Goal: Task Accomplishment & Management: Use online tool/utility

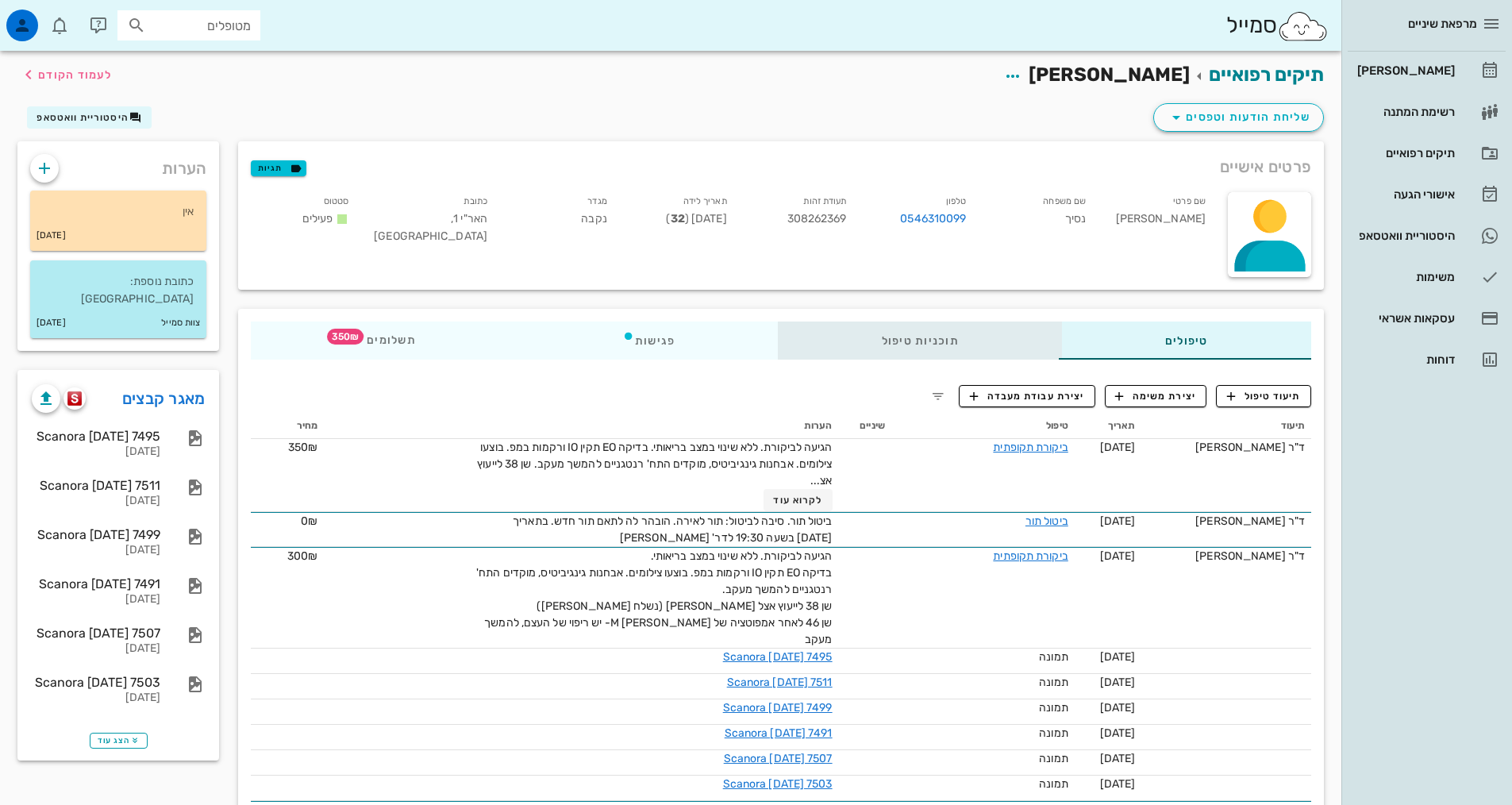
click at [874, 335] on div "תוכניות טיפול" at bounding box center [921, 340] width 284 height 38
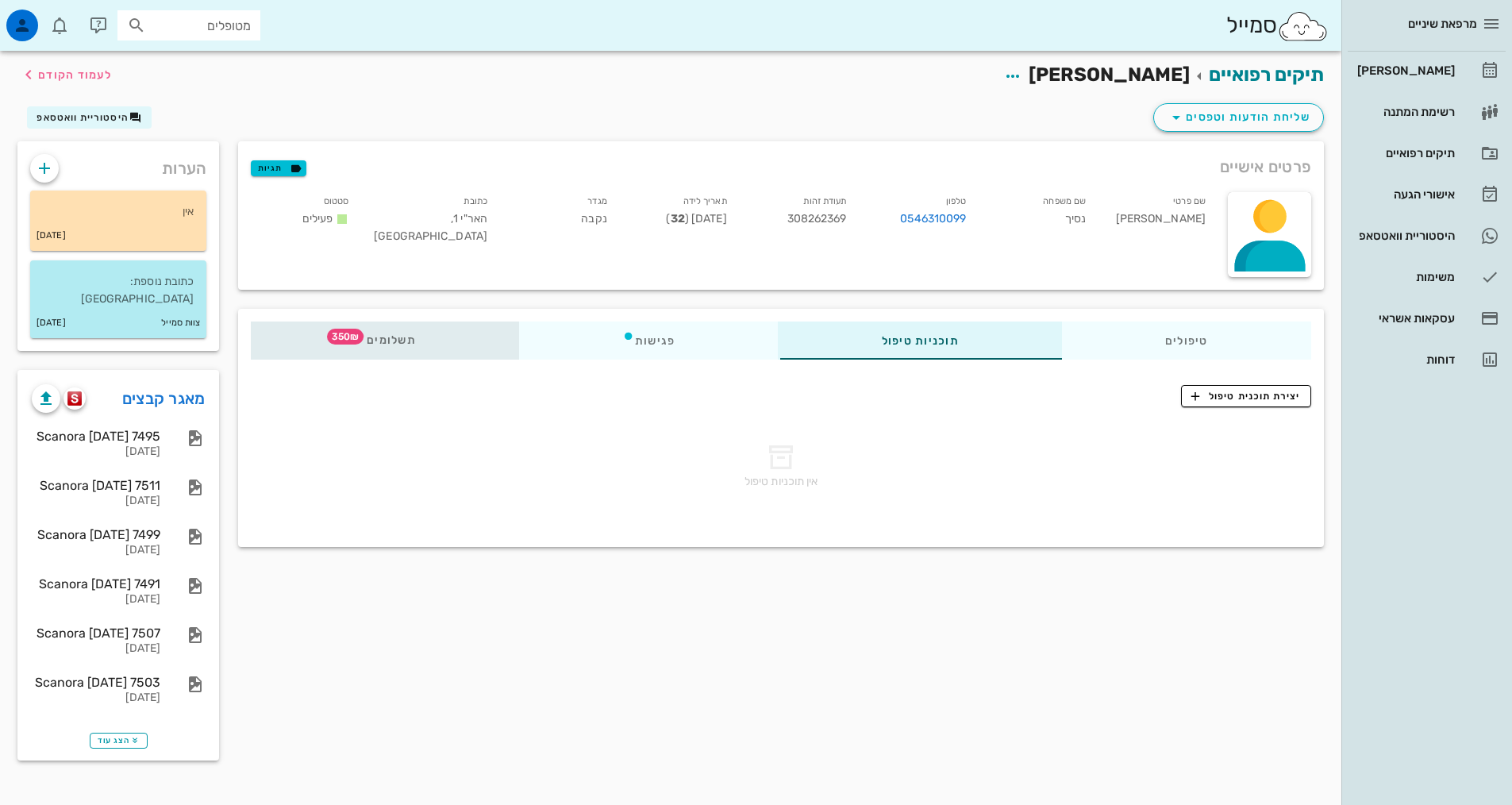
click at [383, 325] on div "תשלומים 350₪" at bounding box center [385, 340] width 269 height 38
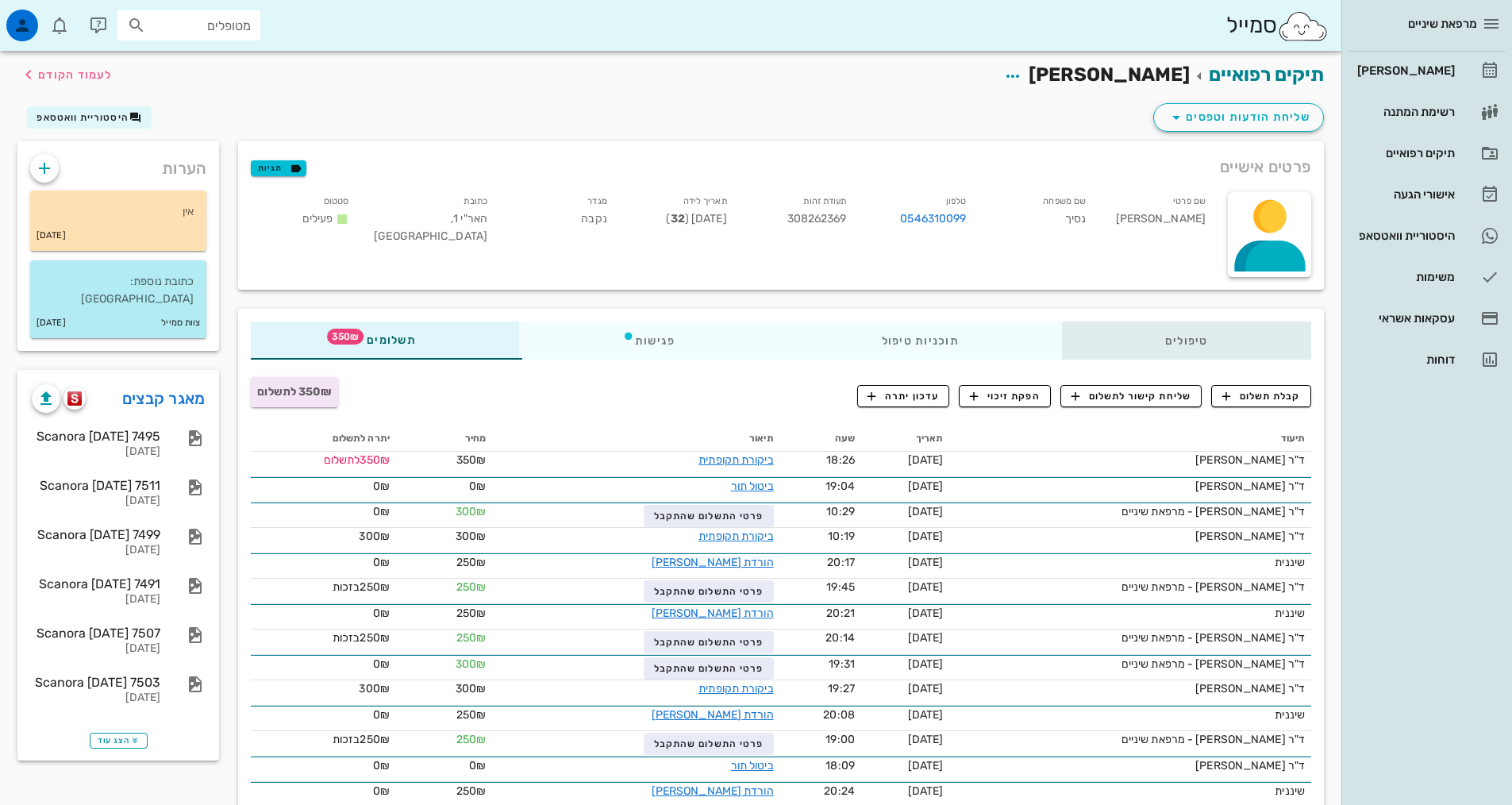
click at [1142, 350] on div "טיפולים" at bounding box center [1186, 340] width 249 height 38
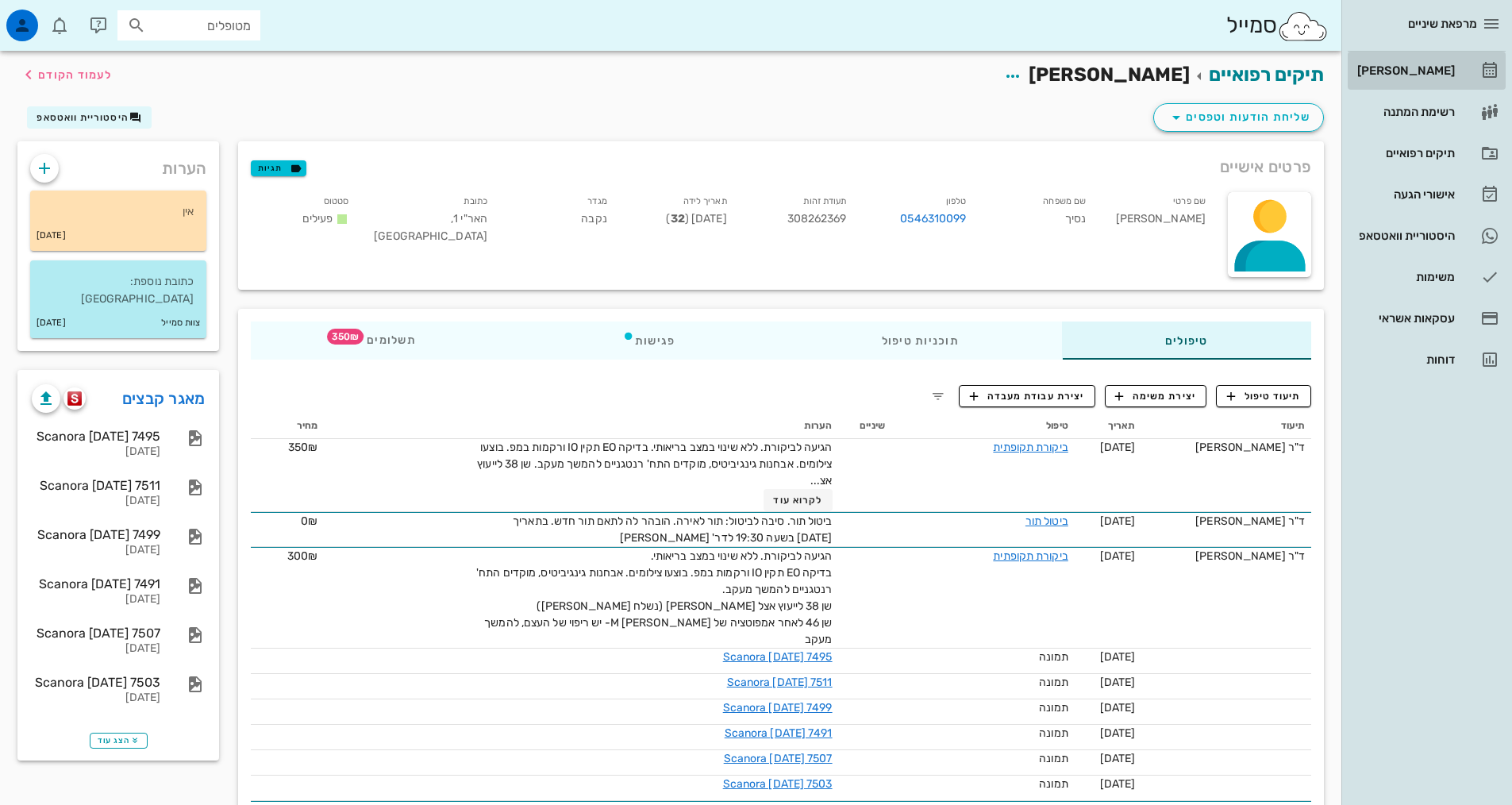
click at [1424, 72] on div "[PERSON_NAME]" at bounding box center [1405, 71] width 101 height 12
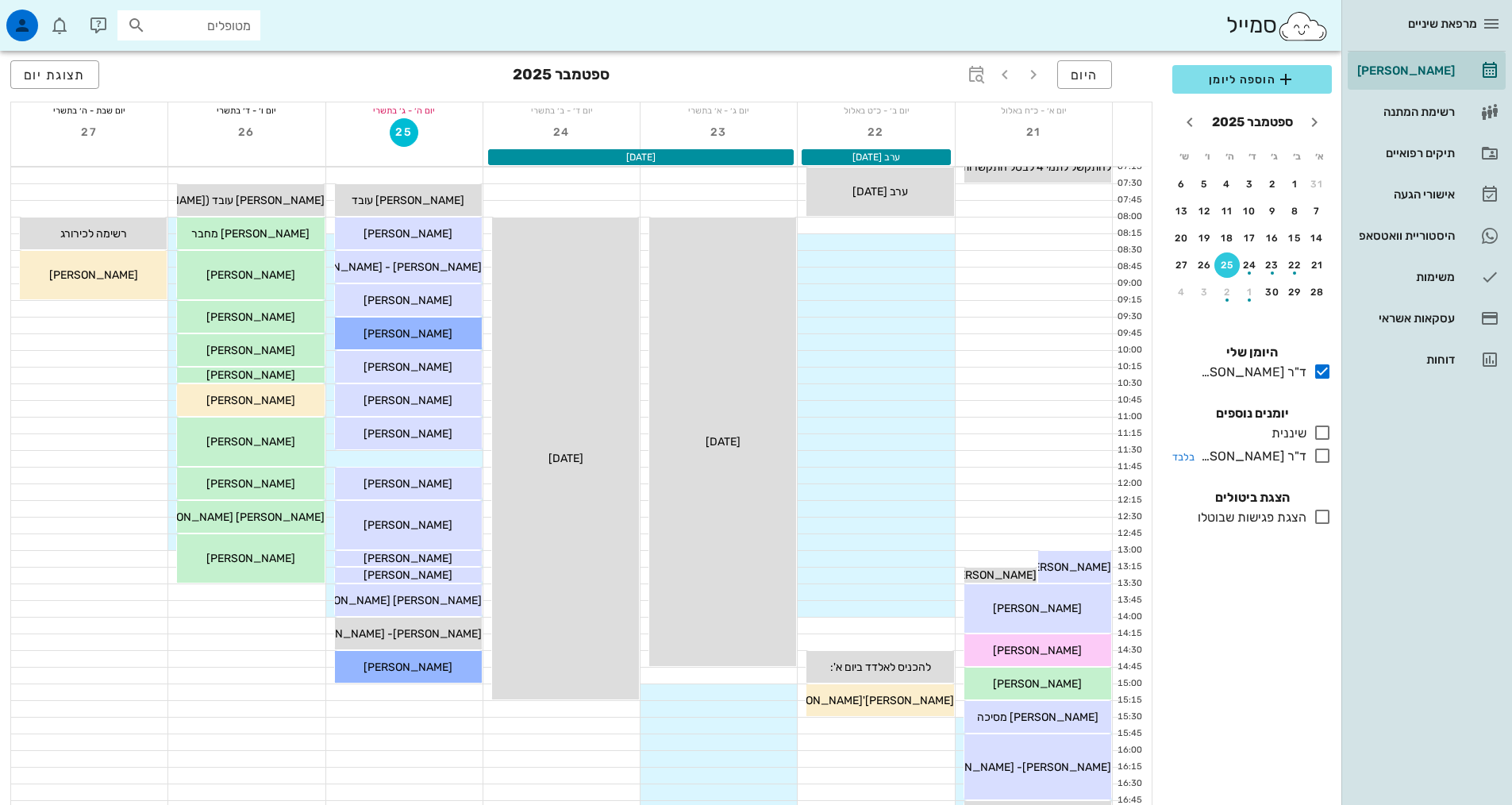
click at [1322, 456] on icon at bounding box center [1321, 455] width 19 height 19
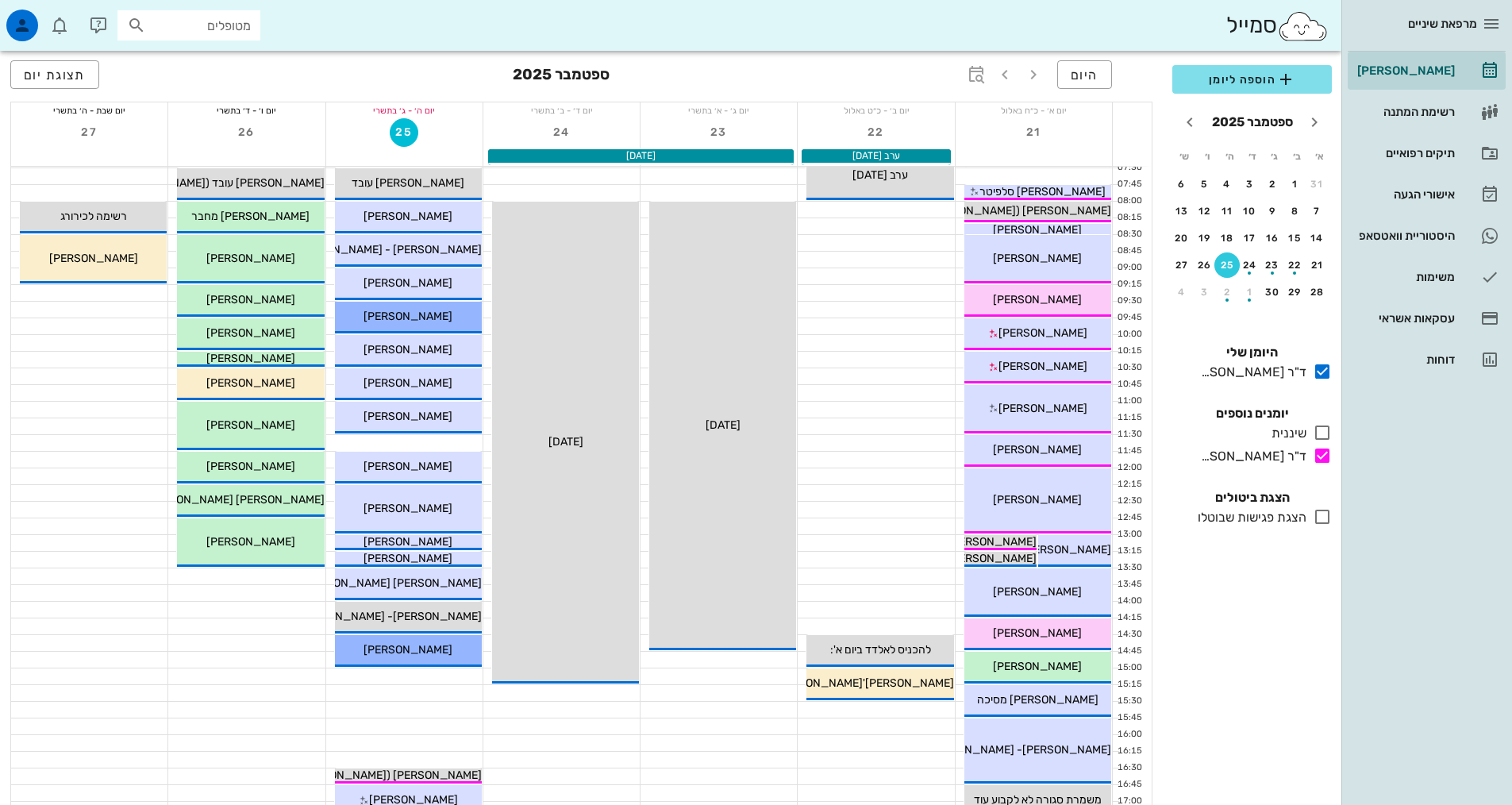
scroll to position [317, 0]
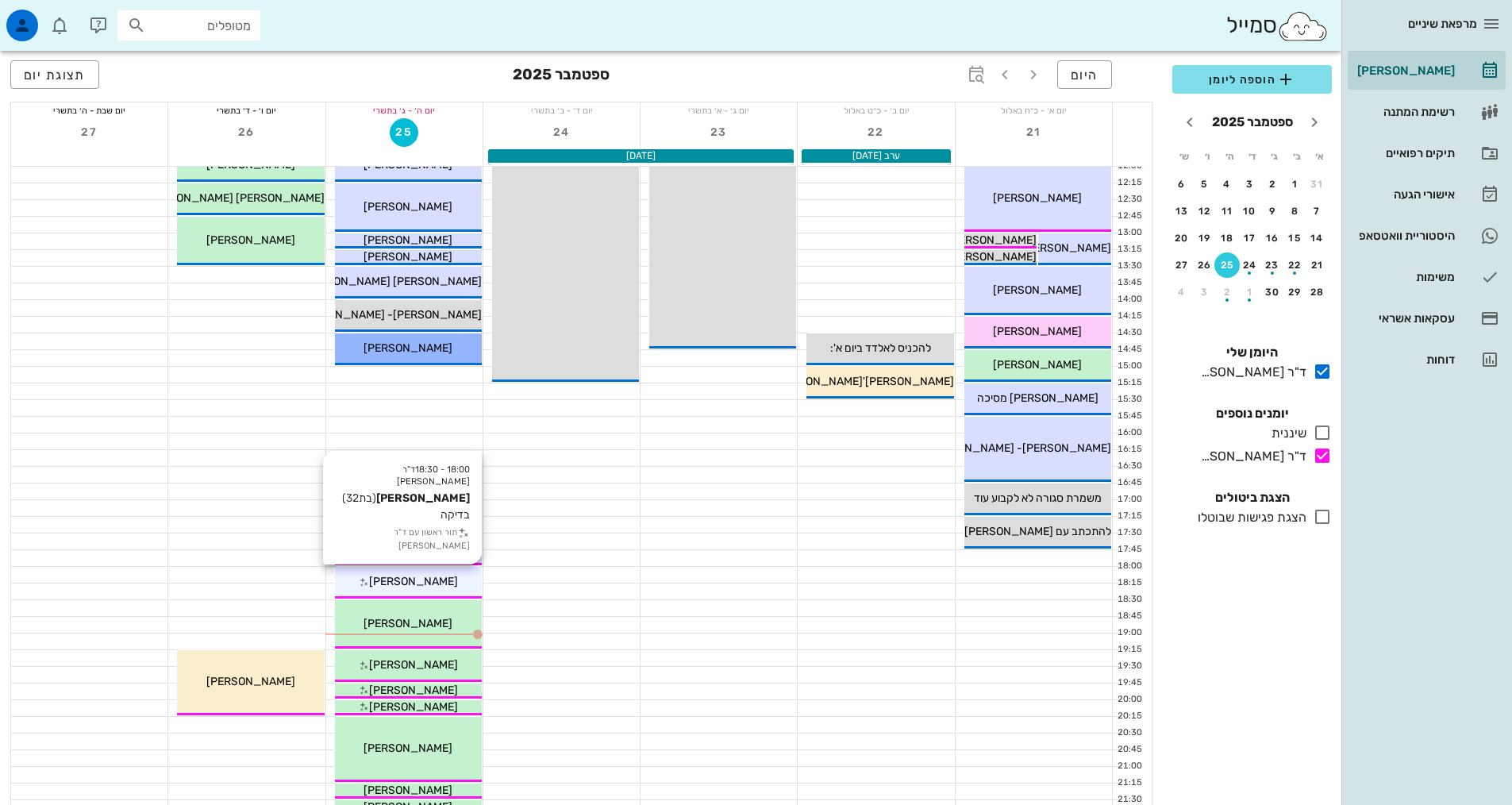
click at [453, 581] on div "[PERSON_NAME]" at bounding box center [409, 582] width 147 height 17
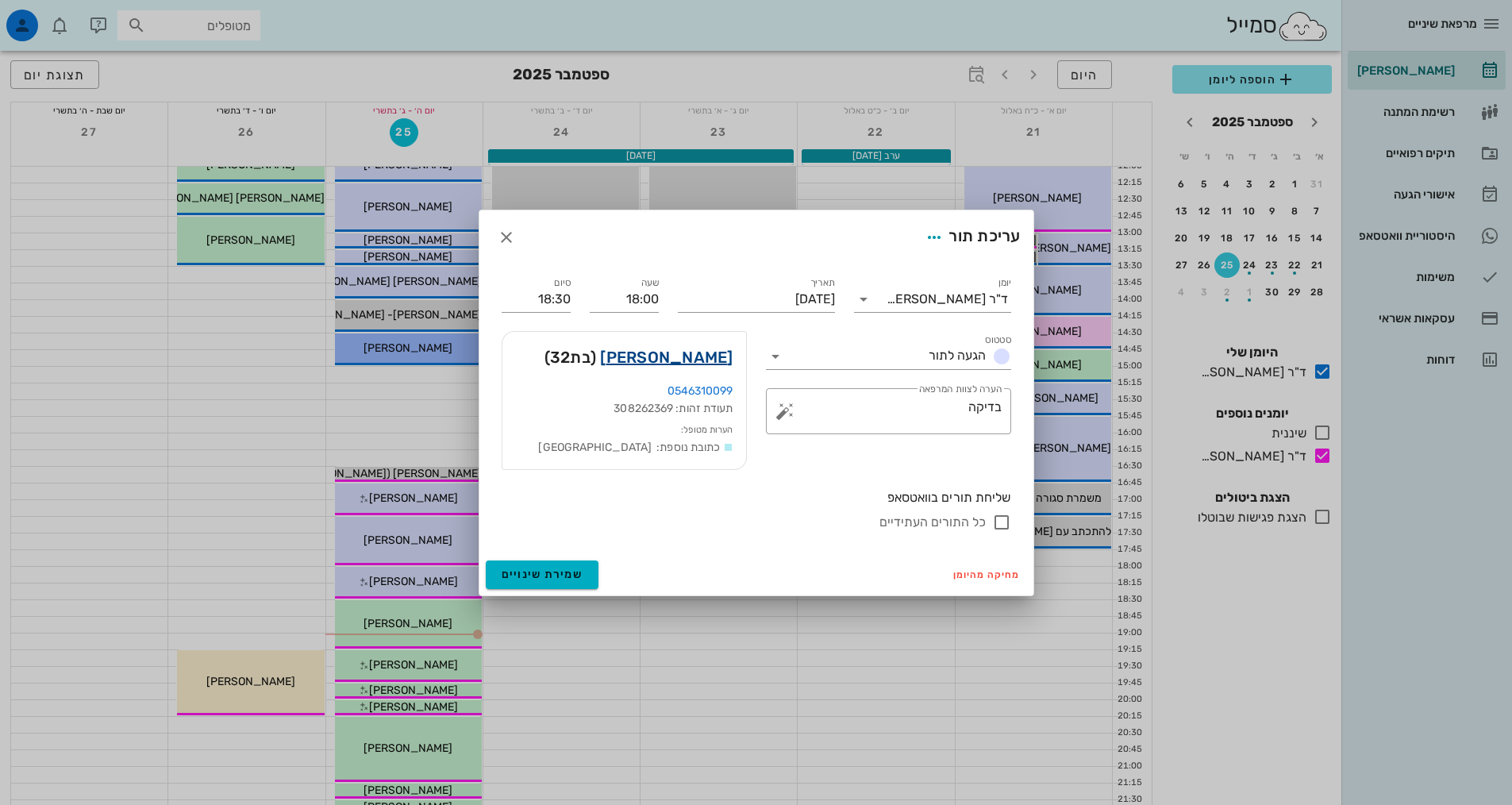
click at [652, 356] on link "[PERSON_NAME]" at bounding box center [666, 357] width 133 height 26
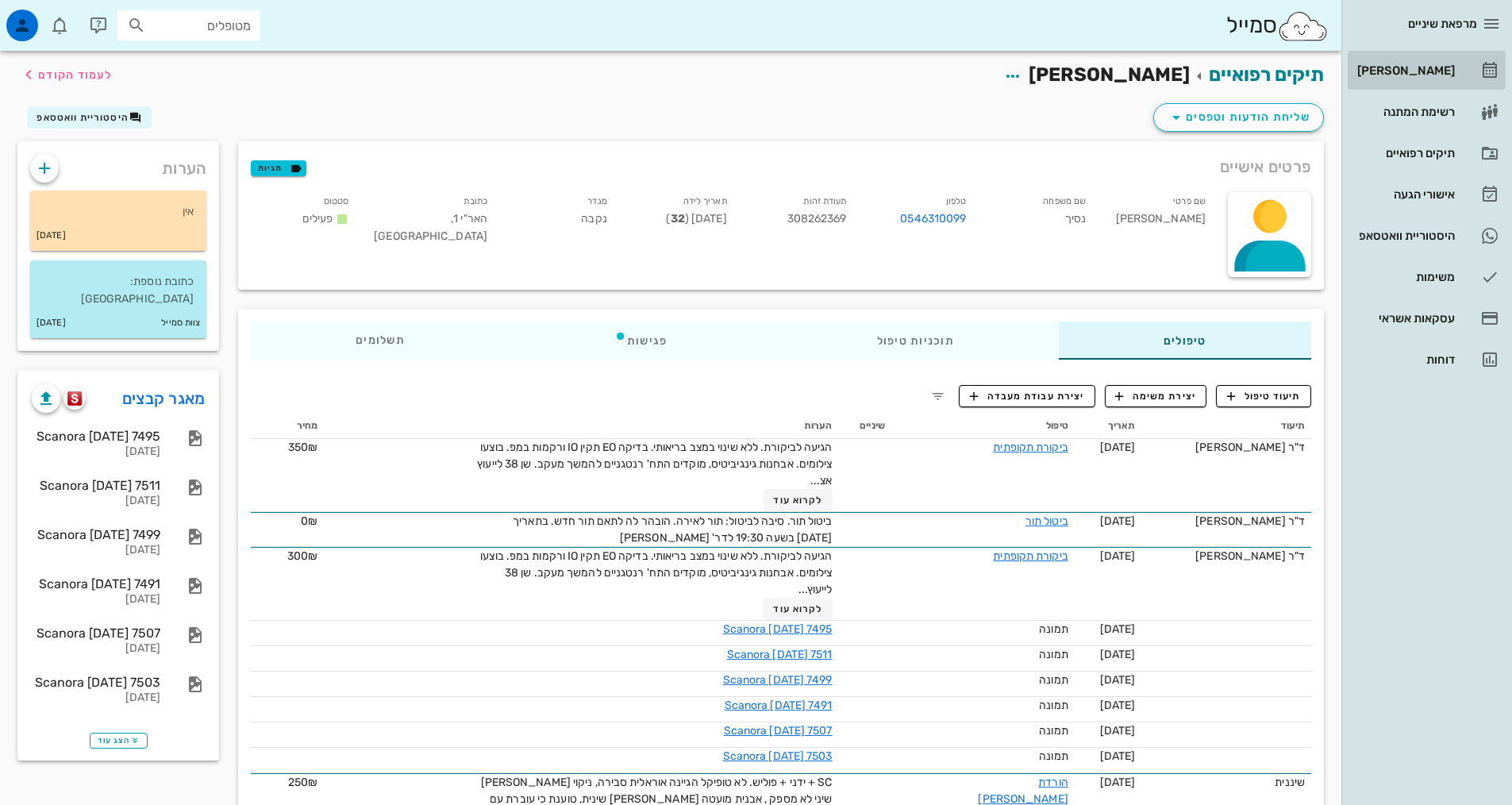
click at [1446, 70] on div "[PERSON_NAME]" at bounding box center [1405, 71] width 101 height 12
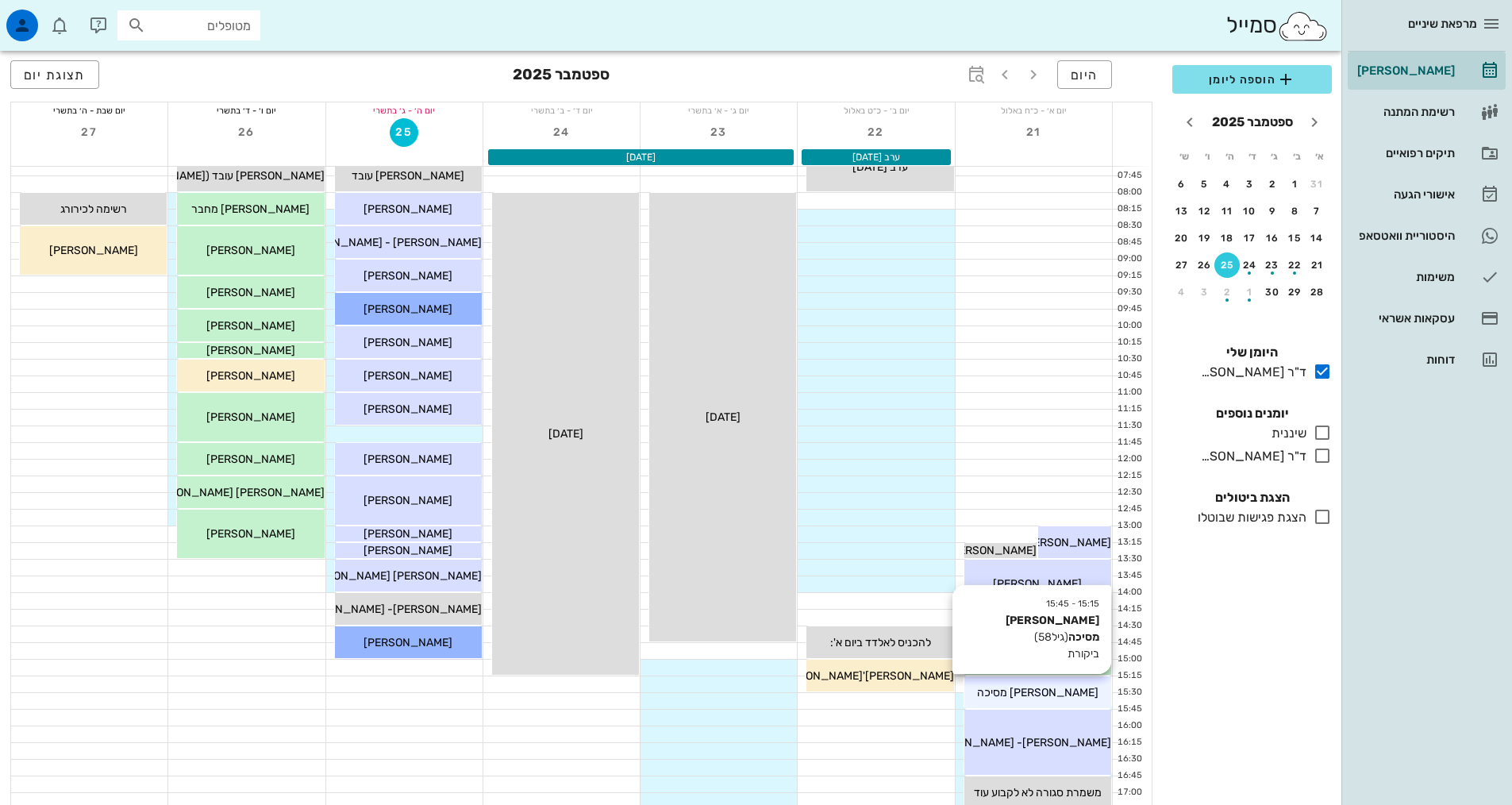
scroll to position [317, 0]
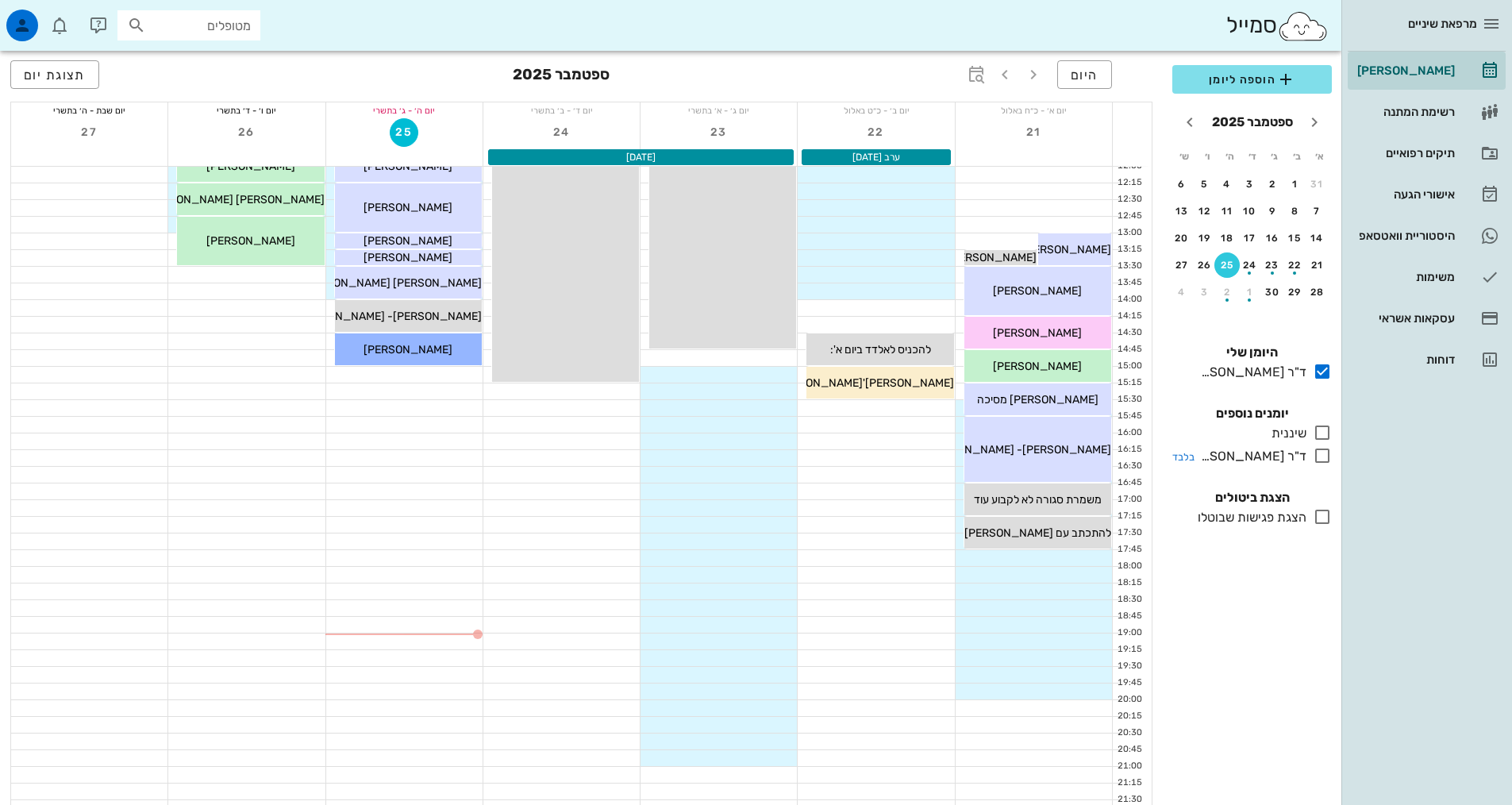
click at [1315, 455] on icon at bounding box center [1321, 455] width 19 height 19
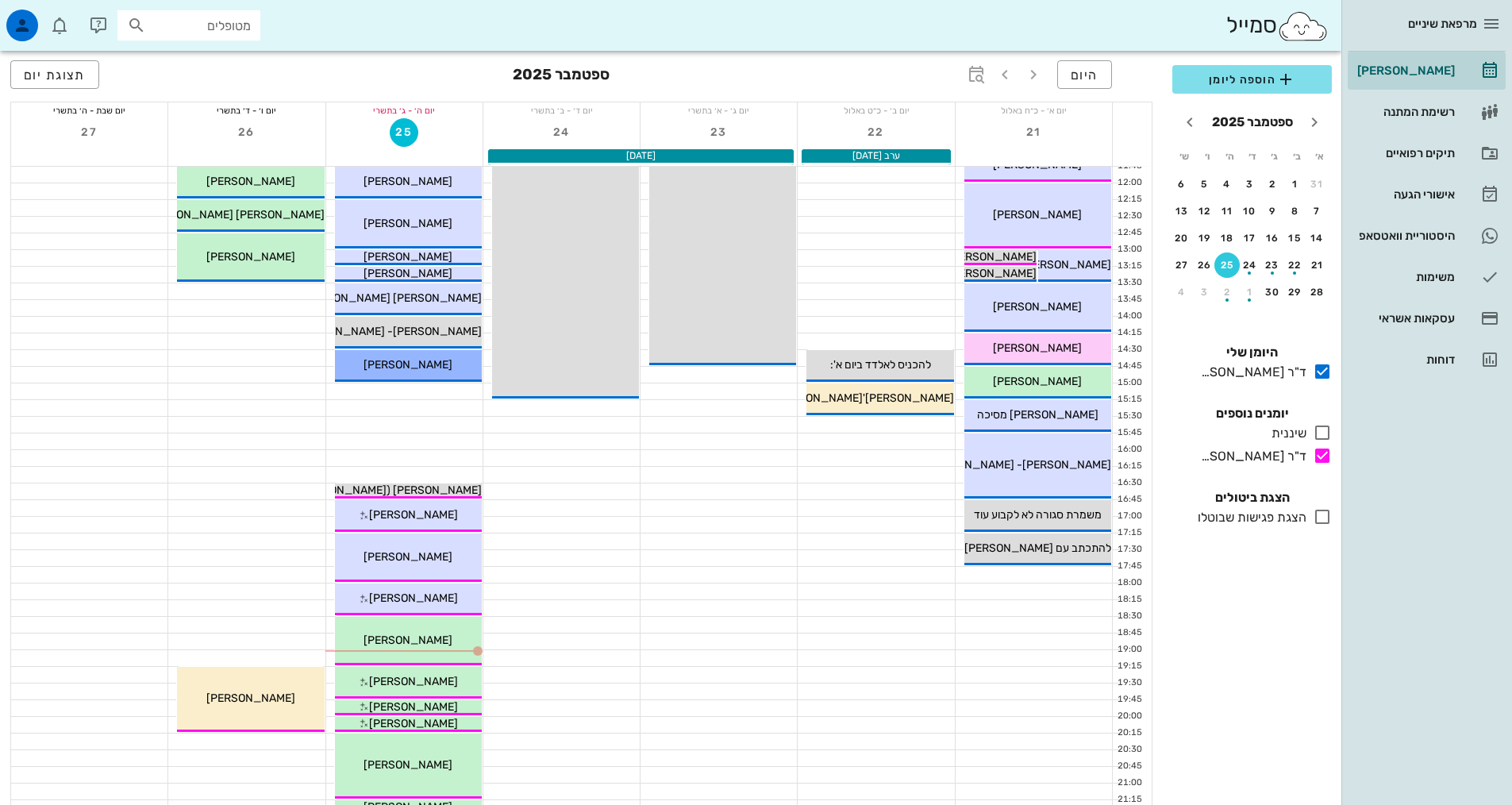
scroll to position [476, 0]
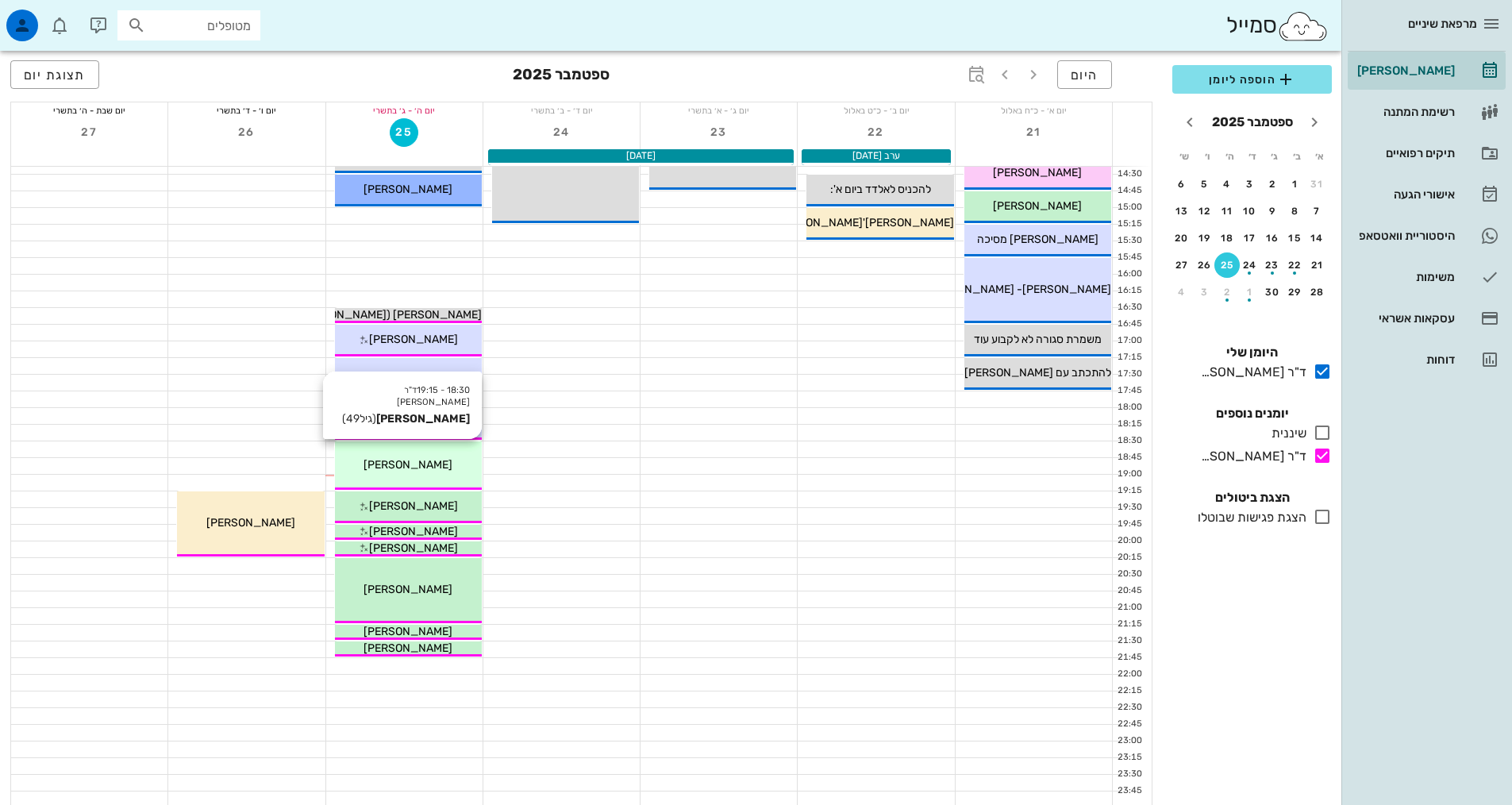
click at [378, 465] on div "[PERSON_NAME]" at bounding box center [409, 465] width 147 height 17
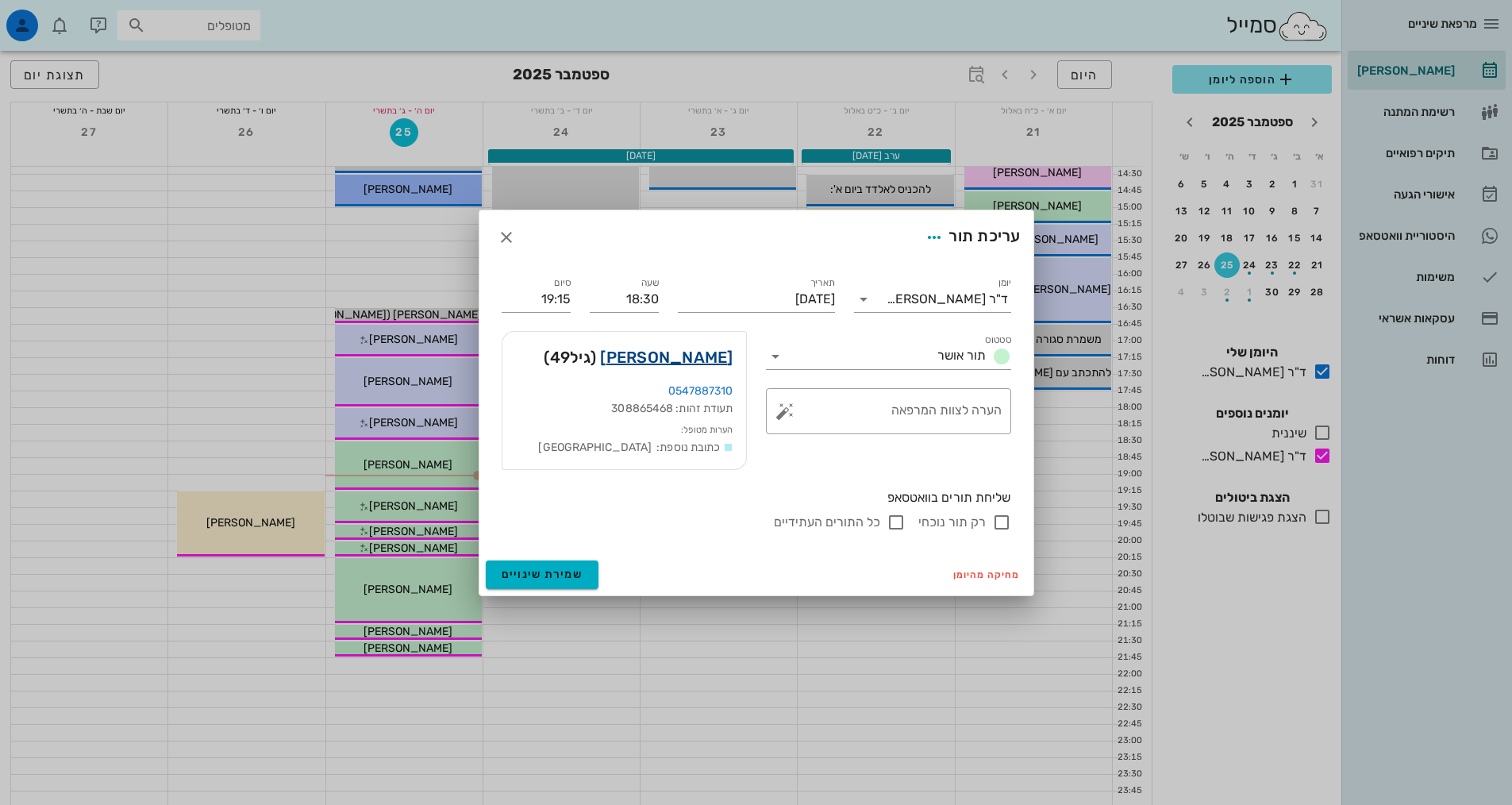
click at [686, 365] on link "[PERSON_NAME]" at bounding box center [666, 357] width 133 height 26
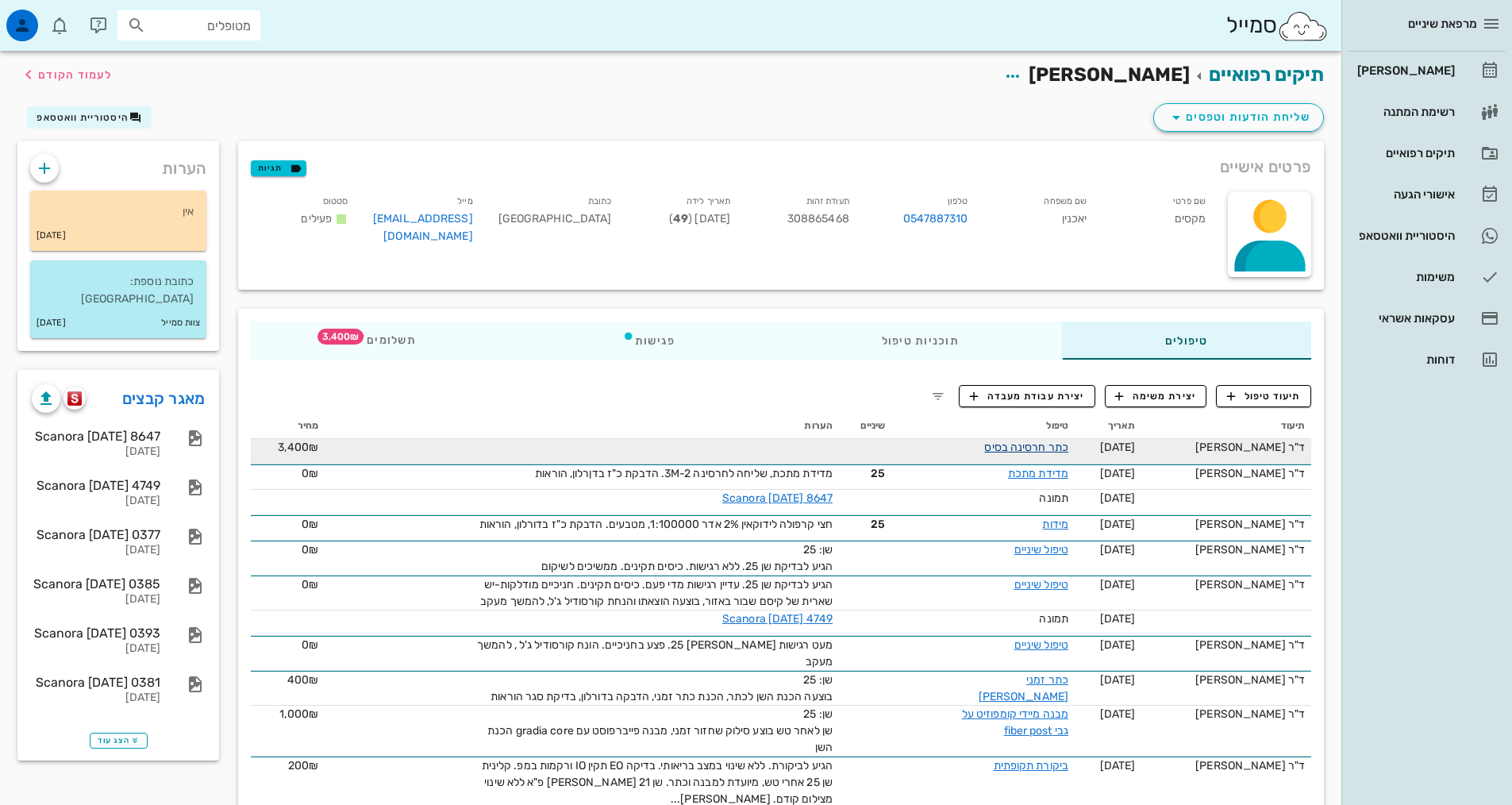
click at [1009, 449] on link "כתר חרסינה בסיס" at bounding box center [1025, 447] width 84 height 13
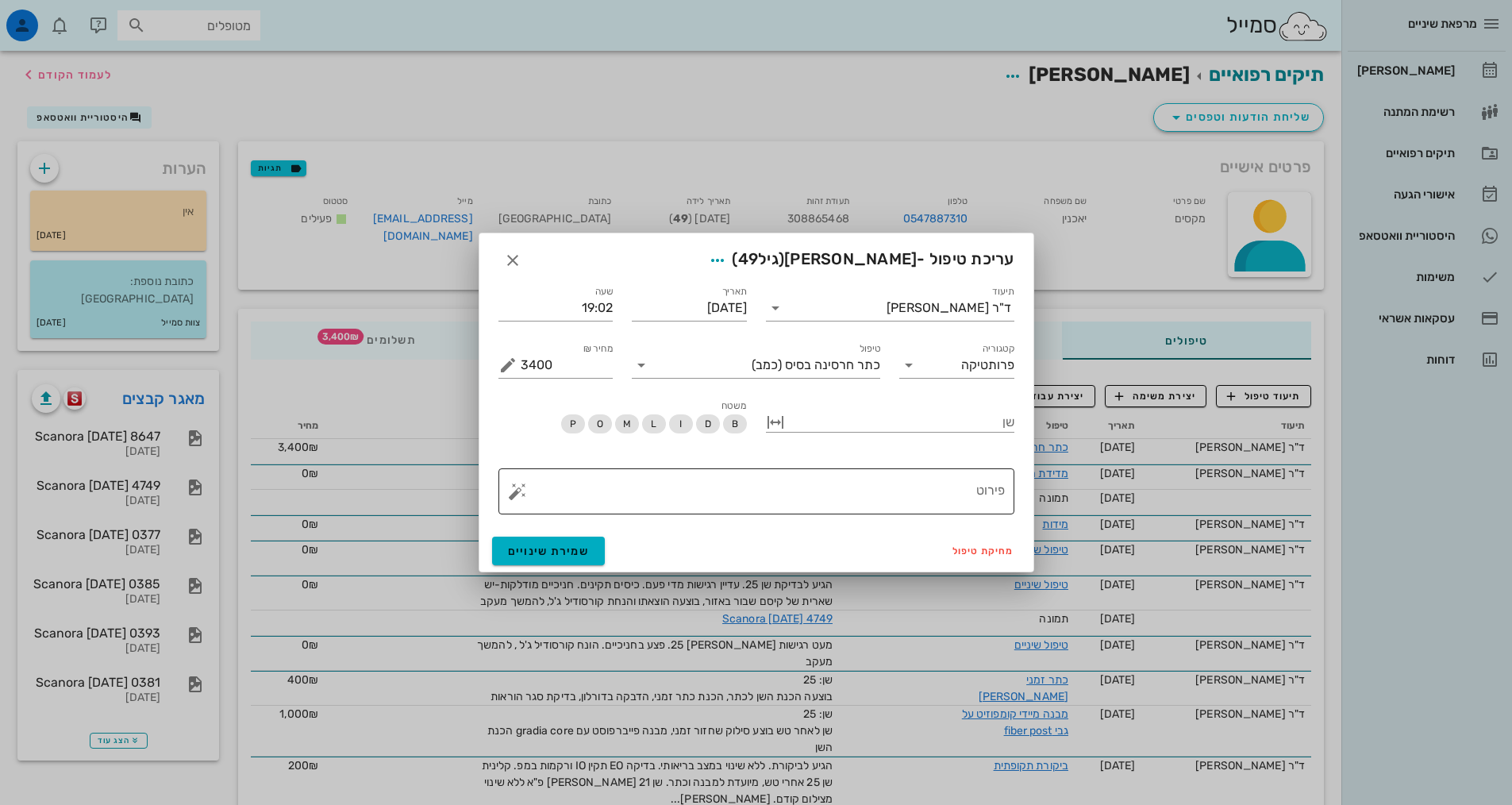
click at [955, 485] on textarea "פירוט" at bounding box center [762, 495] width 484 height 38
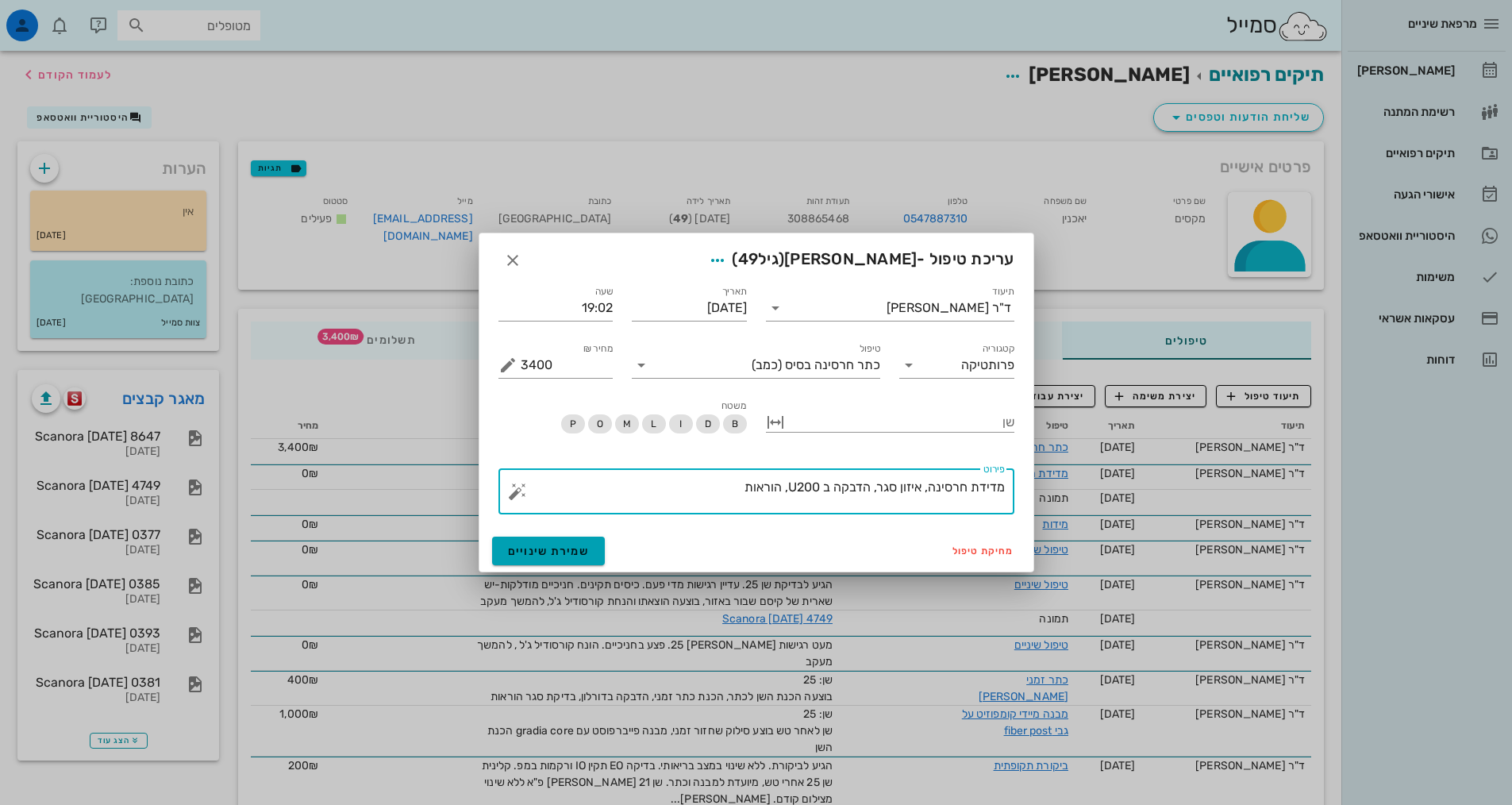
type textarea "מדידת חרסינה, איזון סגר, הדבקה ב U200, הוראות"
click at [533, 546] on span "שמירת שינויים" at bounding box center [549, 551] width 82 height 13
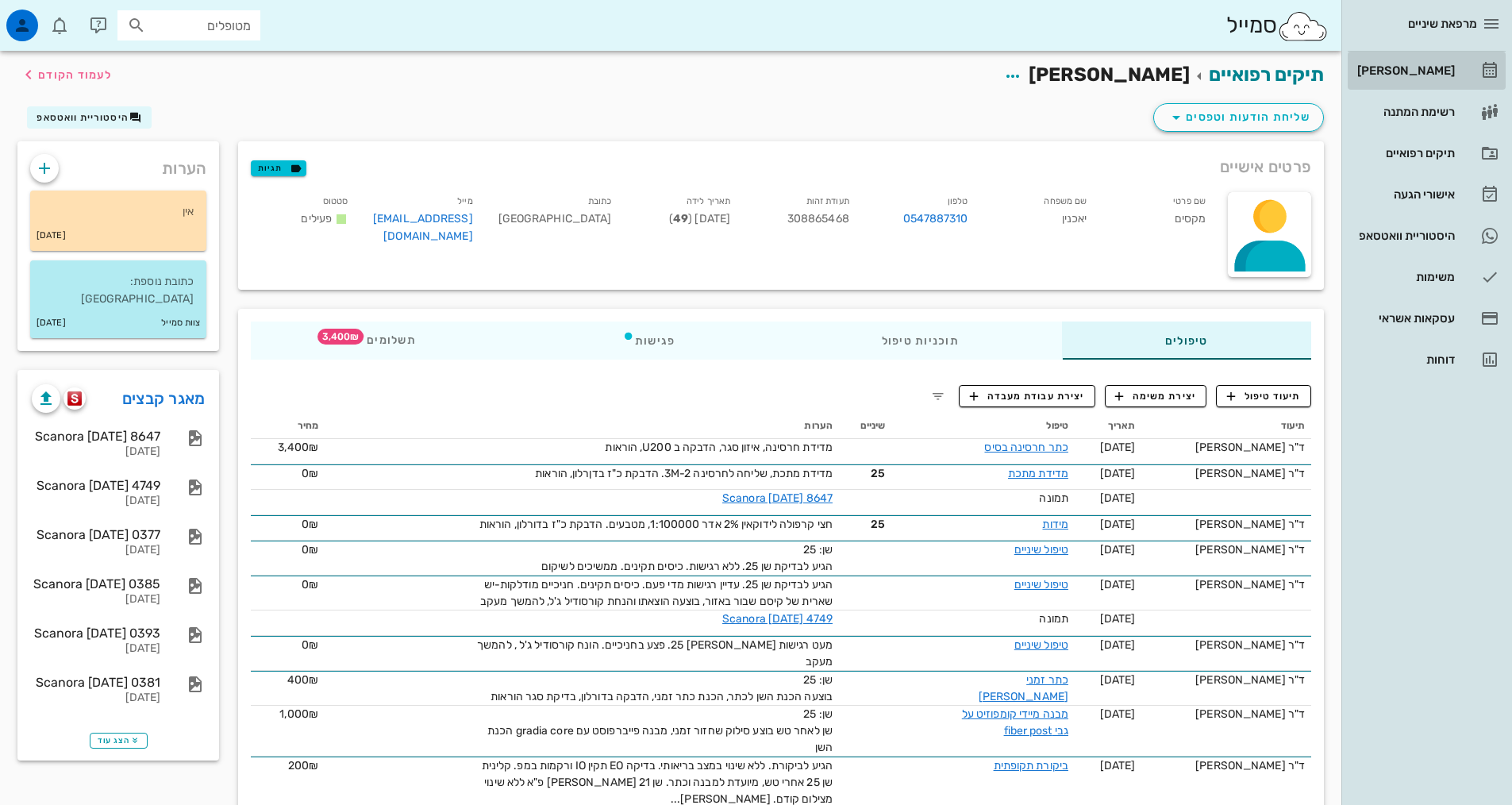
click at [1408, 64] on div "[PERSON_NAME]" at bounding box center [1405, 70] width 101 height 26
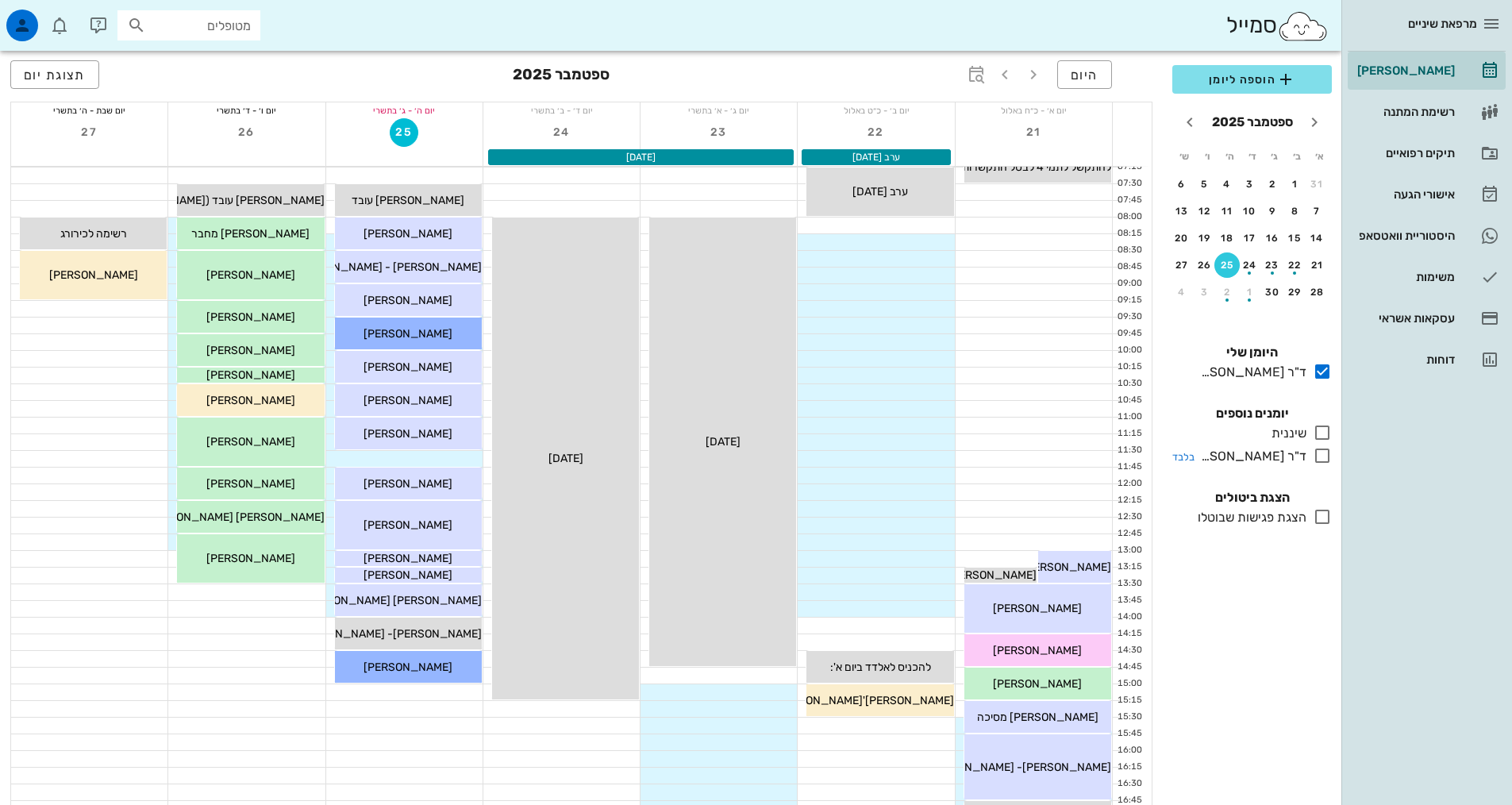
click at [1321, 462] on icon at bounding box center [1321, 455] width 19 height 19
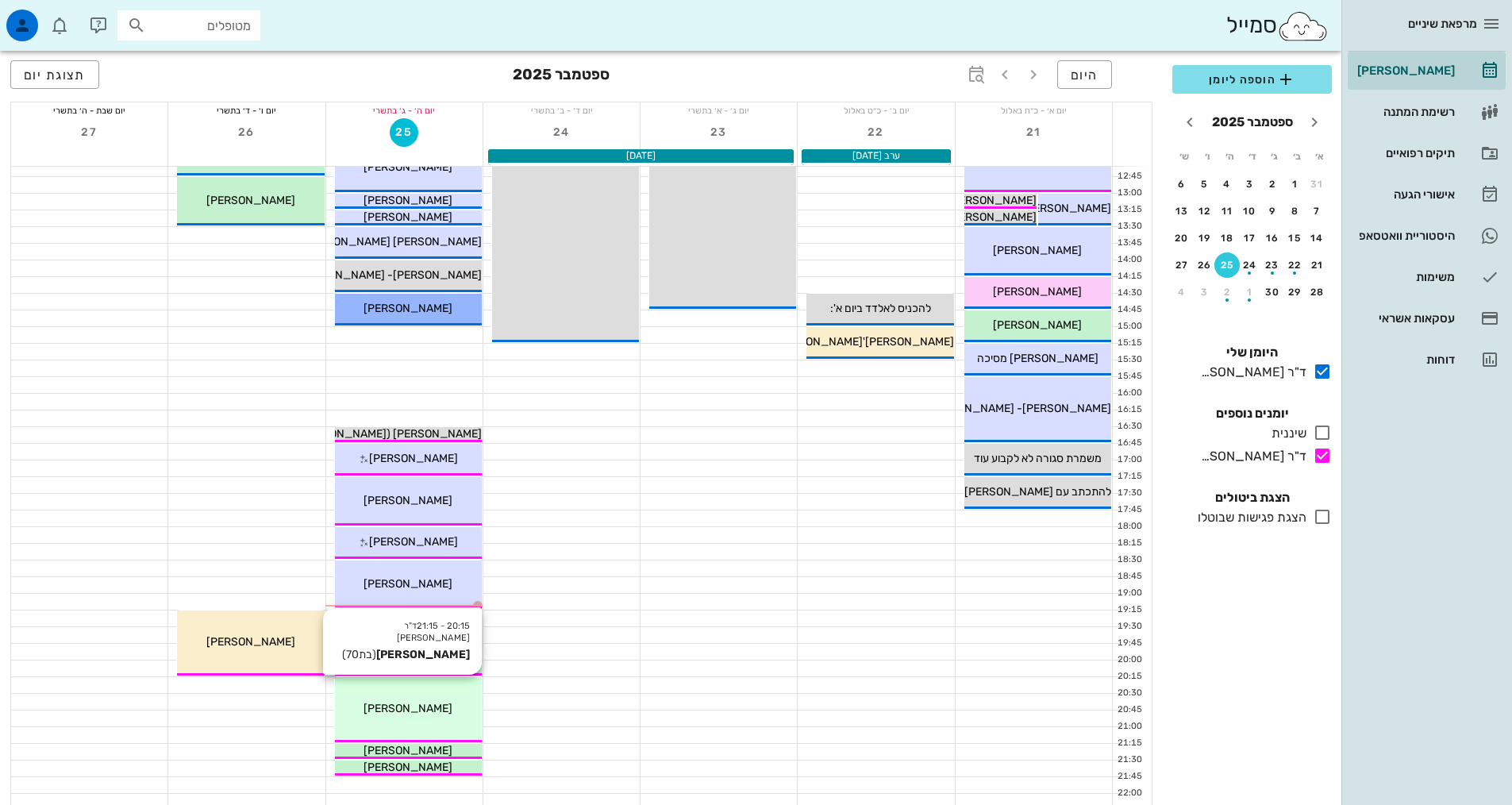
scroll to position [397, 0]
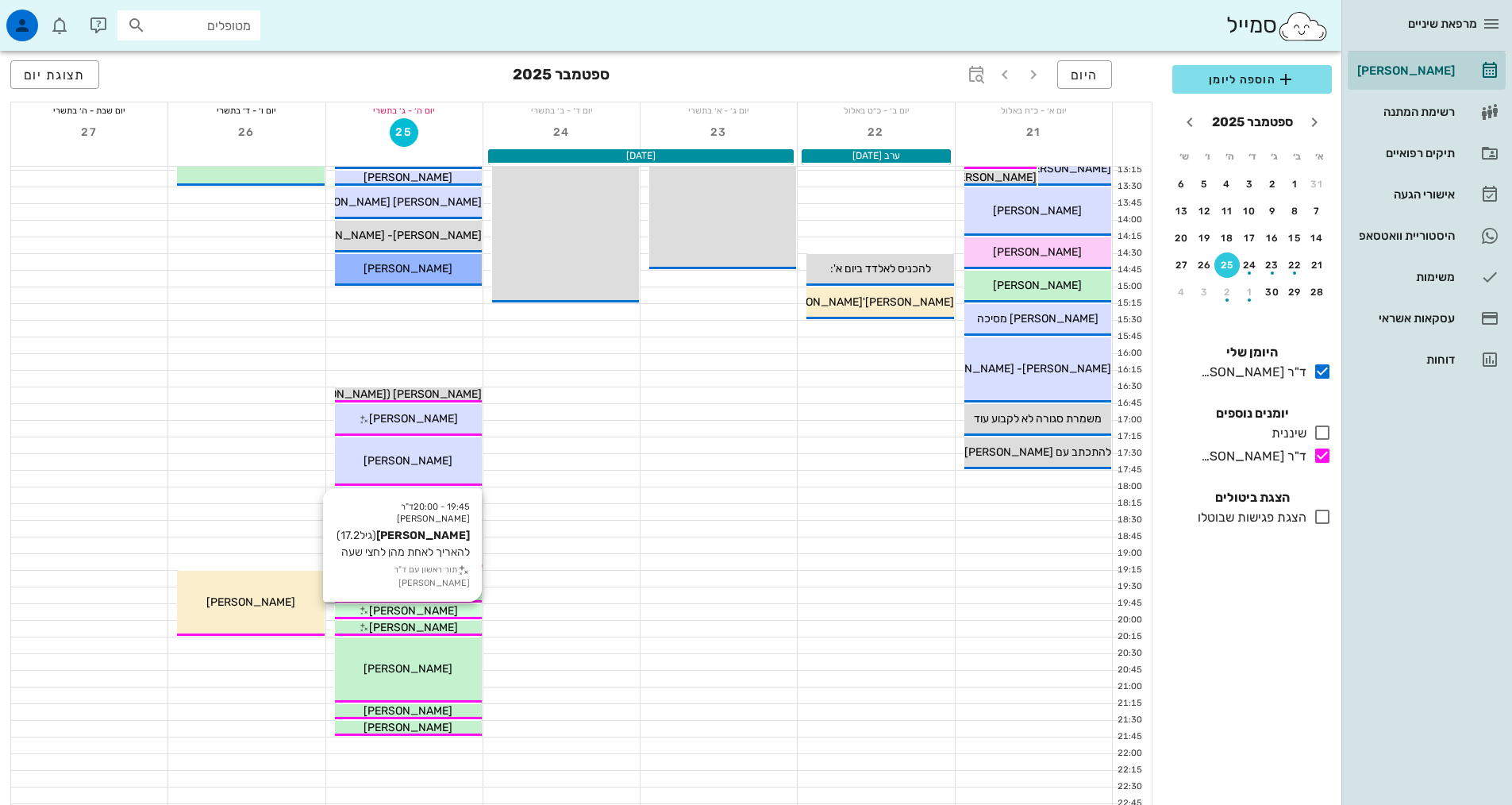
click at [460, 606] on div "[PERSON_NAME]" at bounding box center [409, 611] width 147 height 17
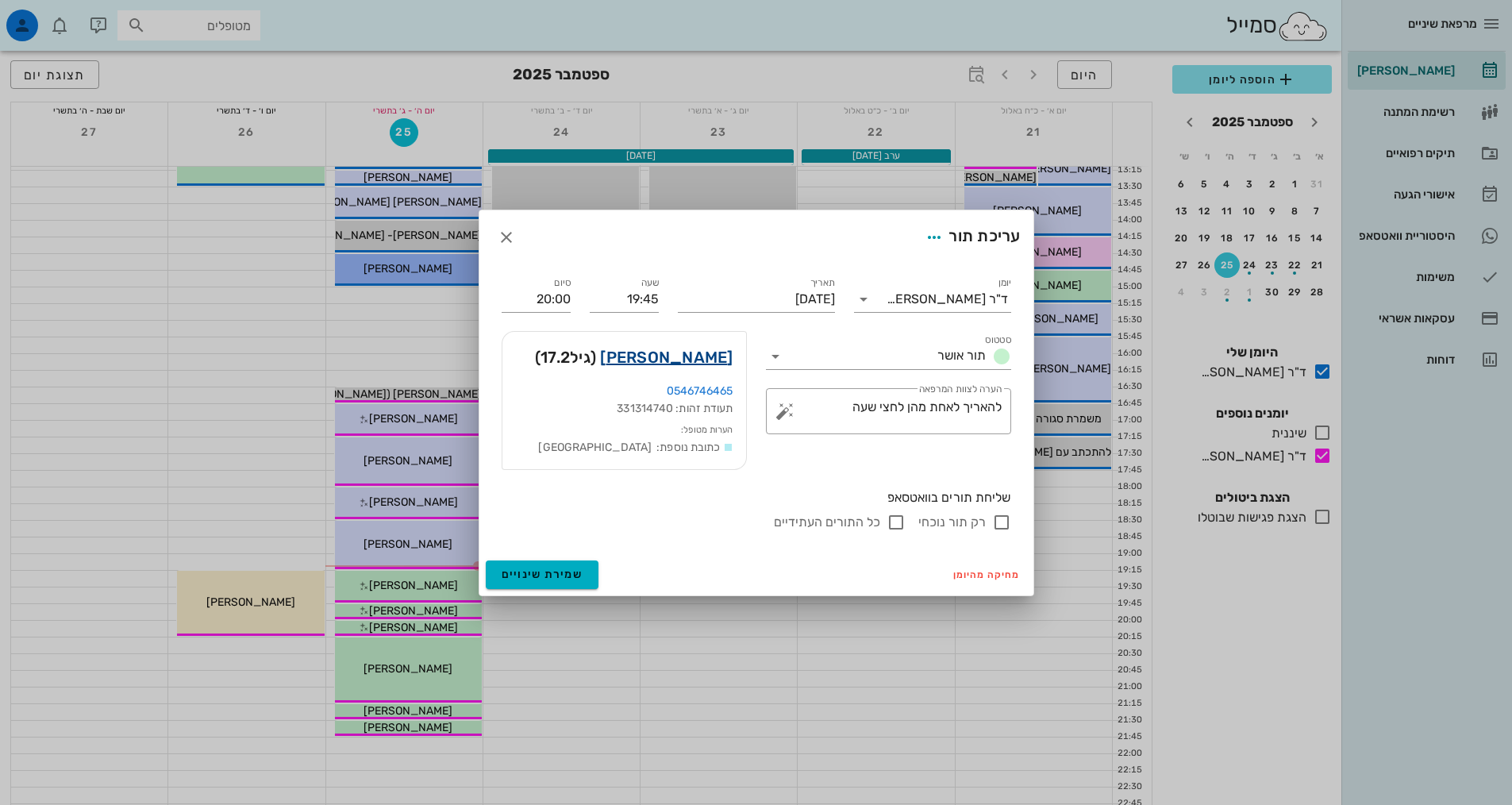
click at [660, 361] on link "[PERSON_NAME]" at bounding box center [666, 357] width 133 height 26
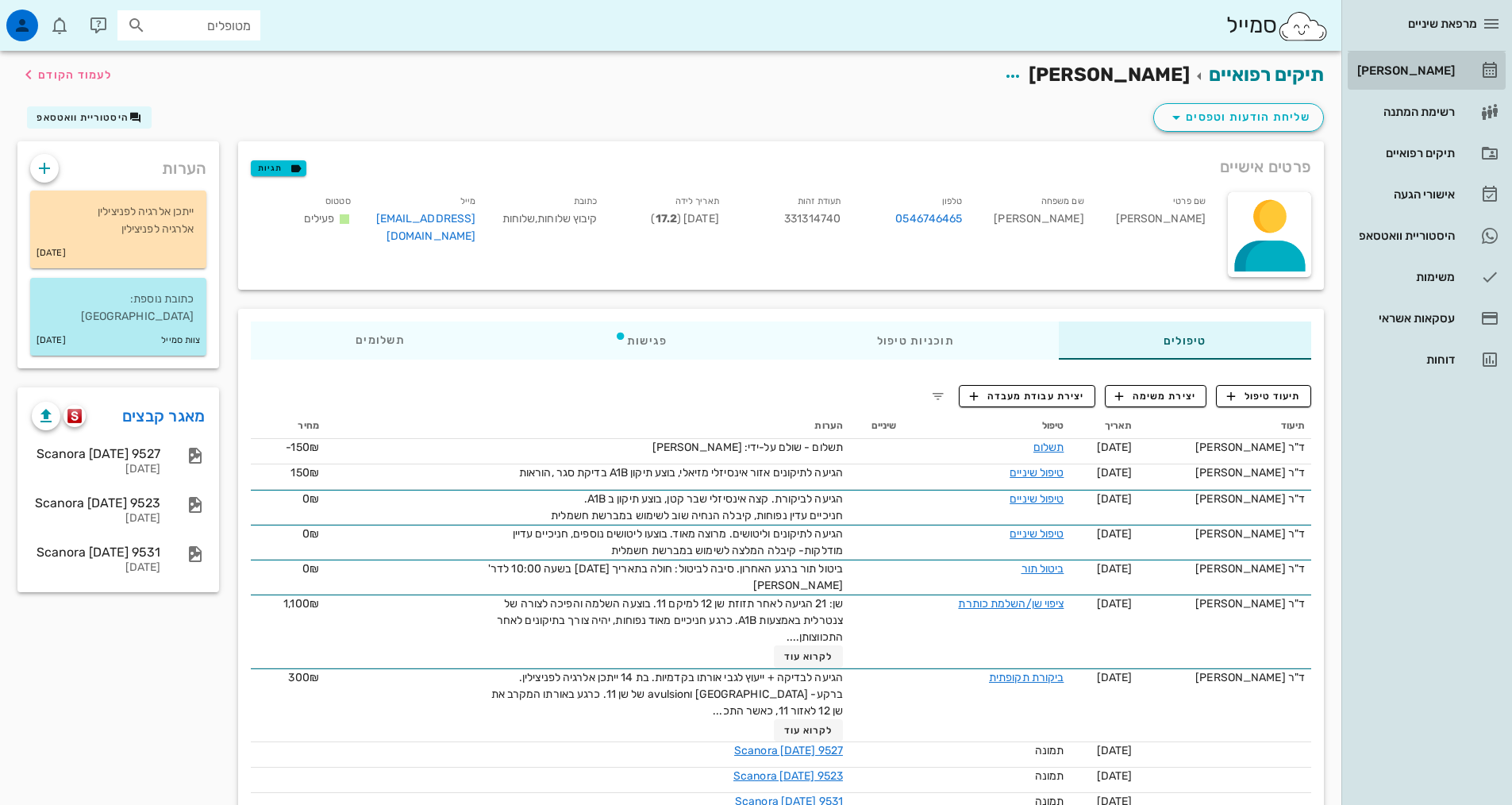
click at [1412, 81] on div "[PERSON_NAME]" at bounding box center [1405, 70] width 101 height 26
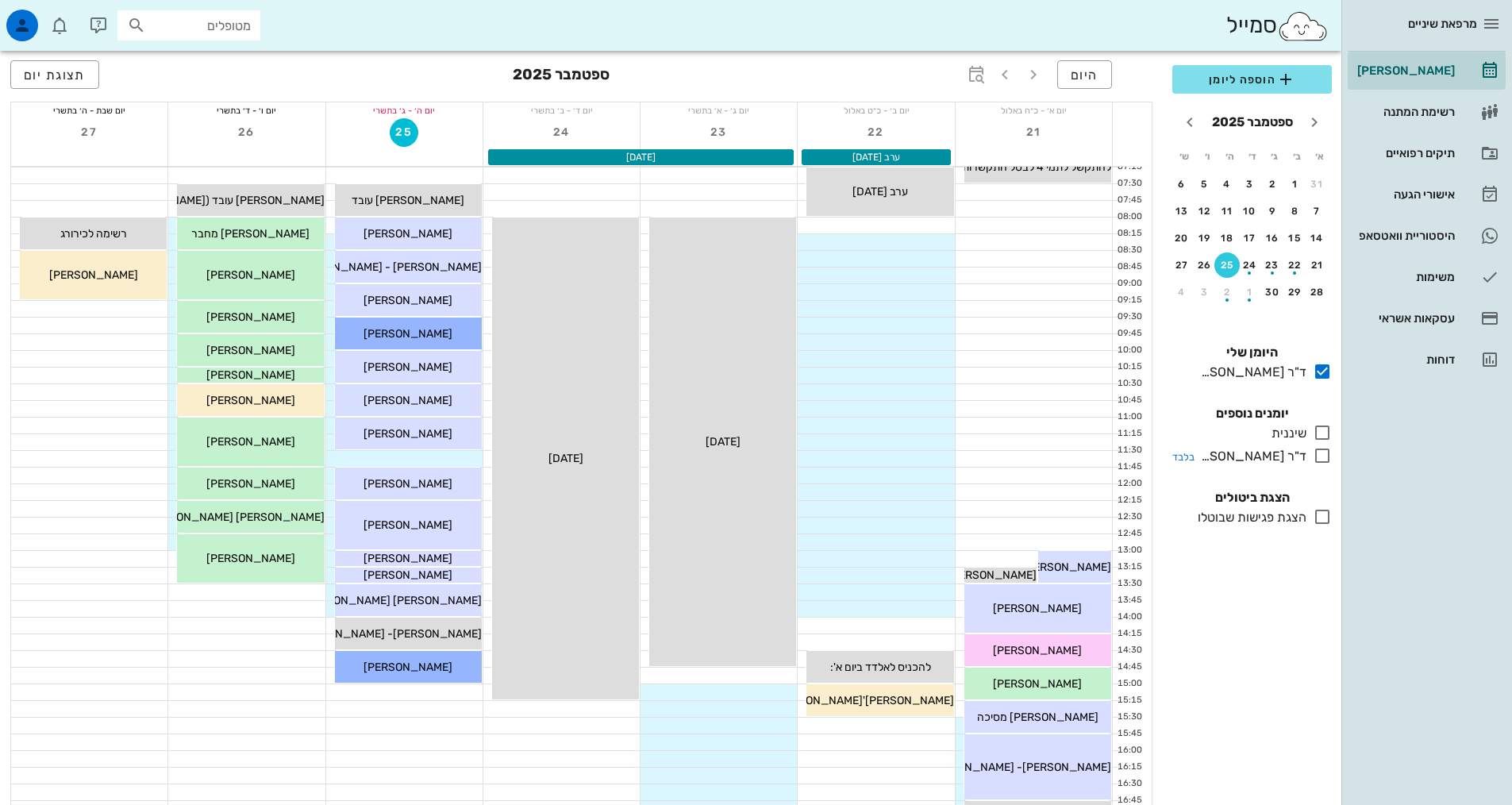
click at [1323, 465] on icon at bounding box center [1321, 455] width 19 height 19
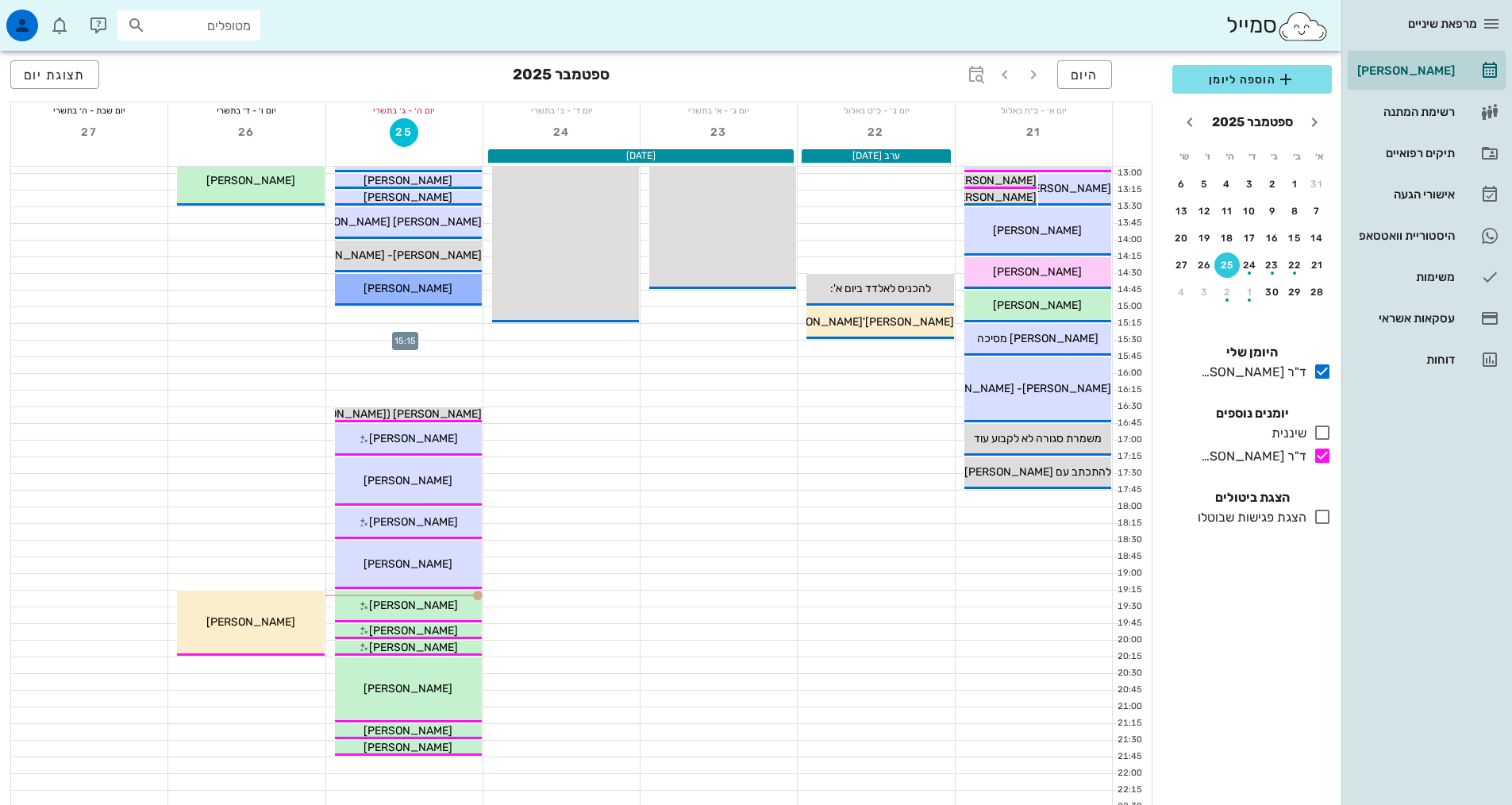
scroll to position [397, 0]
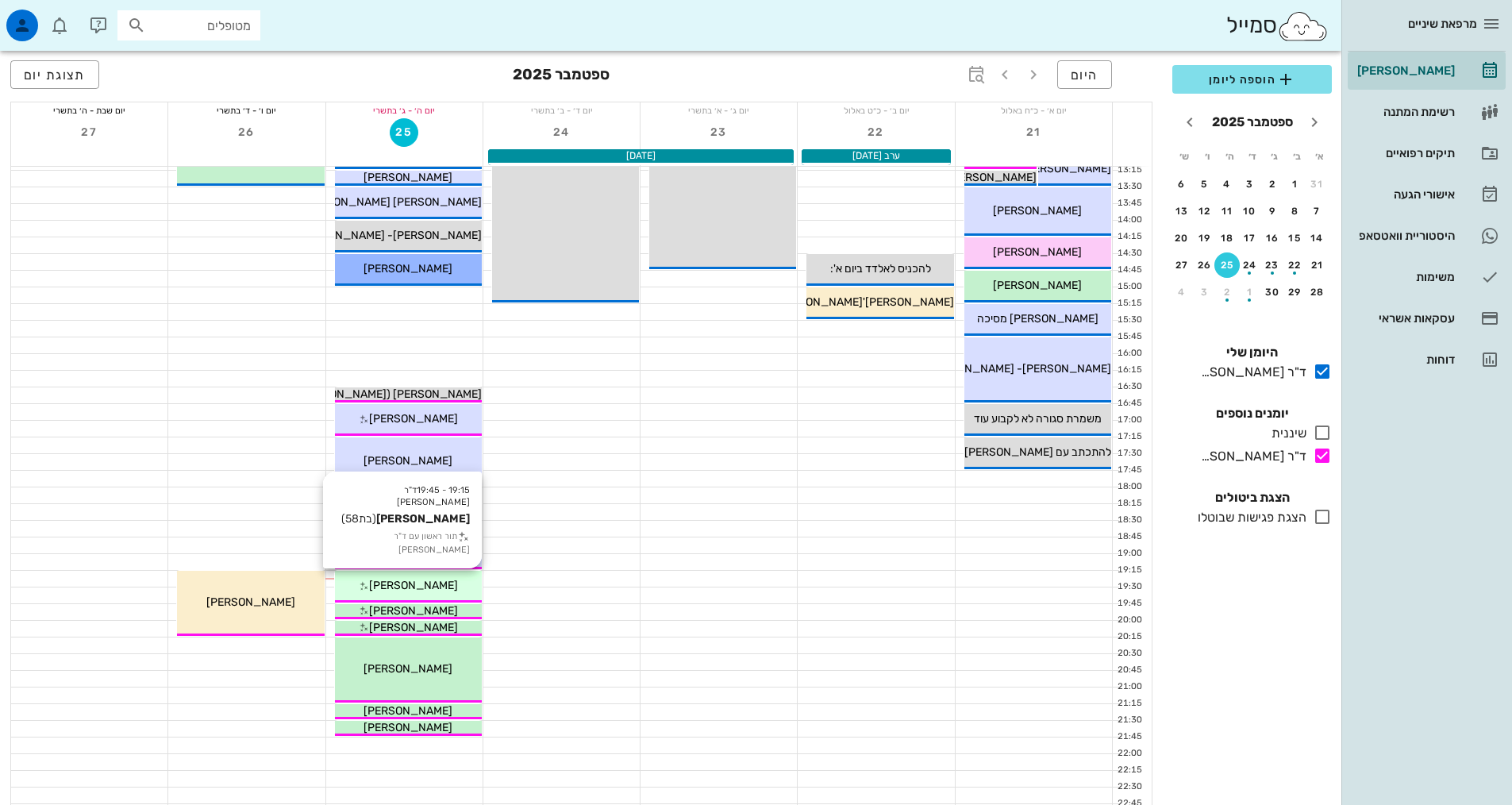
click at [419, 585] on span "[PERSON_NAME]" at bounding box center [413, 585] width 89 height 13
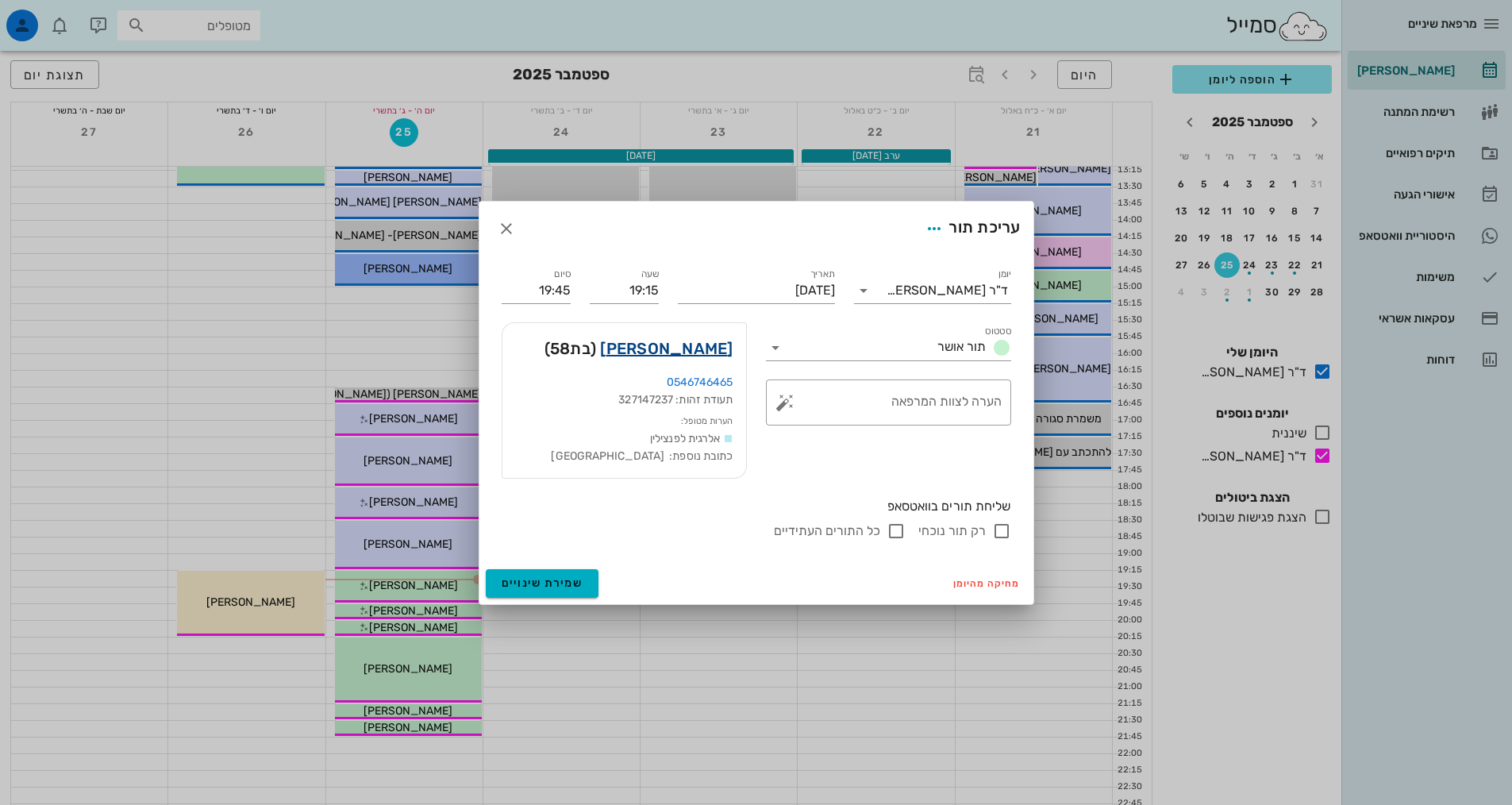
click at [674, 337] on link "[PERSON_NAME]" at bounding box center [666, 348] width 133 height 26
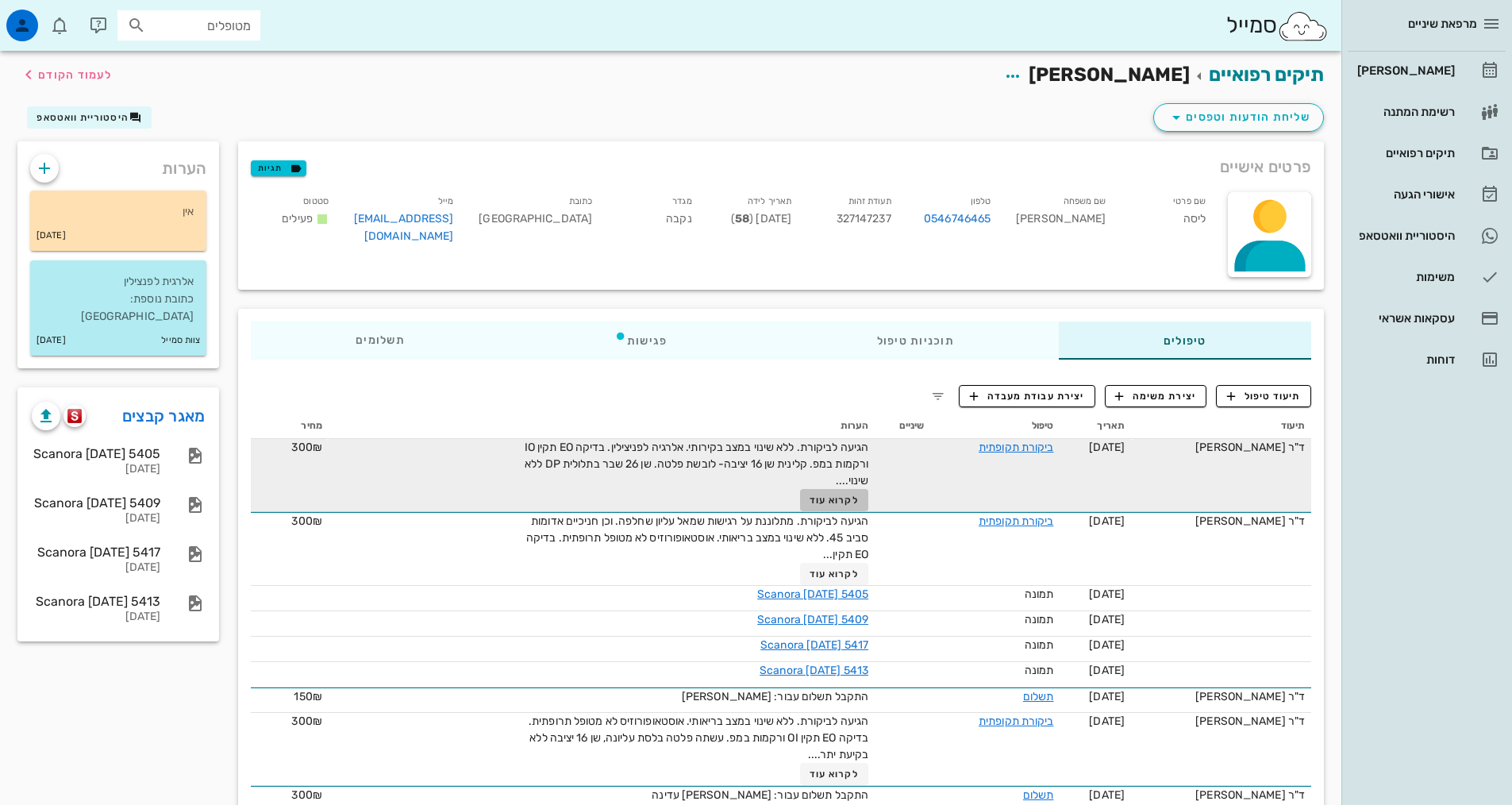
click at [838, 498] on span "לקרוא עוד" at bounding box center [834, 500] width 50 height 12
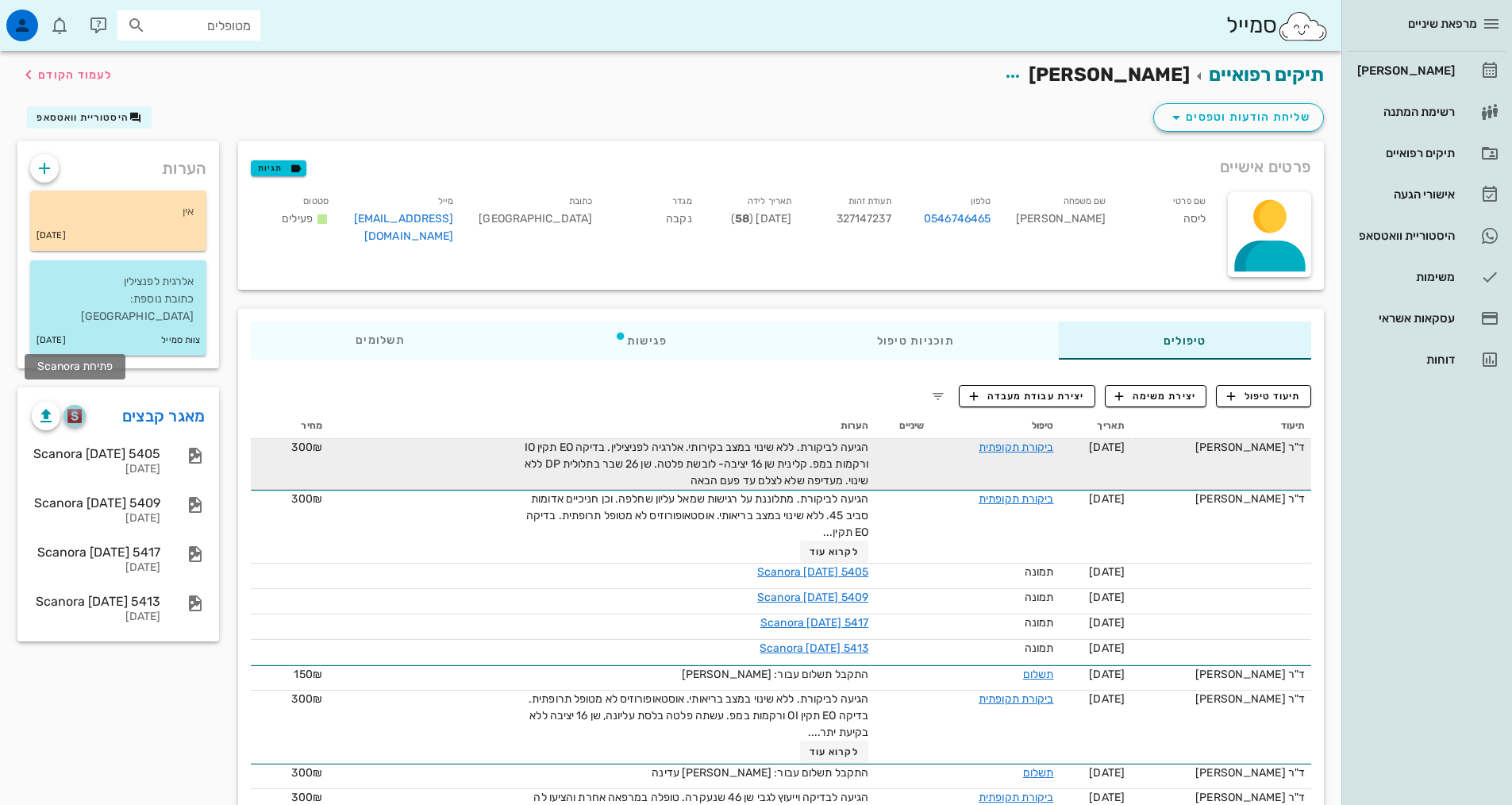
click at [73, 409] on img "button" at bounding box center [74, 416] width 15 height 14
click at [76, 407] on button "button" at bounding box center [74, 416] width 22 height 22
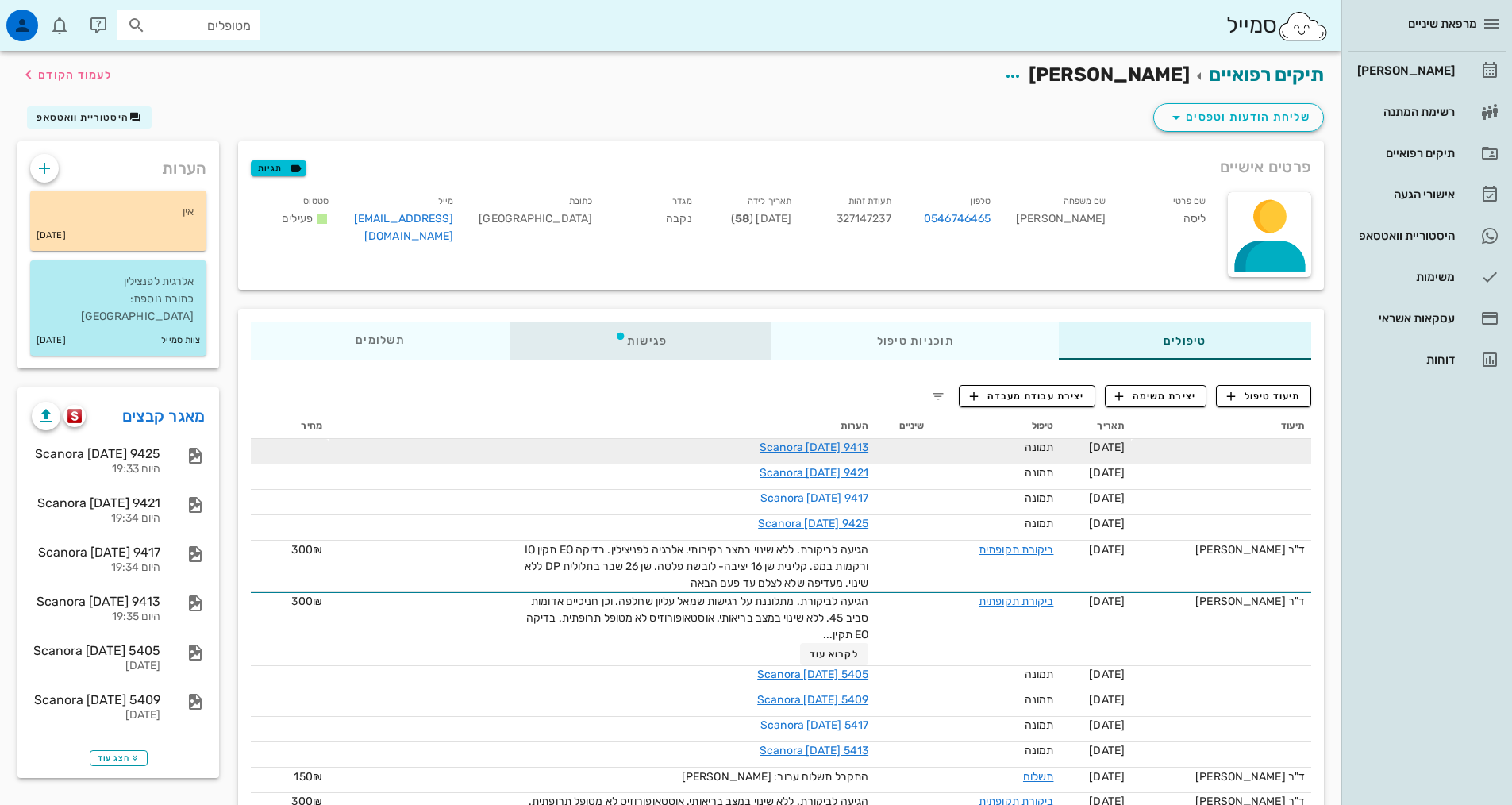
click at [626, 324] on div "פגישות" at bounding box center [641, 340] width 262 height 38
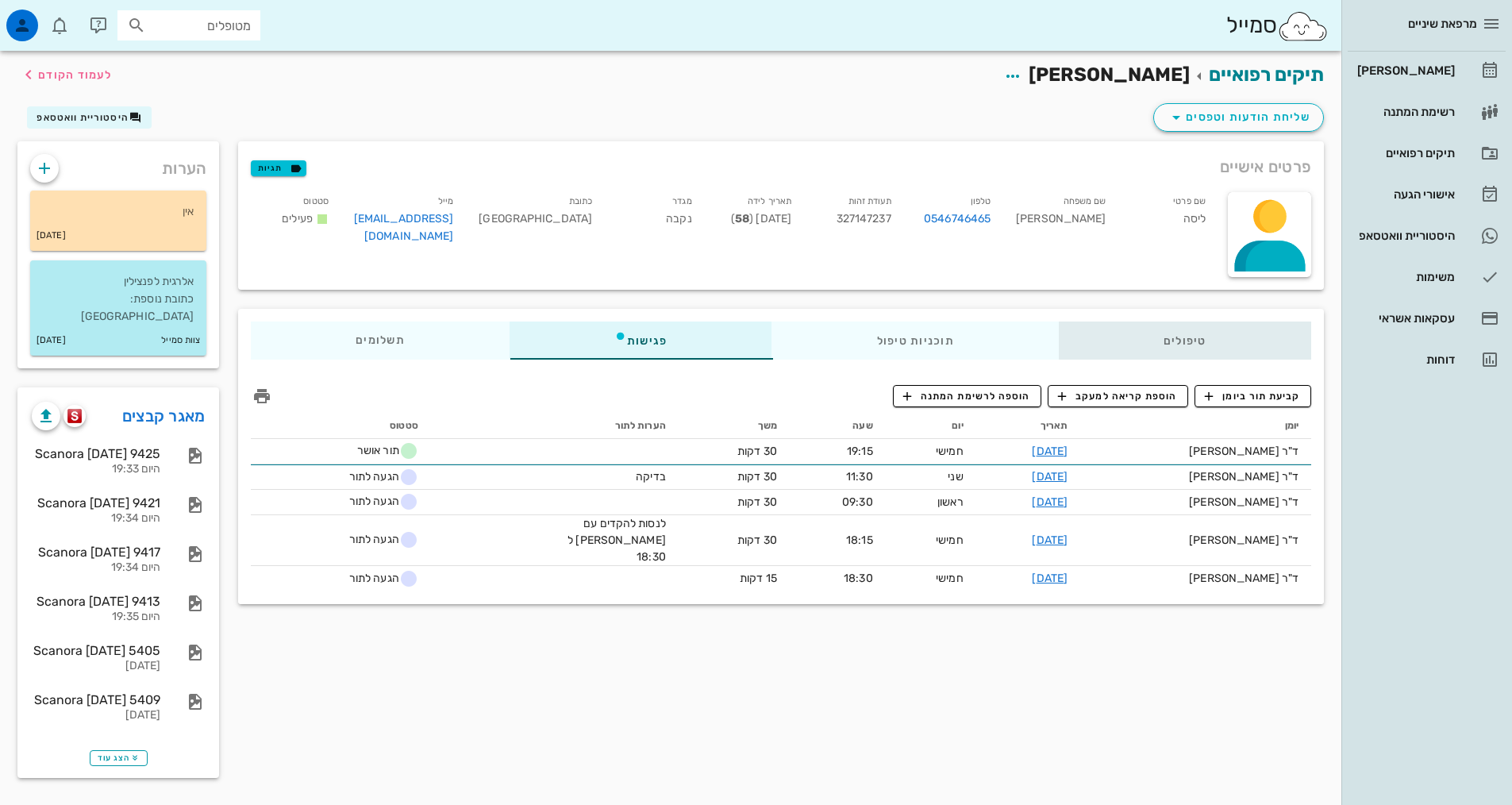
click at [1216, 356] on div "טיפולים" at bounding box center [1185, 340] width 253 height 38
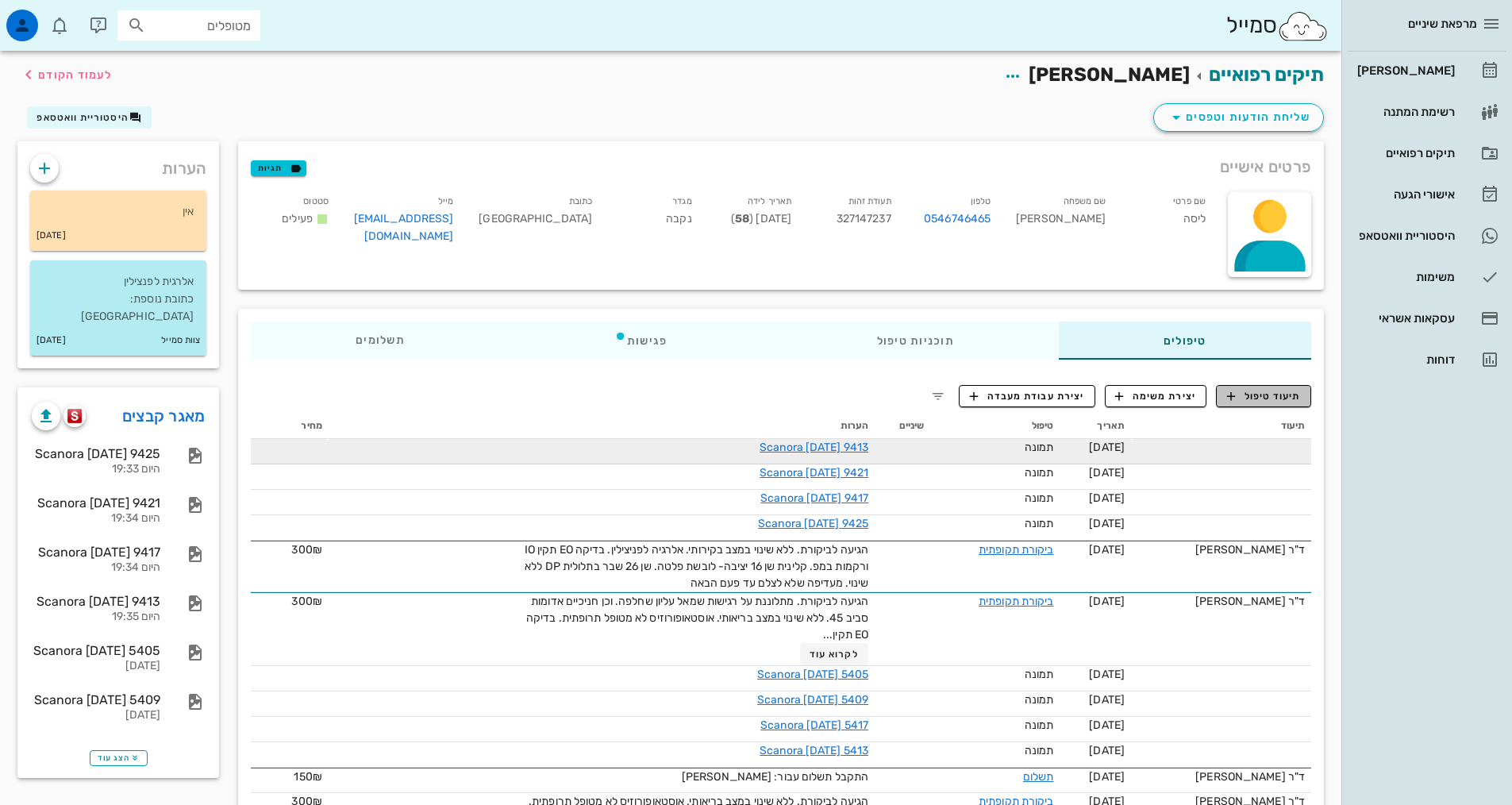
click at [1241, 392] on span "תיעוד טיפול" at bounding box center [1264, 396] width 74 height 14
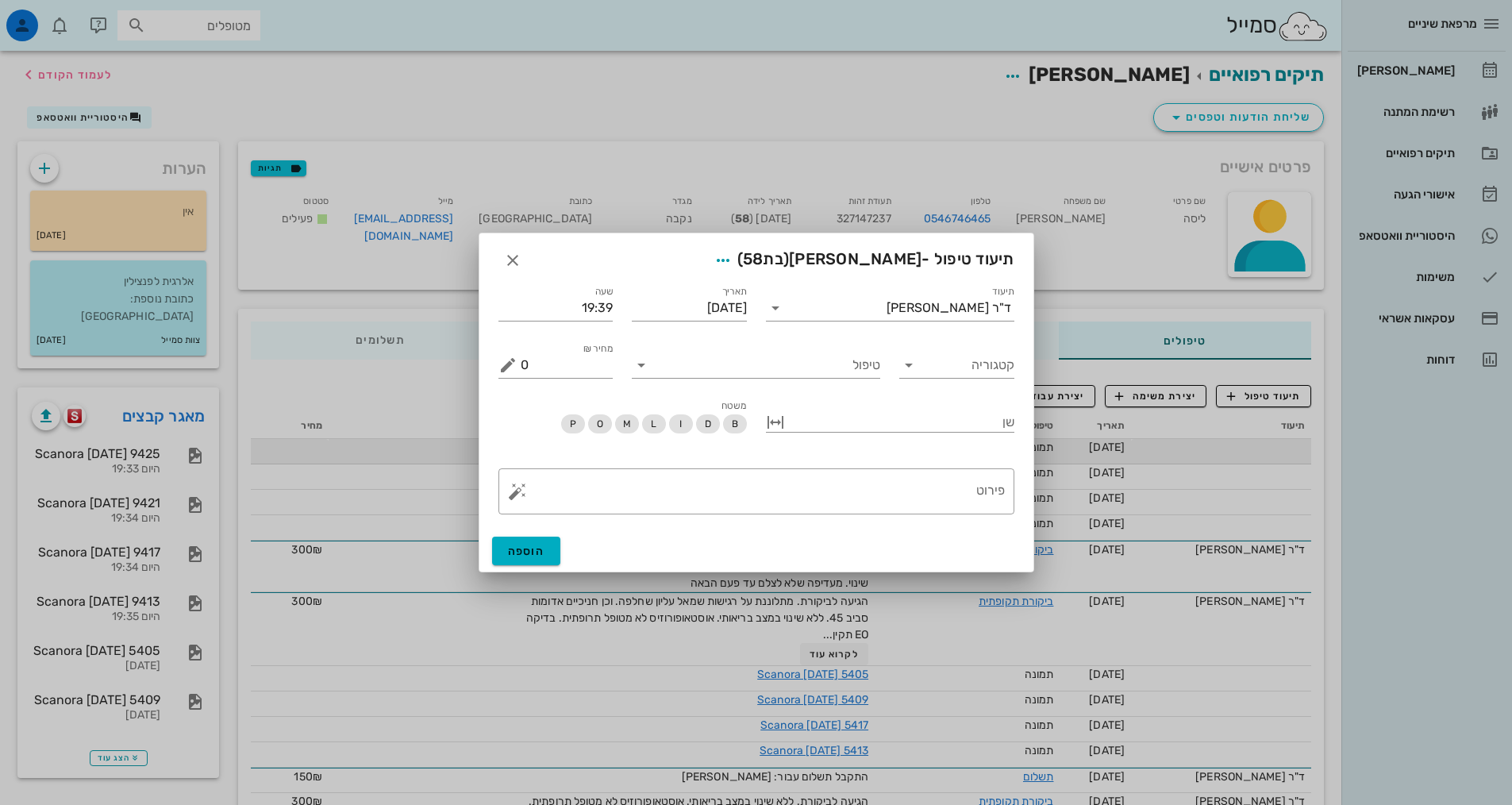
click at [913, 324] on div "תיעוד ד"ר [PERSON_NAME]" at bounding box center [890, 301] width 268 height 57
click at [886, 315] on input "תיעוד" at bounding box center [837, 308] width 98 height 26
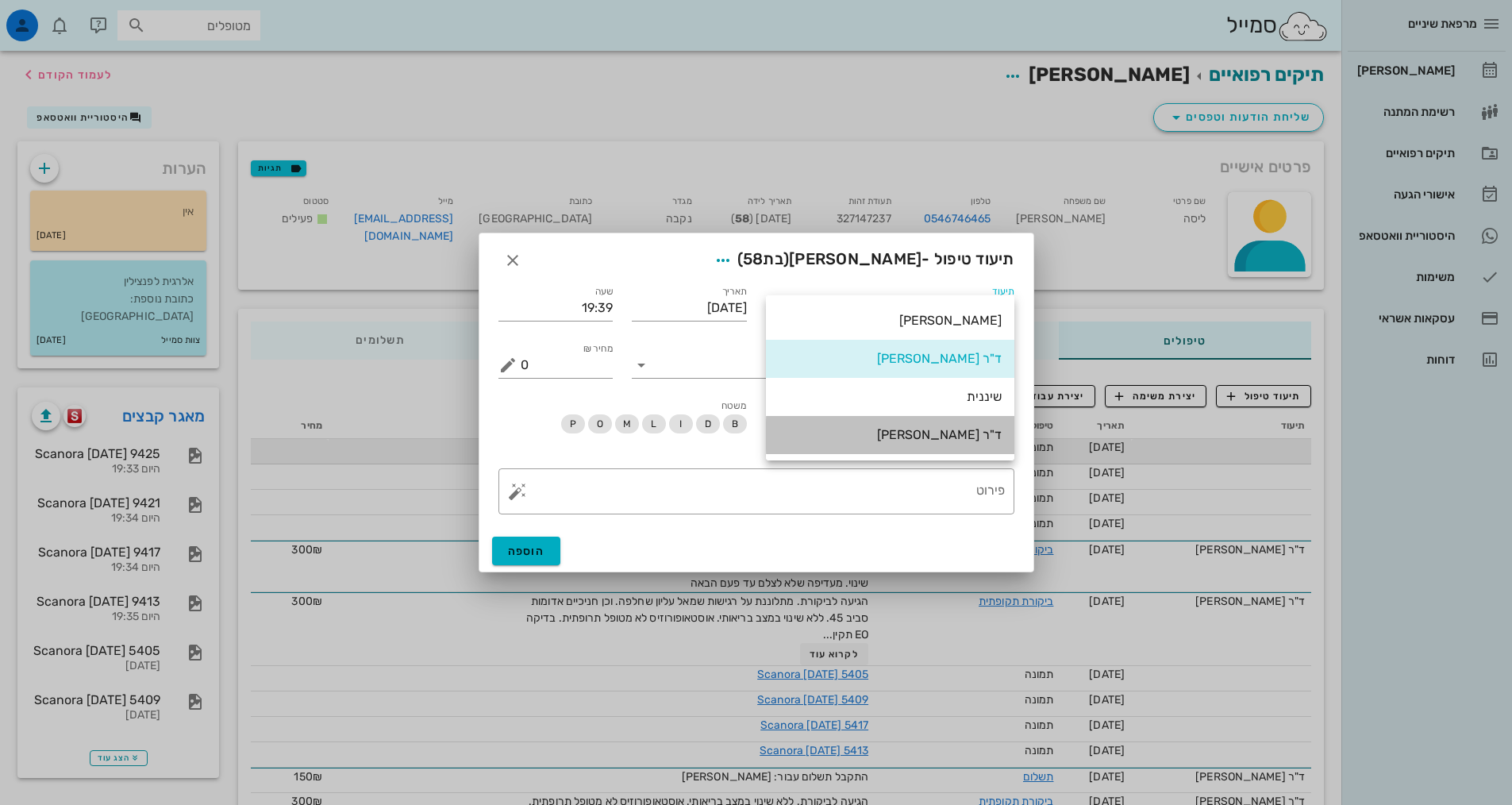
click at [962, 429] on div "ד"ר [PERSON_NAME]" at bounding box center [891, 434] width 223 height 15
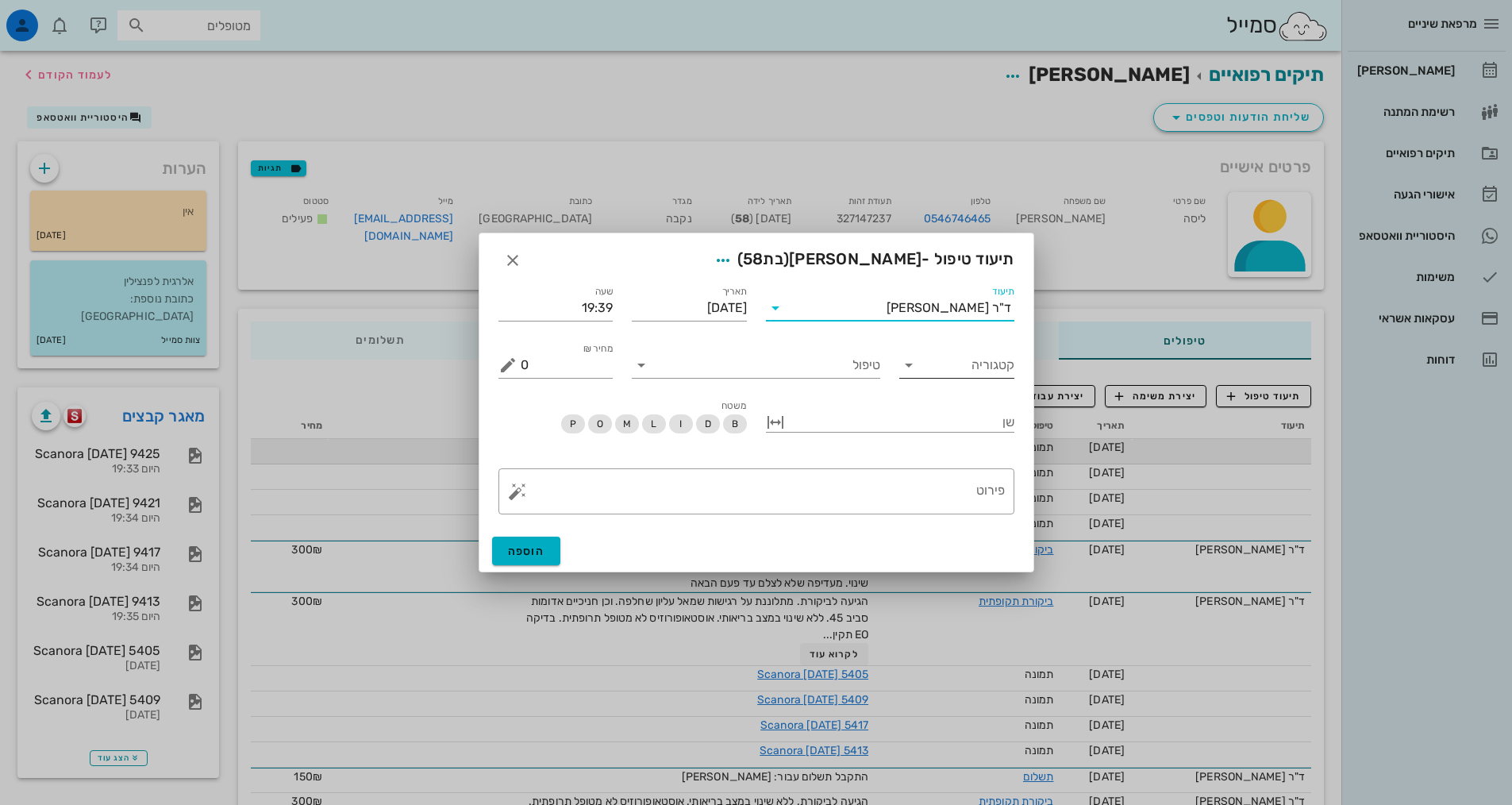
click at [946, 372] on input "קטגוריה" at bounding box center [969, 365] width 90 height 26
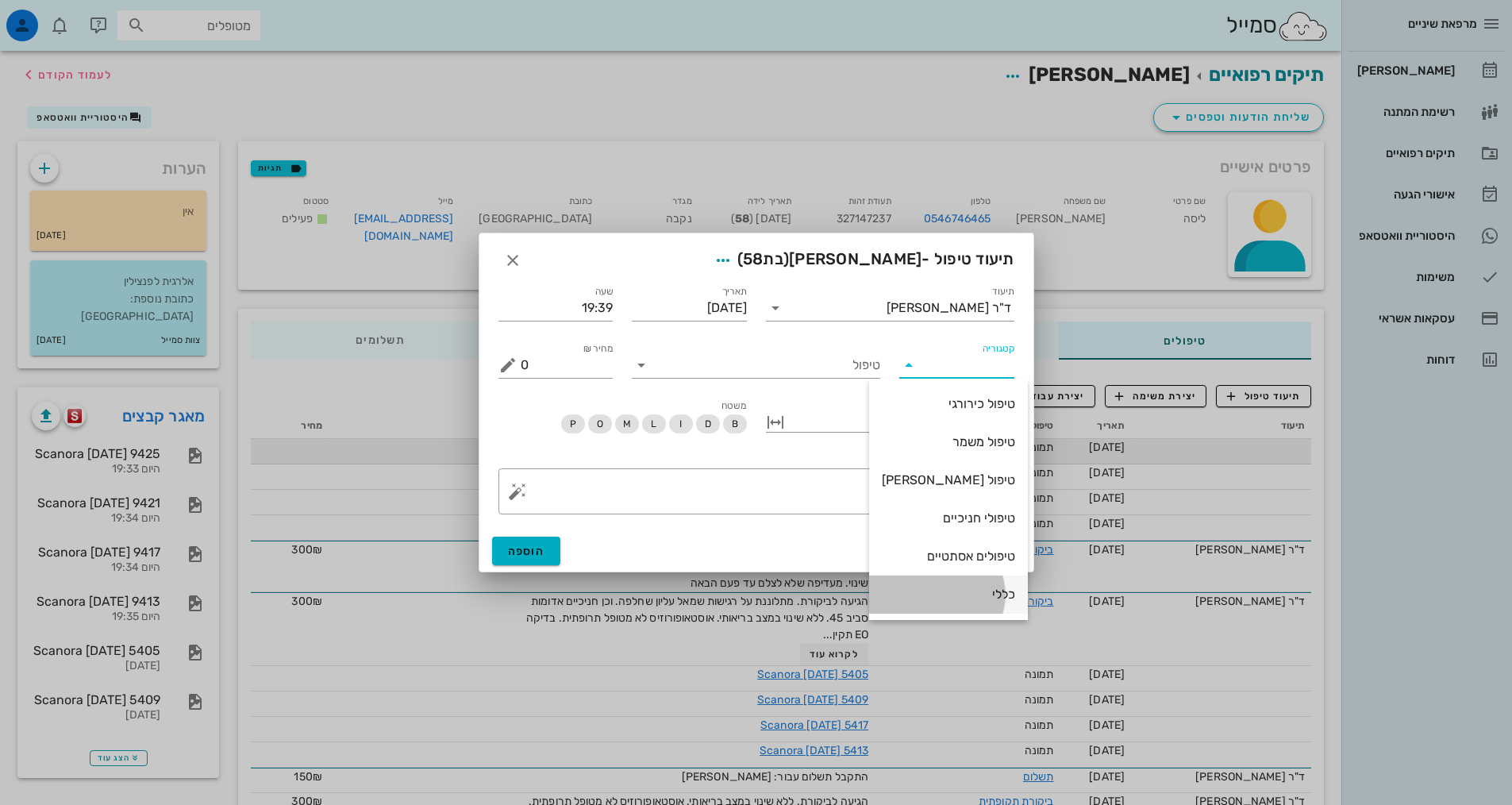
click at [957, 598] on div "כללי" at bounding box center [948, 594] width 133 height 15
type input "כללי"
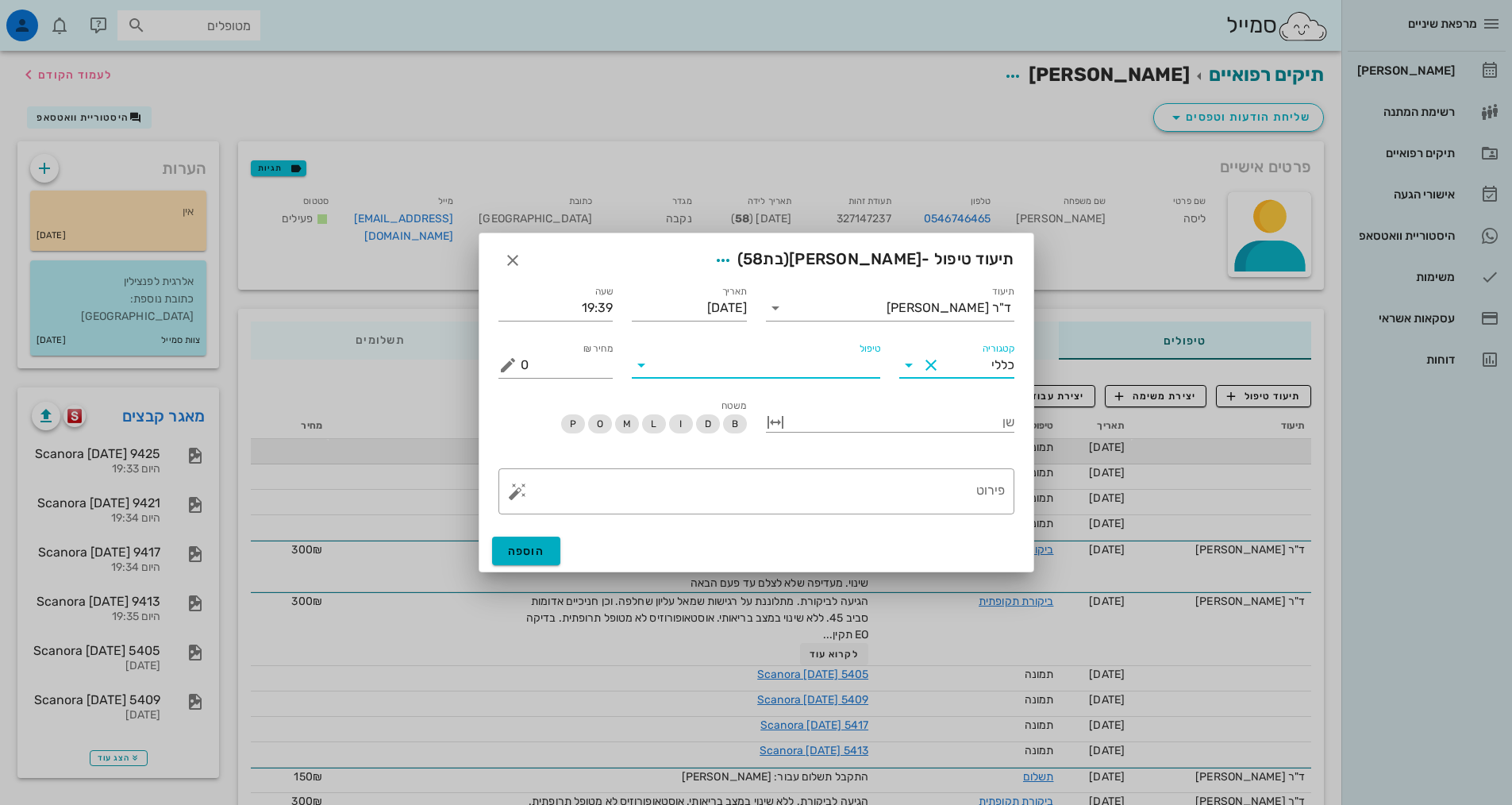
click at [855, 374] on input "טיפול" at bounding box center [767, 365] width 226 height 26
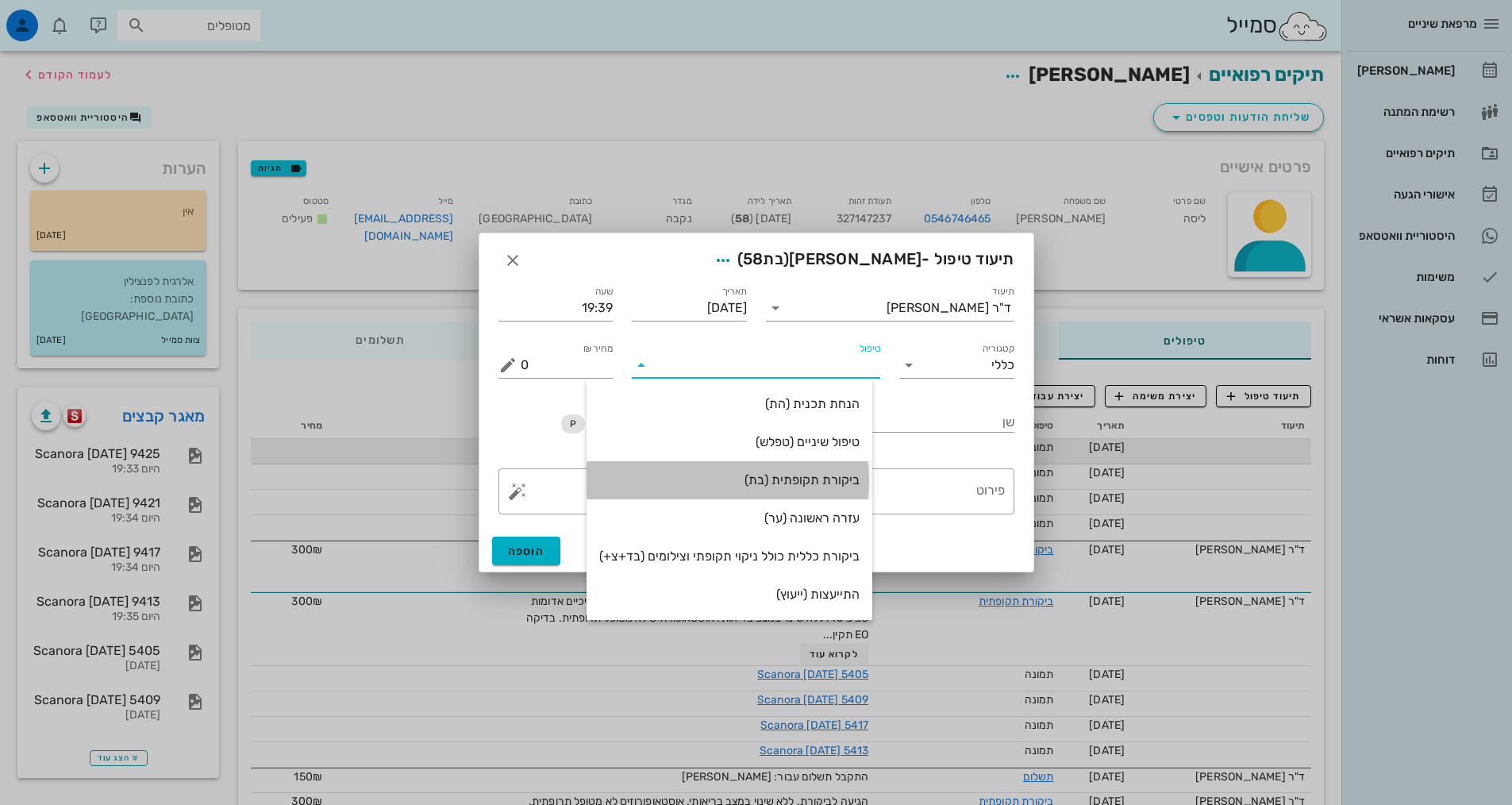
click at [796, 481] on div "ביקורת תקופתית (בת)" at bounding box center [729, 480] width 261 height 15
type input "350"
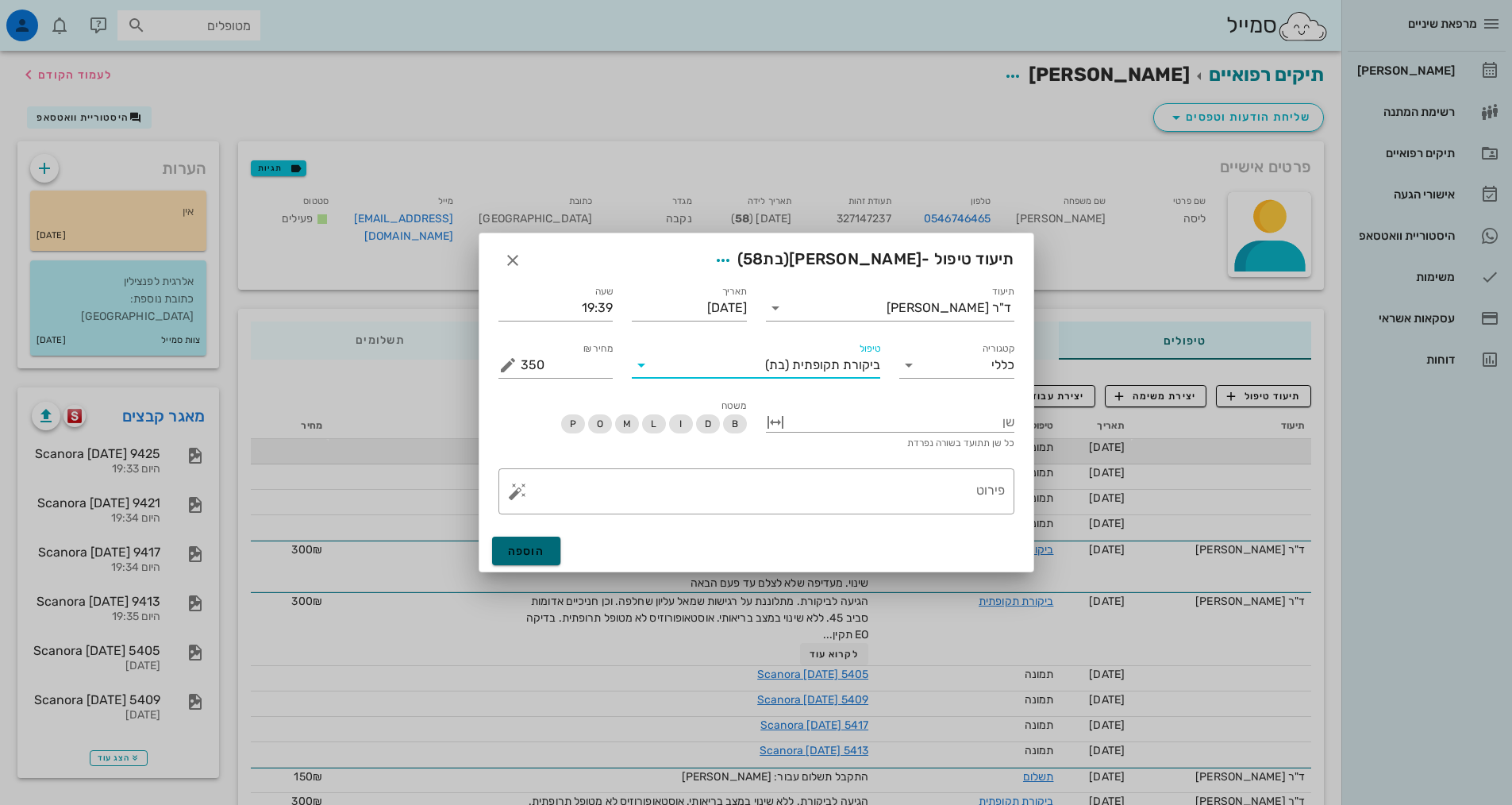
click at [523, 541] on button "הוספה" at bounding box center [526, 551] width 69 height 28
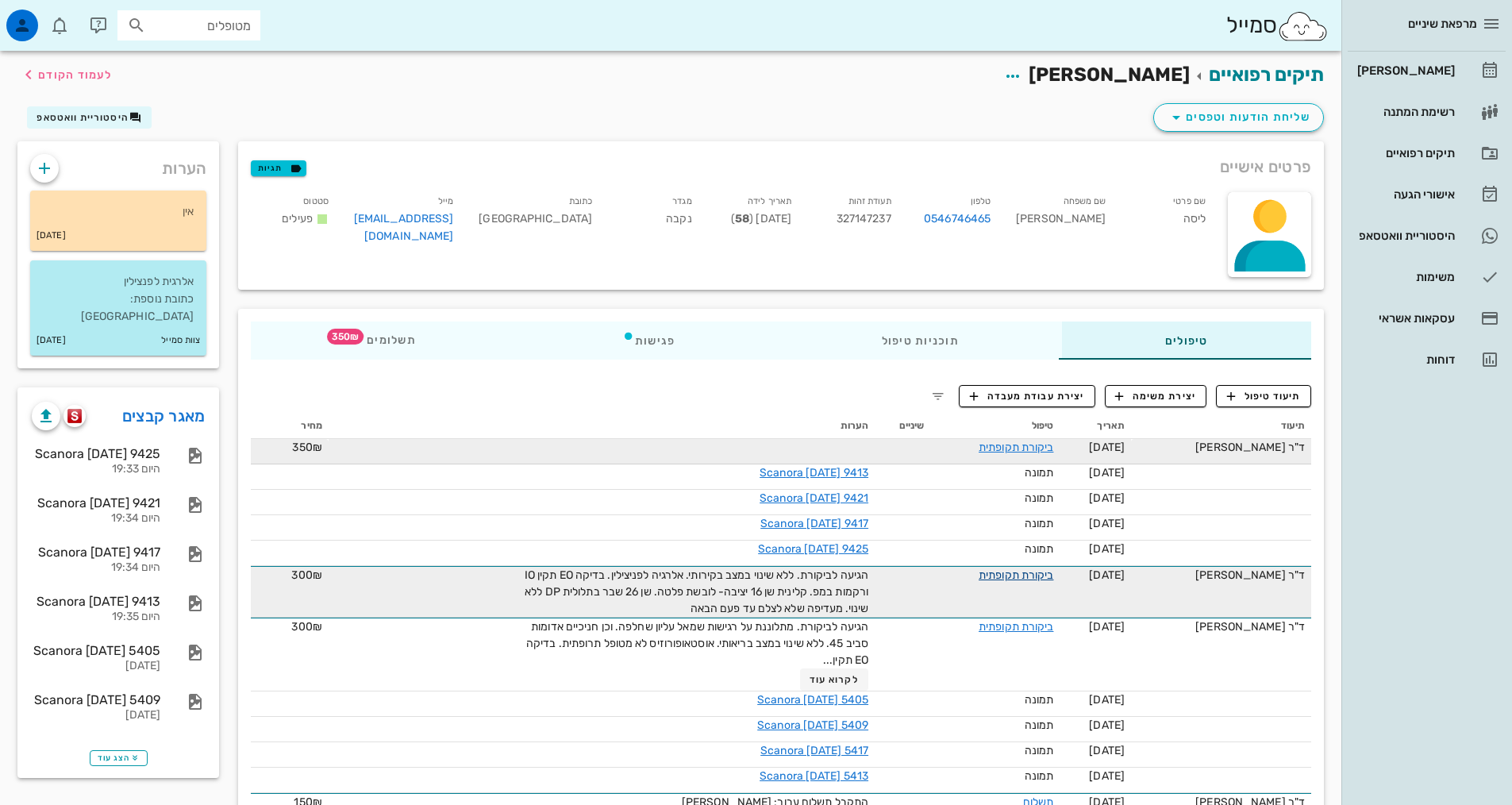
click at [992, 573] on link "ביקורת תקופתית" at bounding box center [1016, 574] width 74 height 13
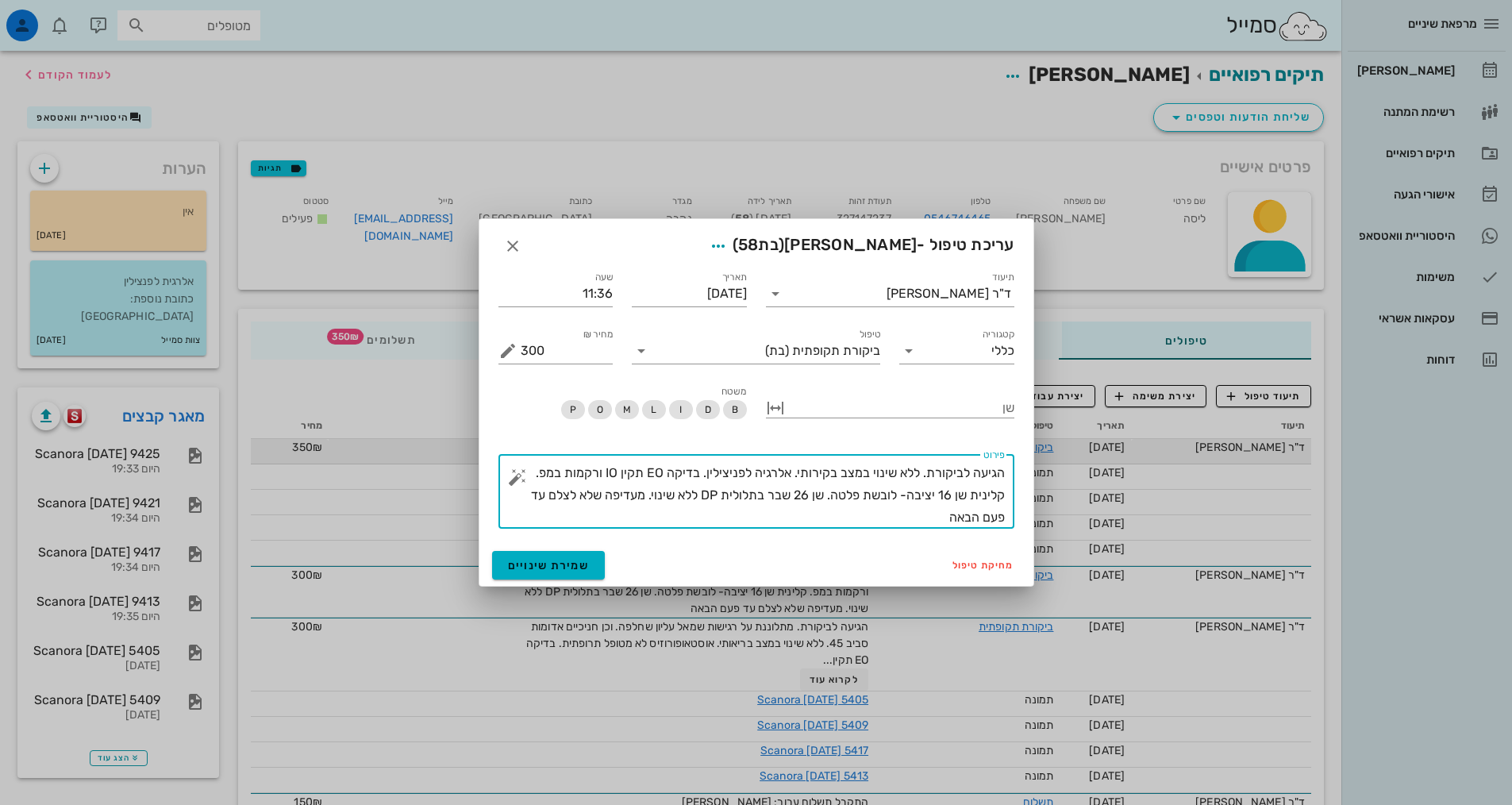
drag, startPoint x: 876, startPoint y: 522, endPoint x: 944, endPoint y: 479, distance: 80.5
click at [944, 479] on textarea "הגיעה לביקורת. ללא שינוי במצב בקירותי. אלרגיה לפניצילין. בדיקה EO תקין IO ורקמו…" at bounding box center [762, 495] width 484 height 66
click at [659, 508] on textarea "הגיעה לביקורת. ללא שינוי במצב בקירותי. אלרגיה לפניצילין. בדיקה EO תקין IO ורקמו…" at bounding box center [762, 495] width 484 height 66
click at [649, 503] on textarea "הגיעה לביקורת. ללא שינוי במצב בקירותי. אלרגיה לפניצילין. בדיקה EO תקין IO ורקמו…" at bounding box center [762, 495] width 484 height 66
drag, startPoint x: 649, startPoint y: 503, endPoint x: 1056, endPoint y: 462, distance: 409.1
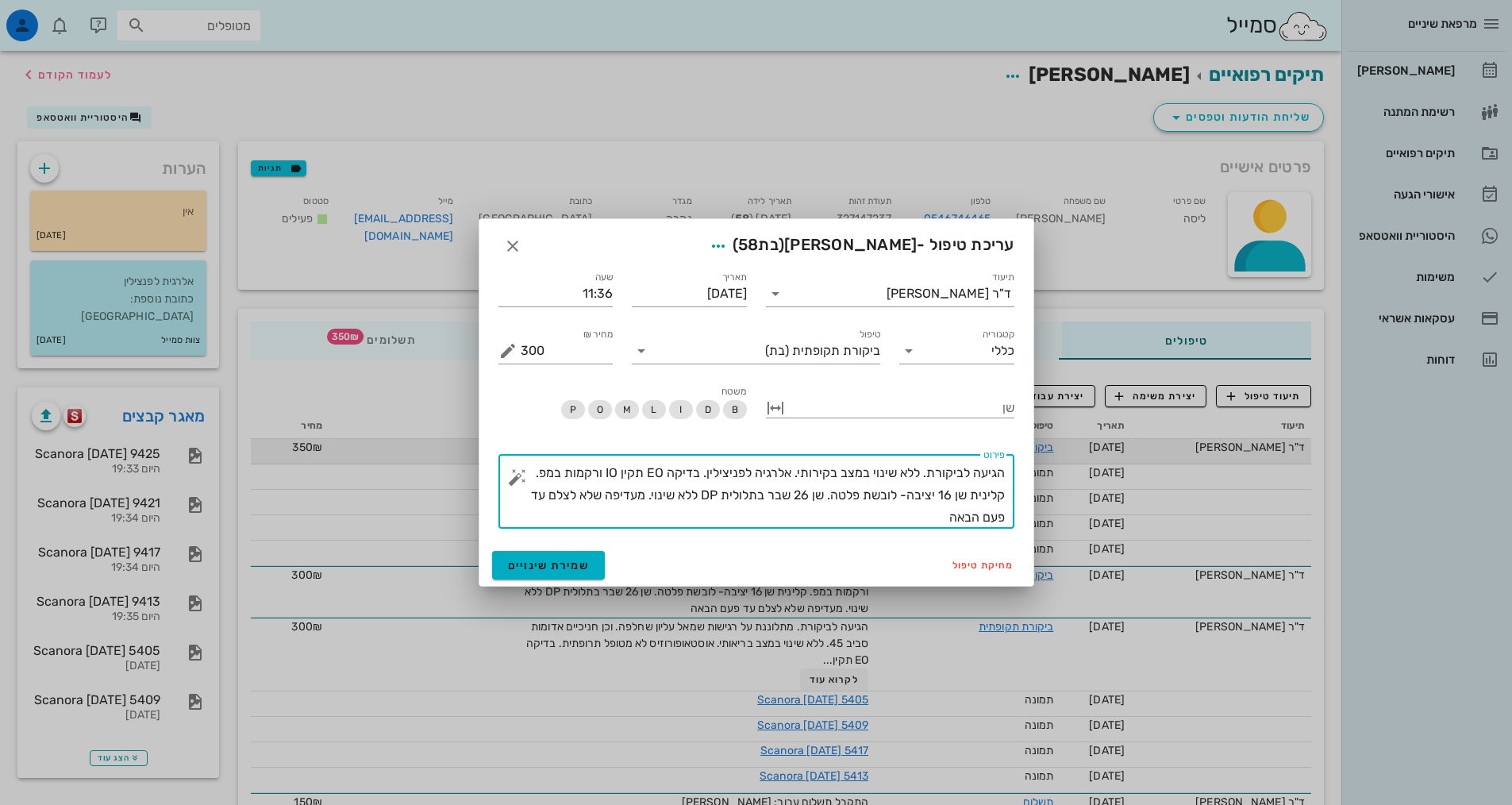
click at [1054, 462] on div "מרפאת שיניים יומן מרפאה רשימת המתנה תיקים רפואיים אישורי הגעה 3 היסטוריית וואטס…" at bounding box center [756, 513] width 1512 height 1028
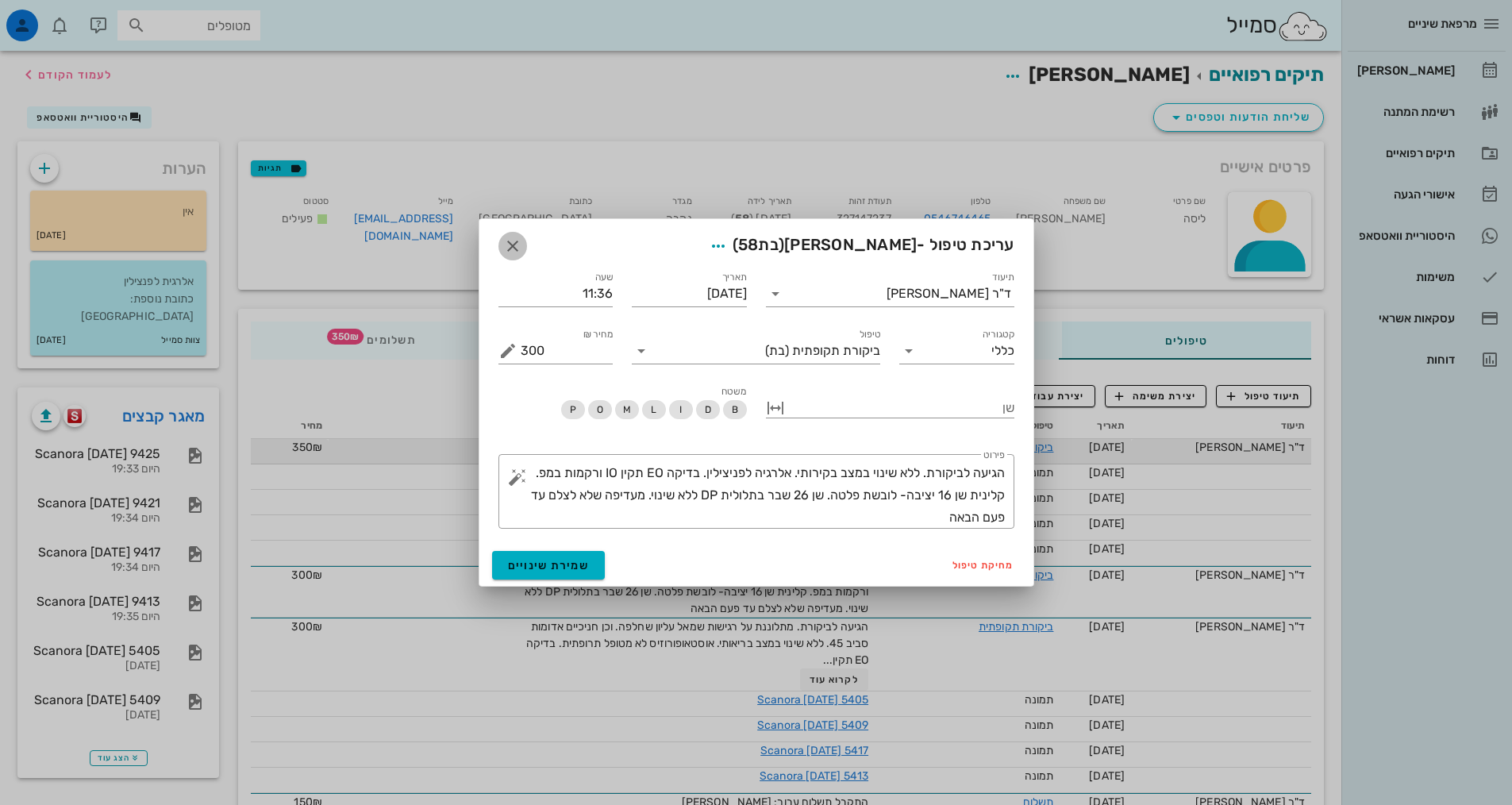
click at [513, 255] on button "button" at bounding box center [512, 246] width 28 height 28
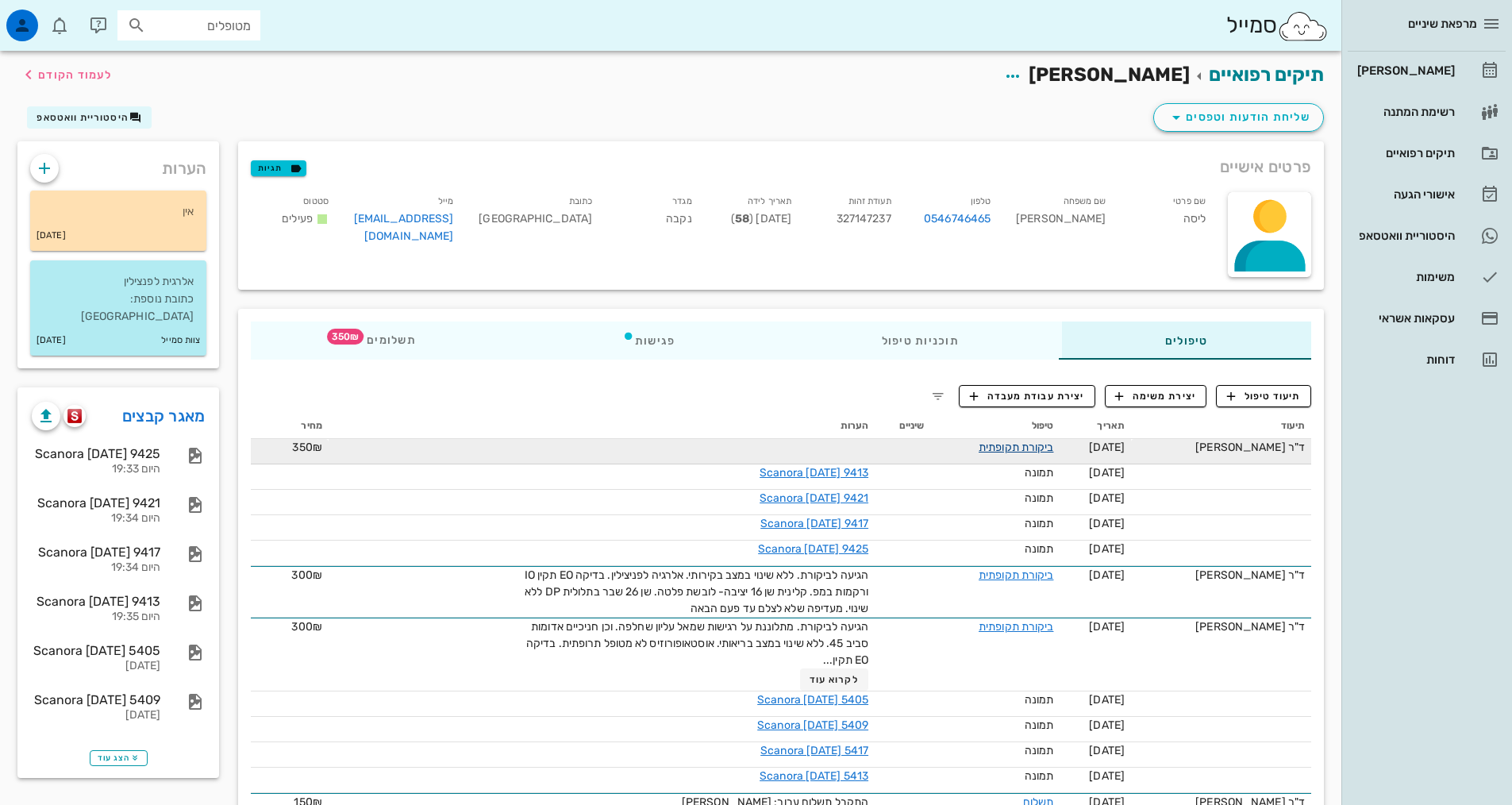
click at [999, 449] on link "ביקורת תקופתית" at bounding box center [1016, 447] width 74 height 13
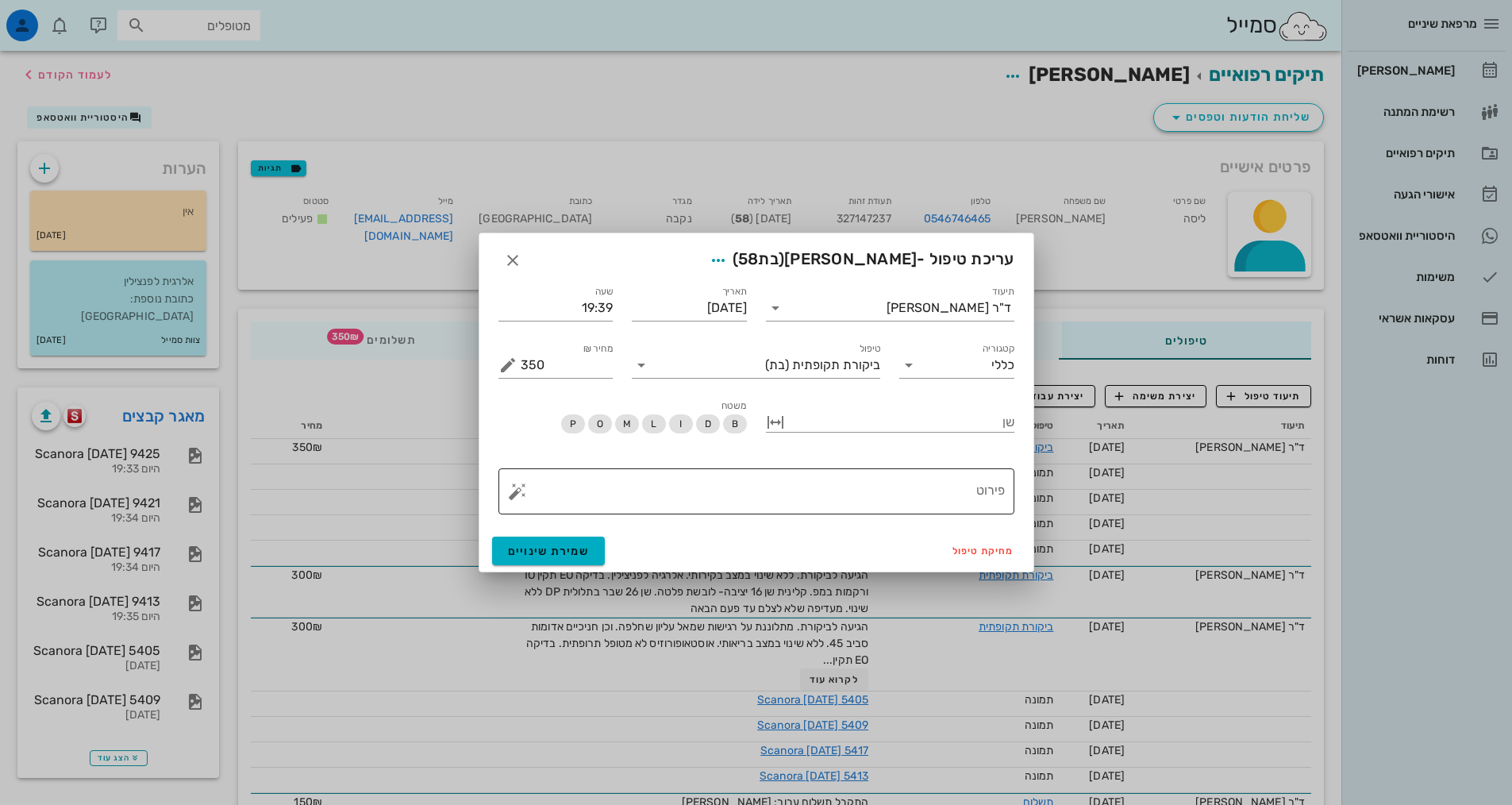
click at [900, 500] on textarea "פירוט" at bounding box center [762, 495] width 484 height 38
paste textarea "הגיעה לביקורת. ללא שינוי במצב בקירותי. אלרגיה לפניצילין. בדיקה EO תקין IO ורקמו…"
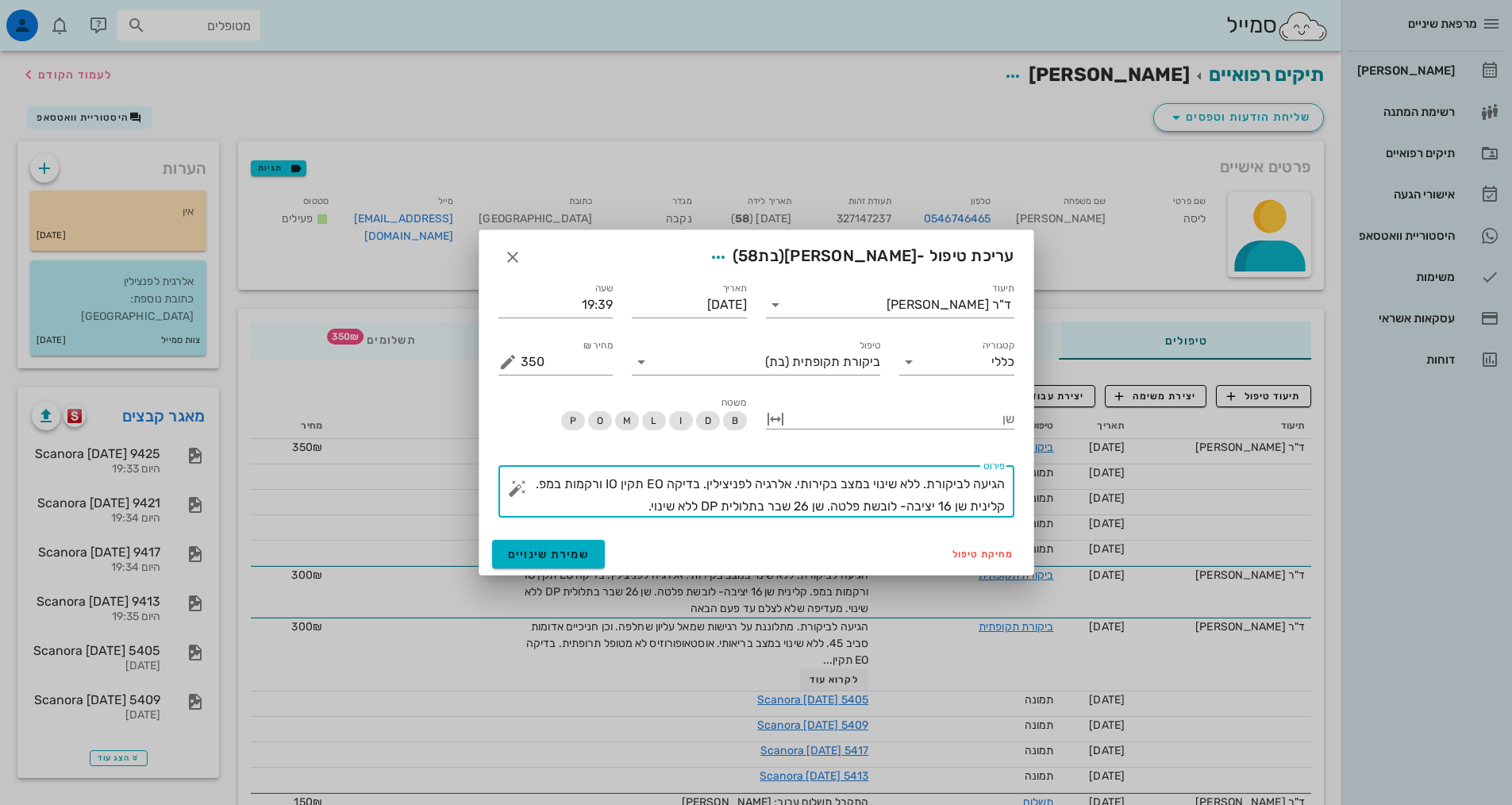
click at [821, 484] on textarea "הגיעה לביקורת. ללא שינוי במצב בקירותי. אלרגיה לפניצילין. בדיקה EO תקין IO ורקמו…" at bounding box center [762, 496] width 484 height 44
click at [640, 500] on textarea "הגיעה לביקורת. ללא שינוי במצב בריאותי. אלרגיה לפניצילין. בדיקה EO תקין IO ורקמו…" at bounding box center [762, 496] width 484 height 44
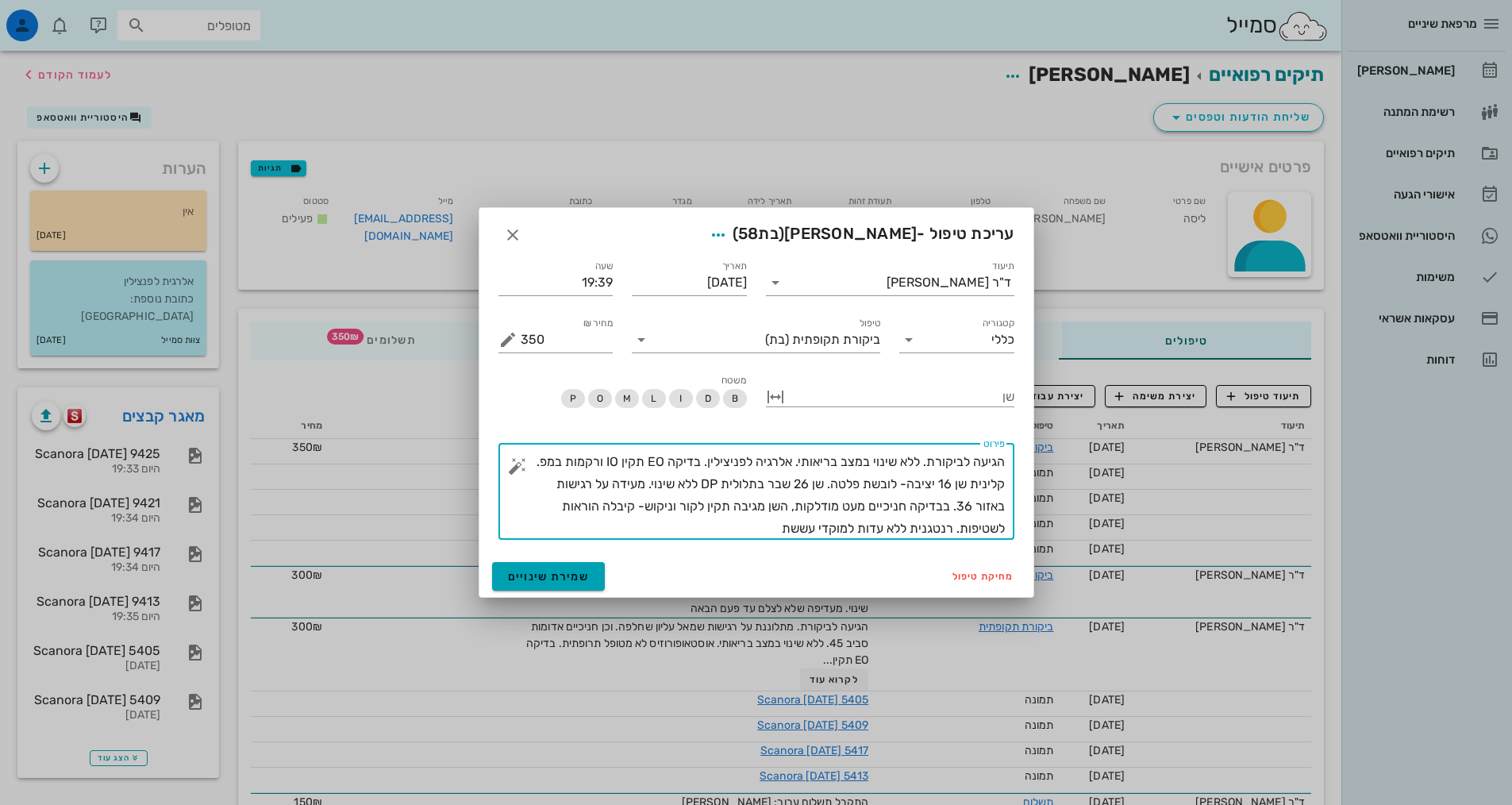
type textarea "הגיעה לביקורת. ללא שינוי במצב בריאותי. אלרגיה לפניצילין. בדיקה EO תקין IO ורקמו…"
click at [581, 582] on span "שמירת שינויים" at bounding box center [549, 576] width 82 height 13
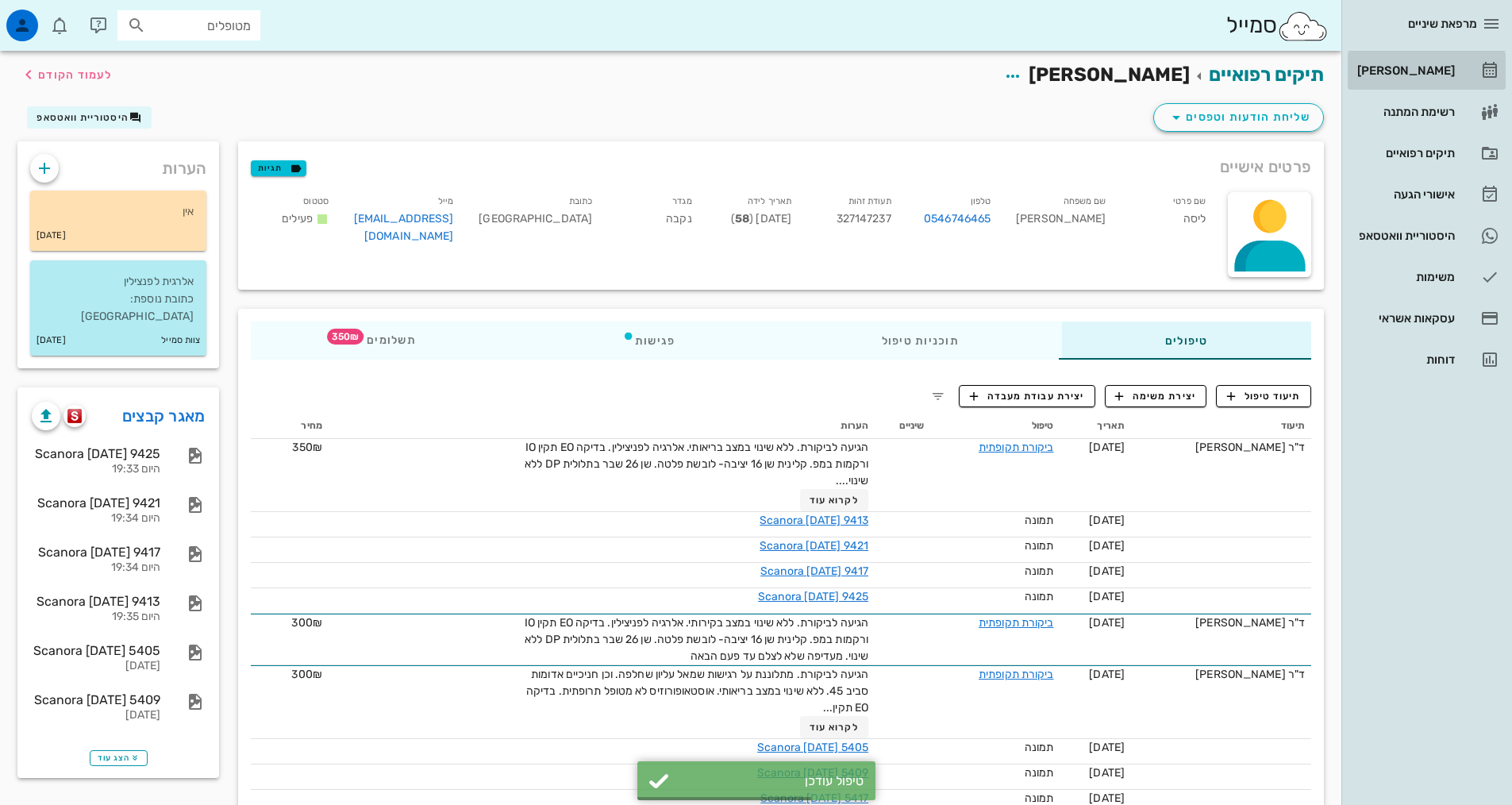
click at [1415, 72] on div "[PERSON_NAME]" at bounding box center [1405, 71] width 101 height 12
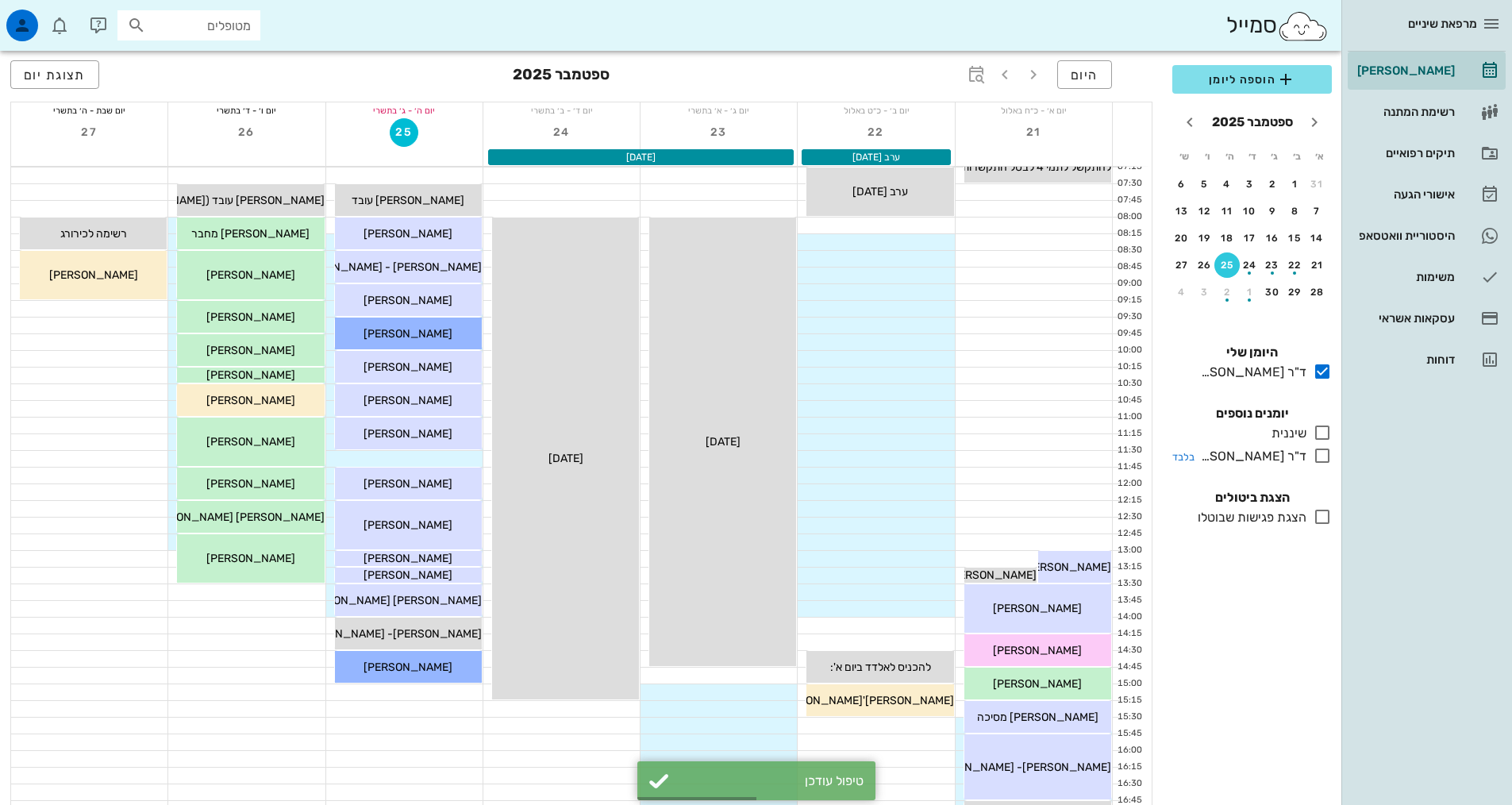
click at [1327, 456] on icon at bounding box center [1321, 455] width 19 height 19
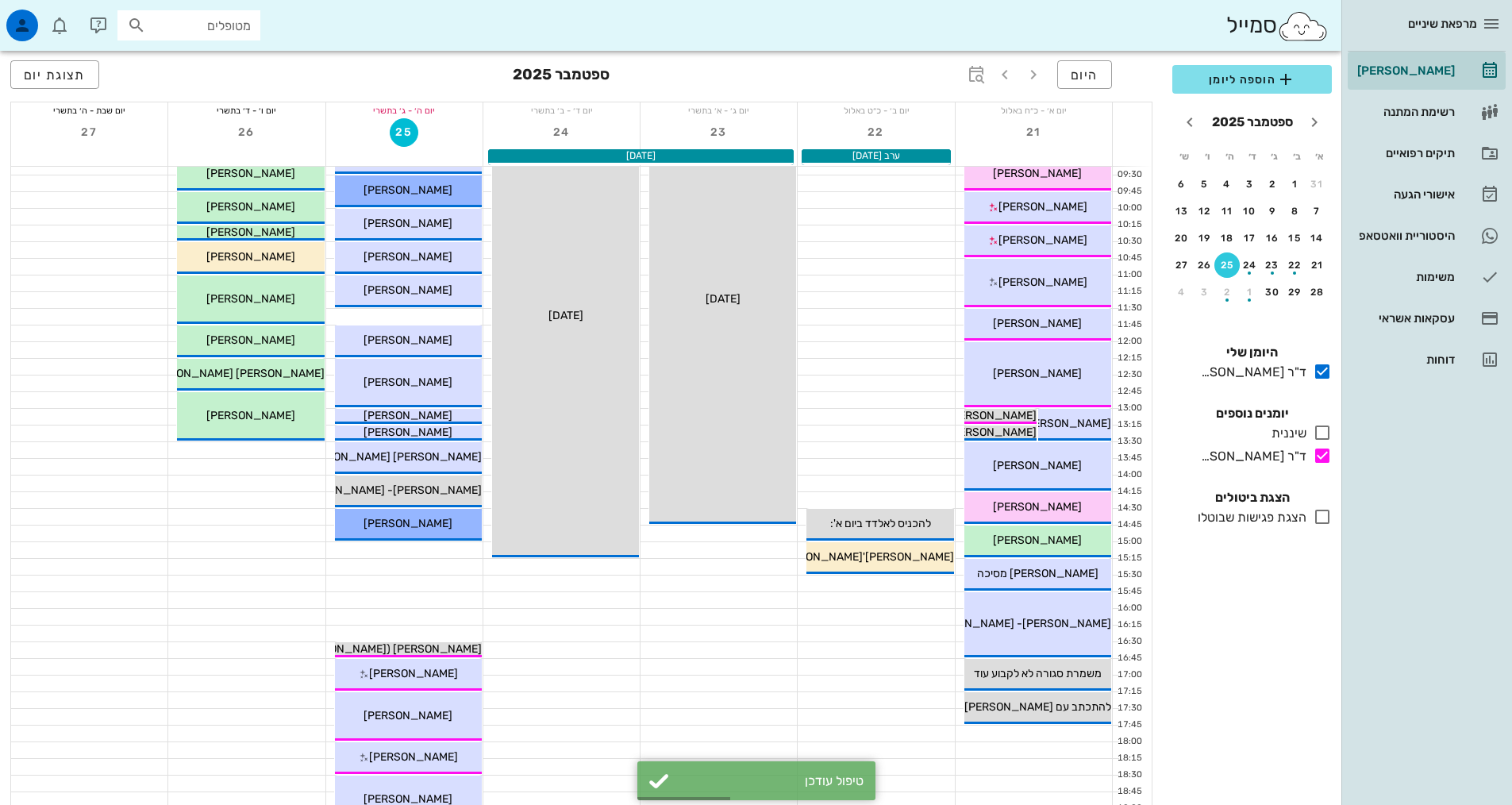
scroll to position [397, 0]
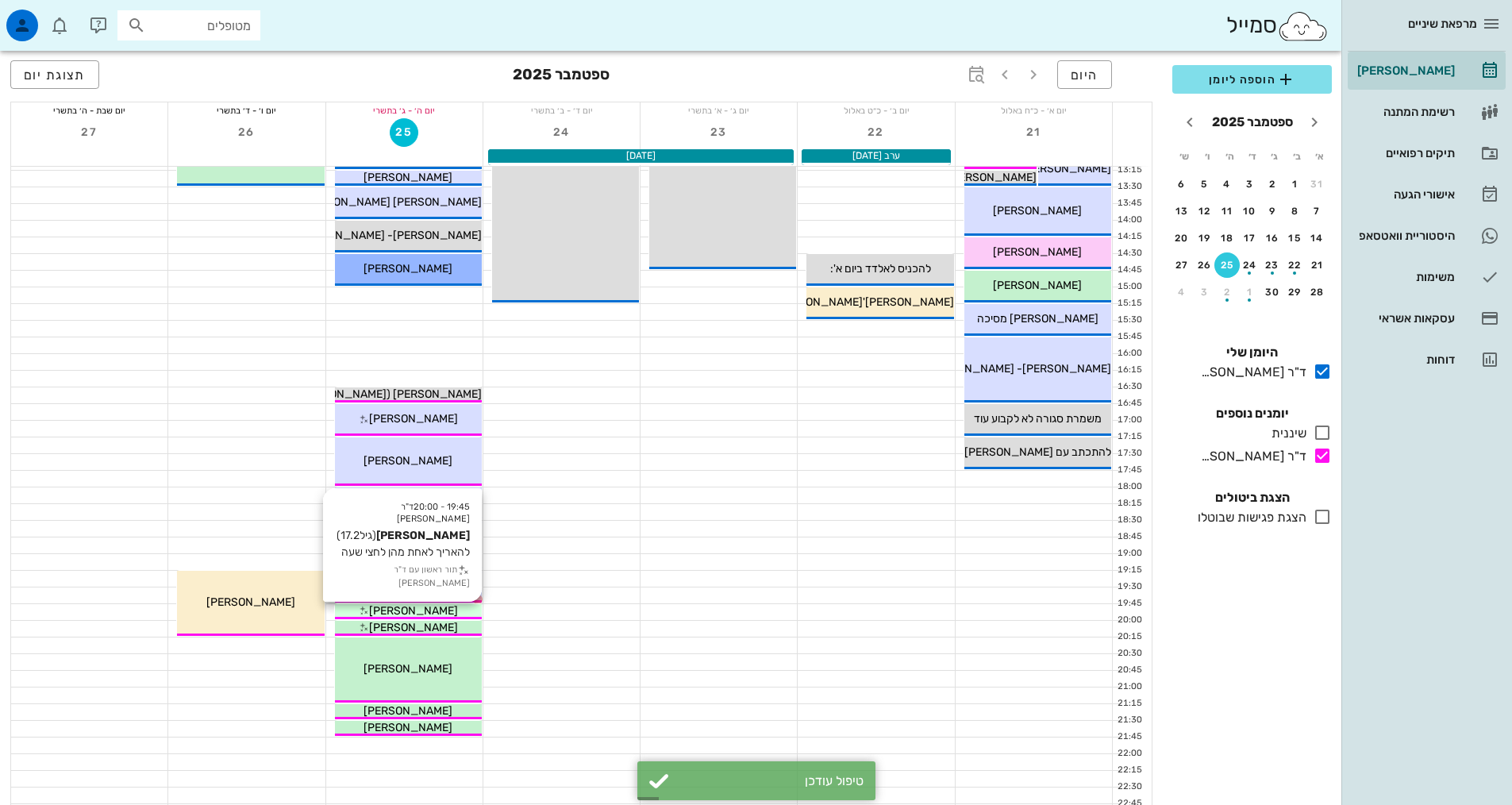
click at [440, 612] on span "[PERSON_NAME]" at bounding box center [413, 611] width 89 height 13
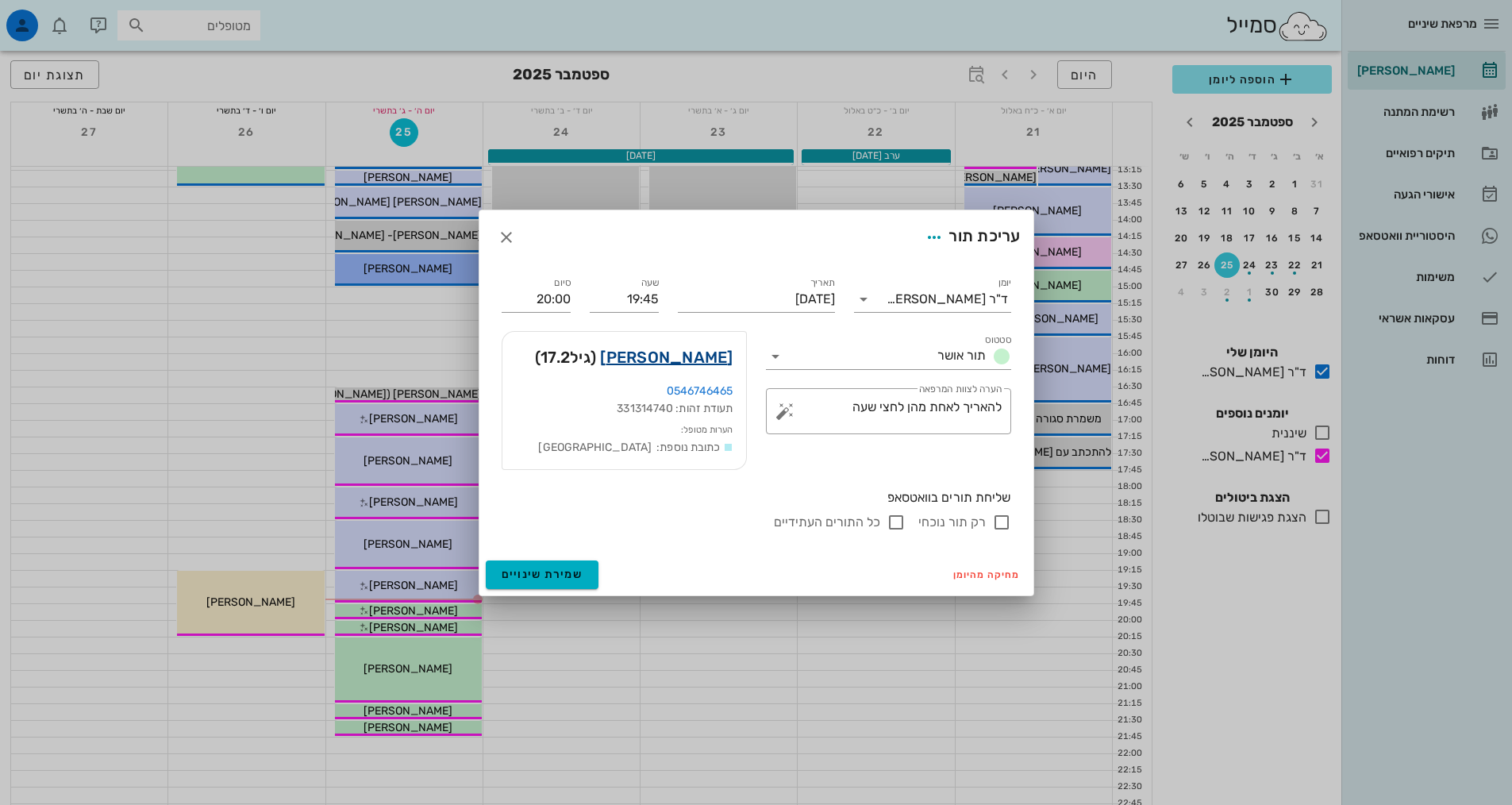
click at [657, 356] on link "[PERSON_NAME]" at bounding box center [666, 357] width 133 height 26
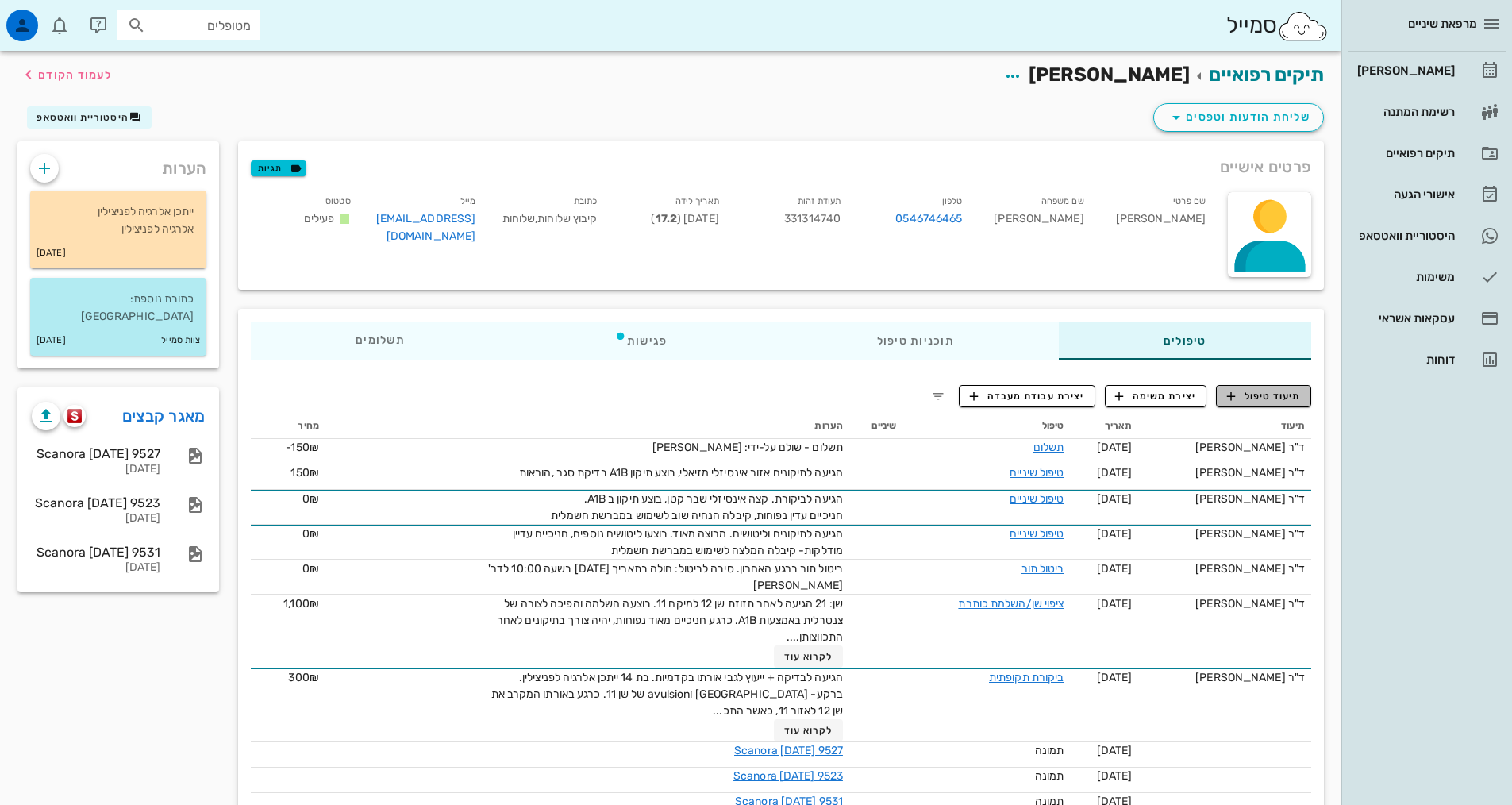
click at [1281, 405] on button "תיעוד טיפול" at bounding box center [1263, 395] width 95 height 22
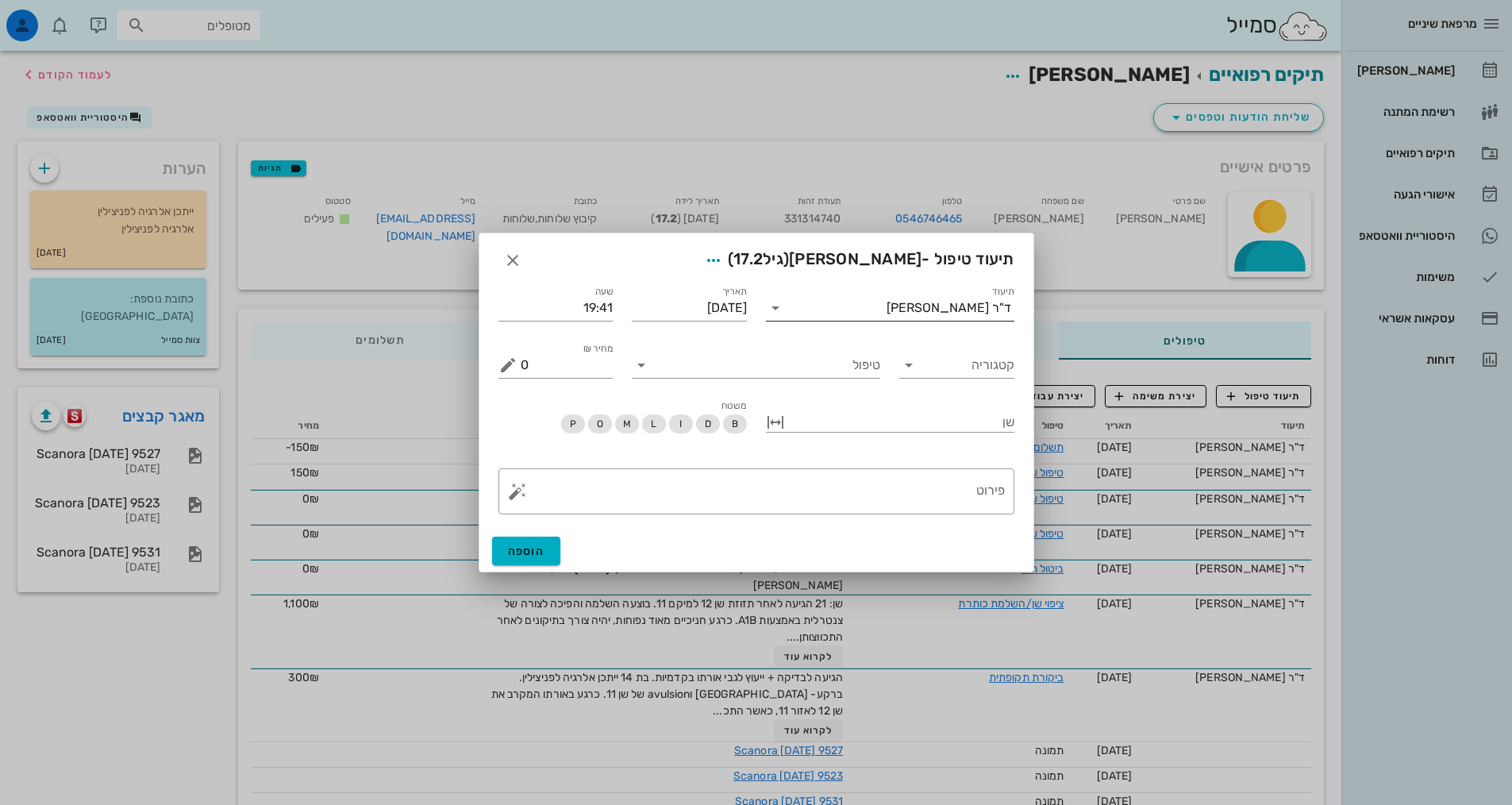
click at [886, 317] on input "תיעוד" at bounding box center [837, 308] width 98 height 26
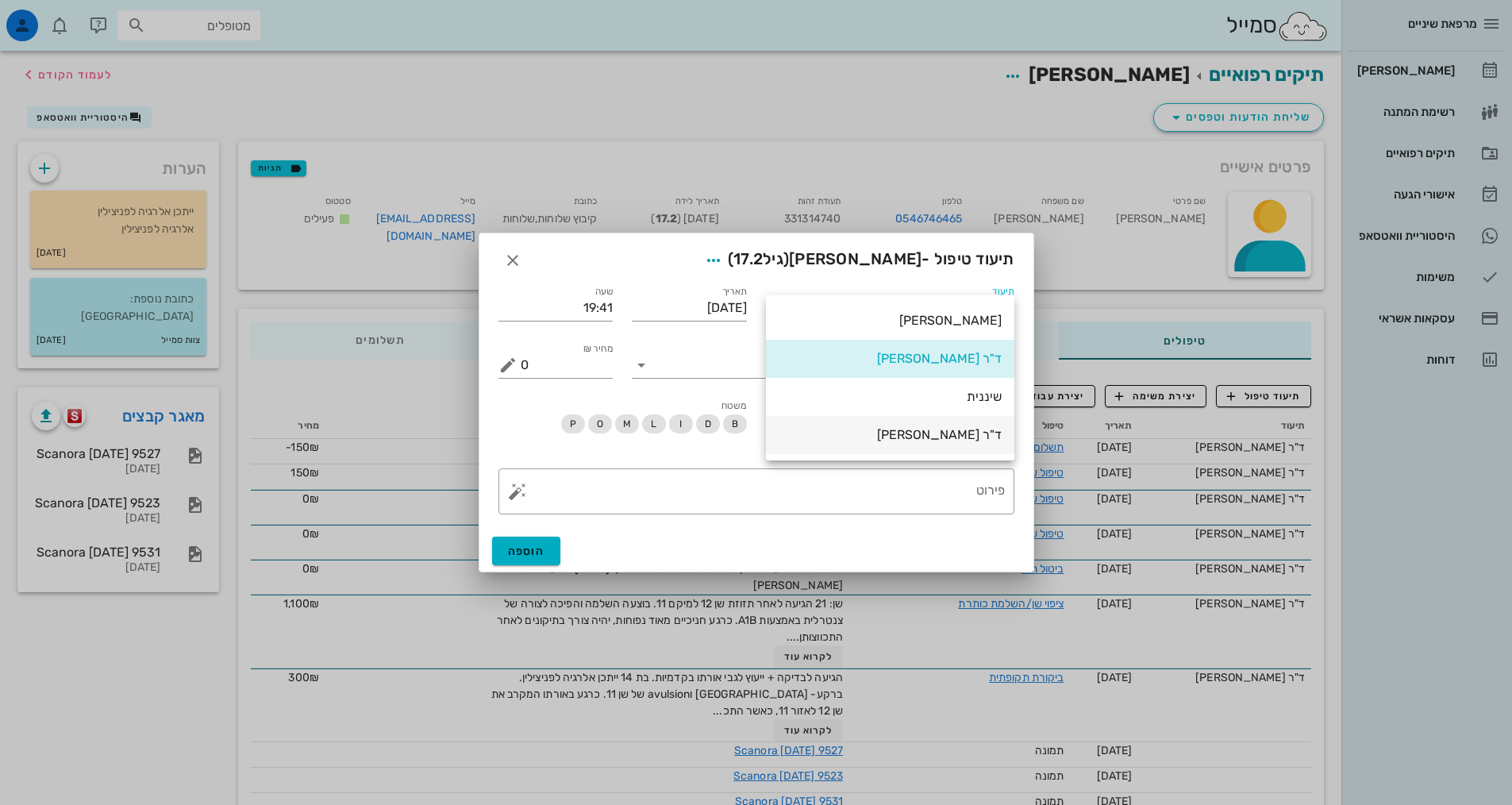
click at [931, 428] on div "ד"ר [PERSON_NAME]" at bounding box center [891, 434] width 223 height 15
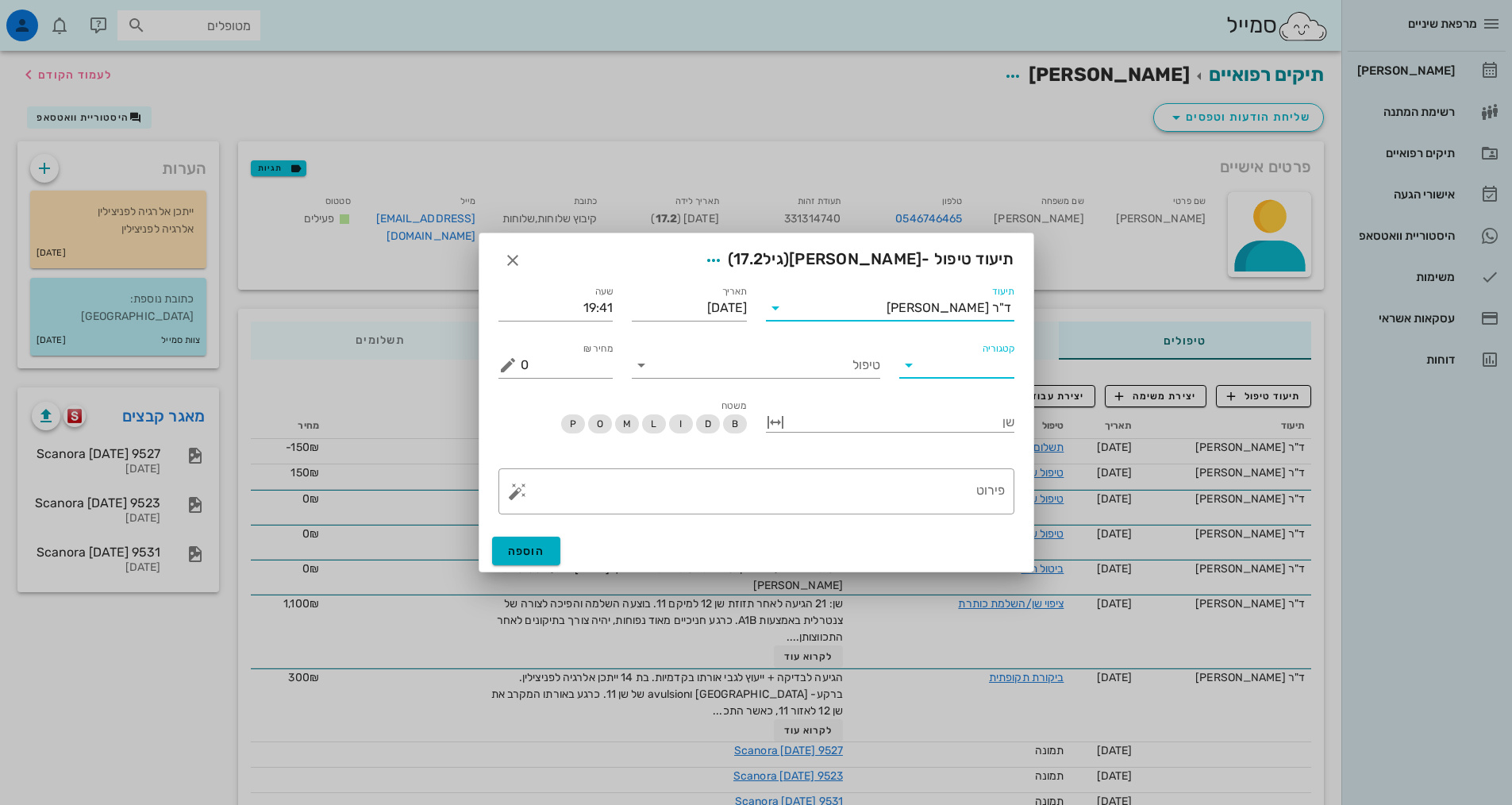
click at [935, 376] on input "קטגוריה" at bounding box center [969, 365] width 90 height 26
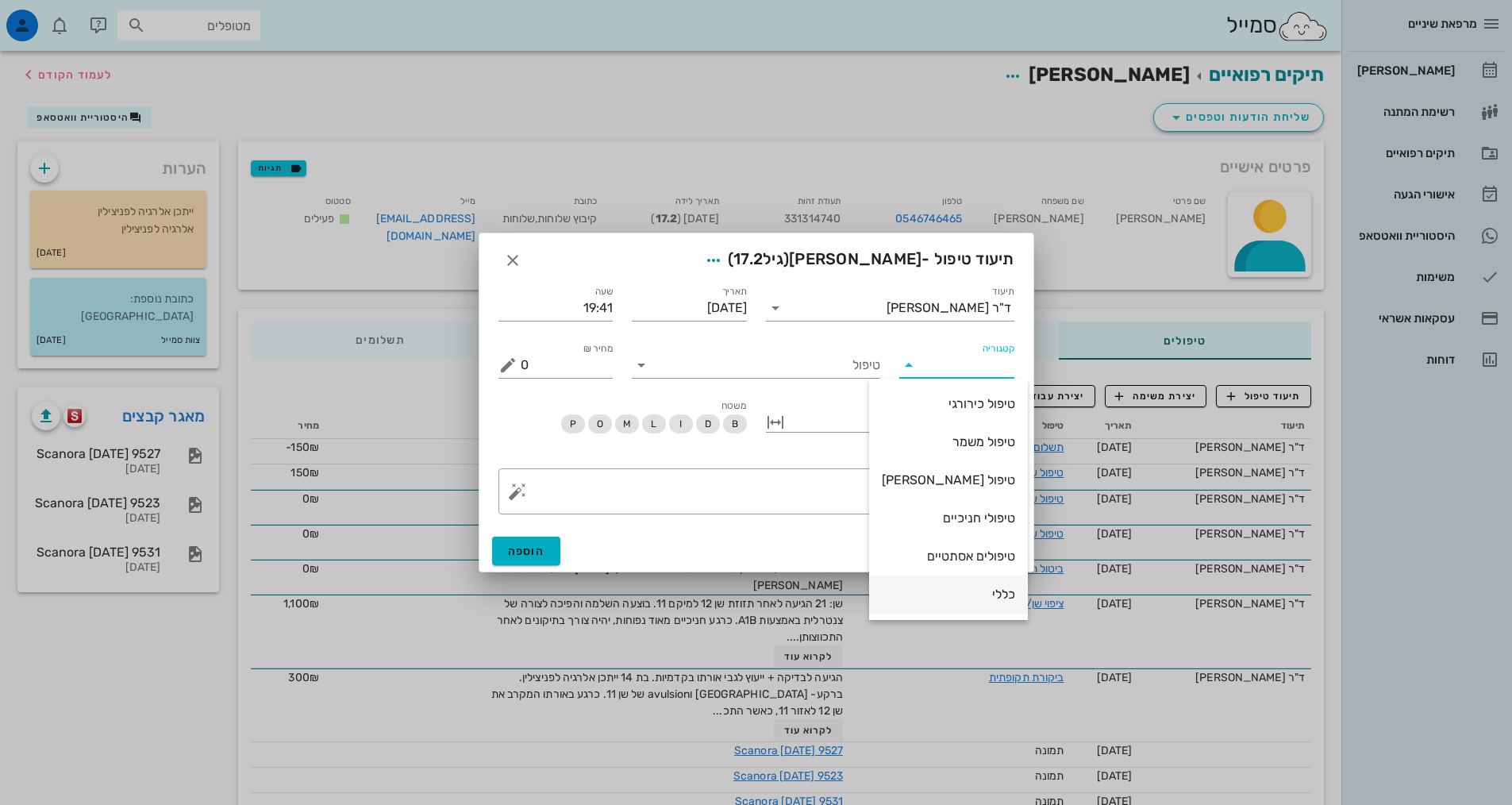
click at [989, 603] on div "כללי" at bounding box center [948, 594] width 133 height 35
type input "כללי"
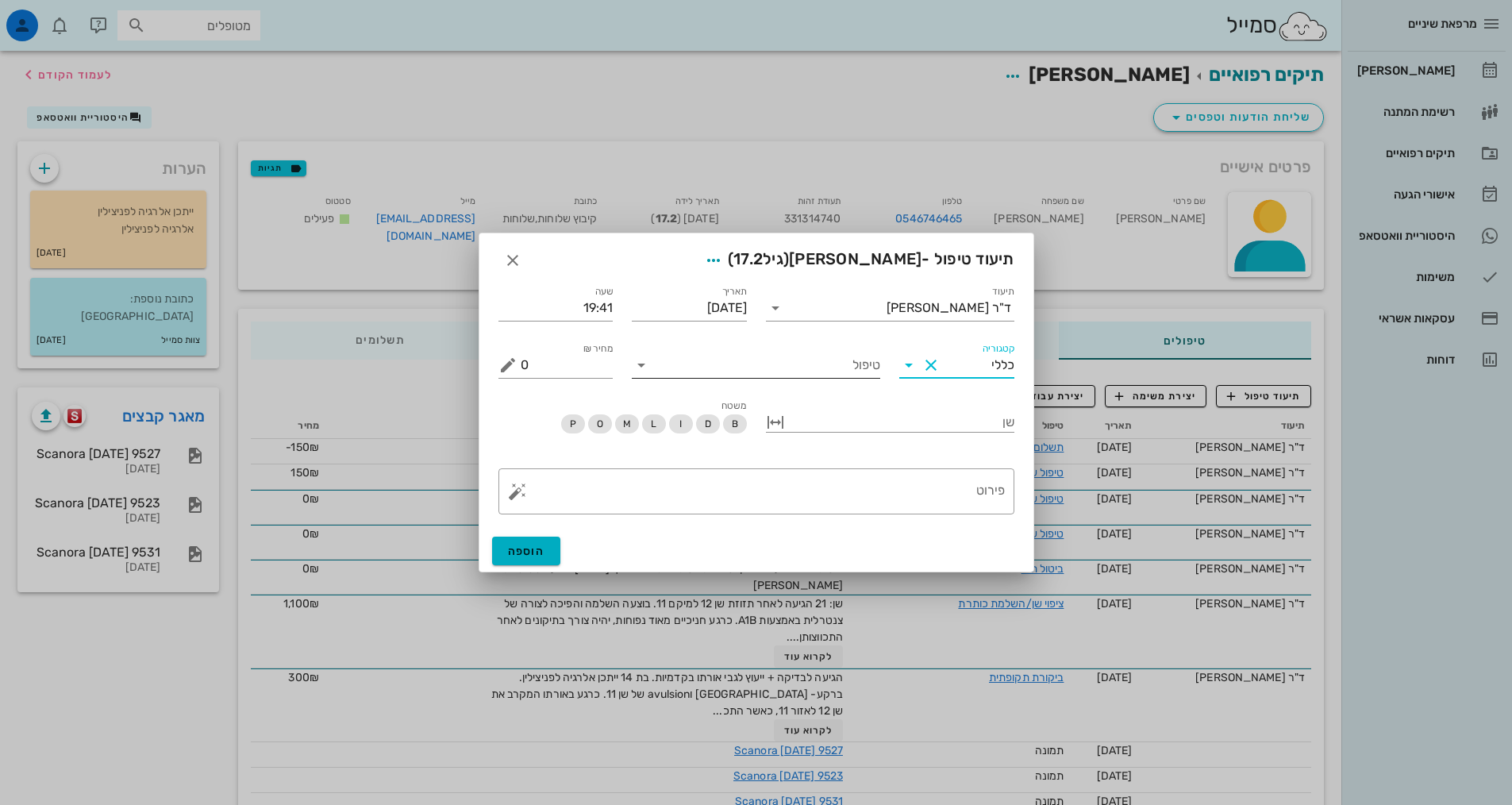
click at [844, 364] on input "טיפול" at bounding box center [767, 365] width 226 height 26
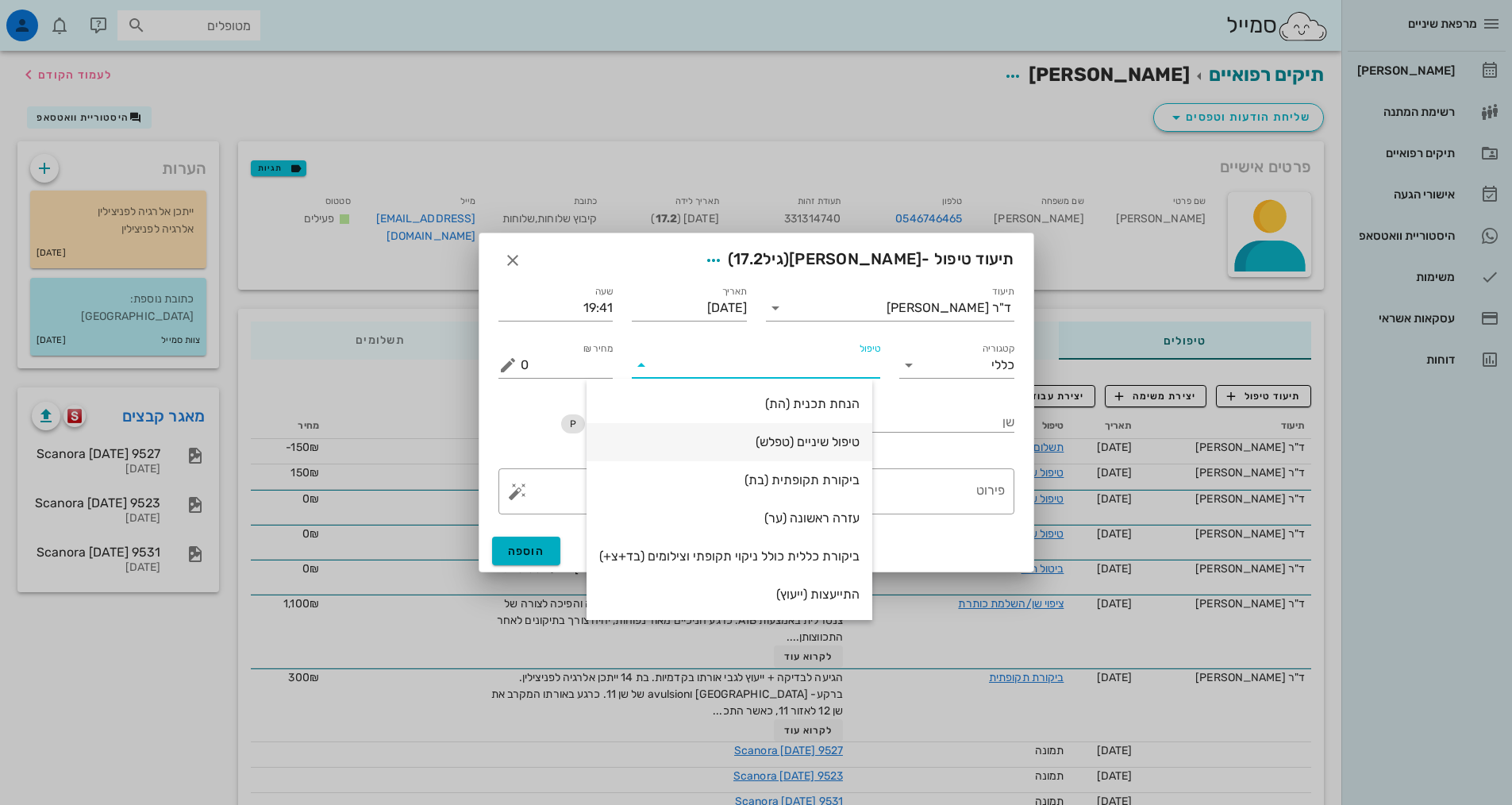
click at [822, 446] on div "טיפול שיניים (טפלש)" at bounding box center [729, 442] width 261 height 15
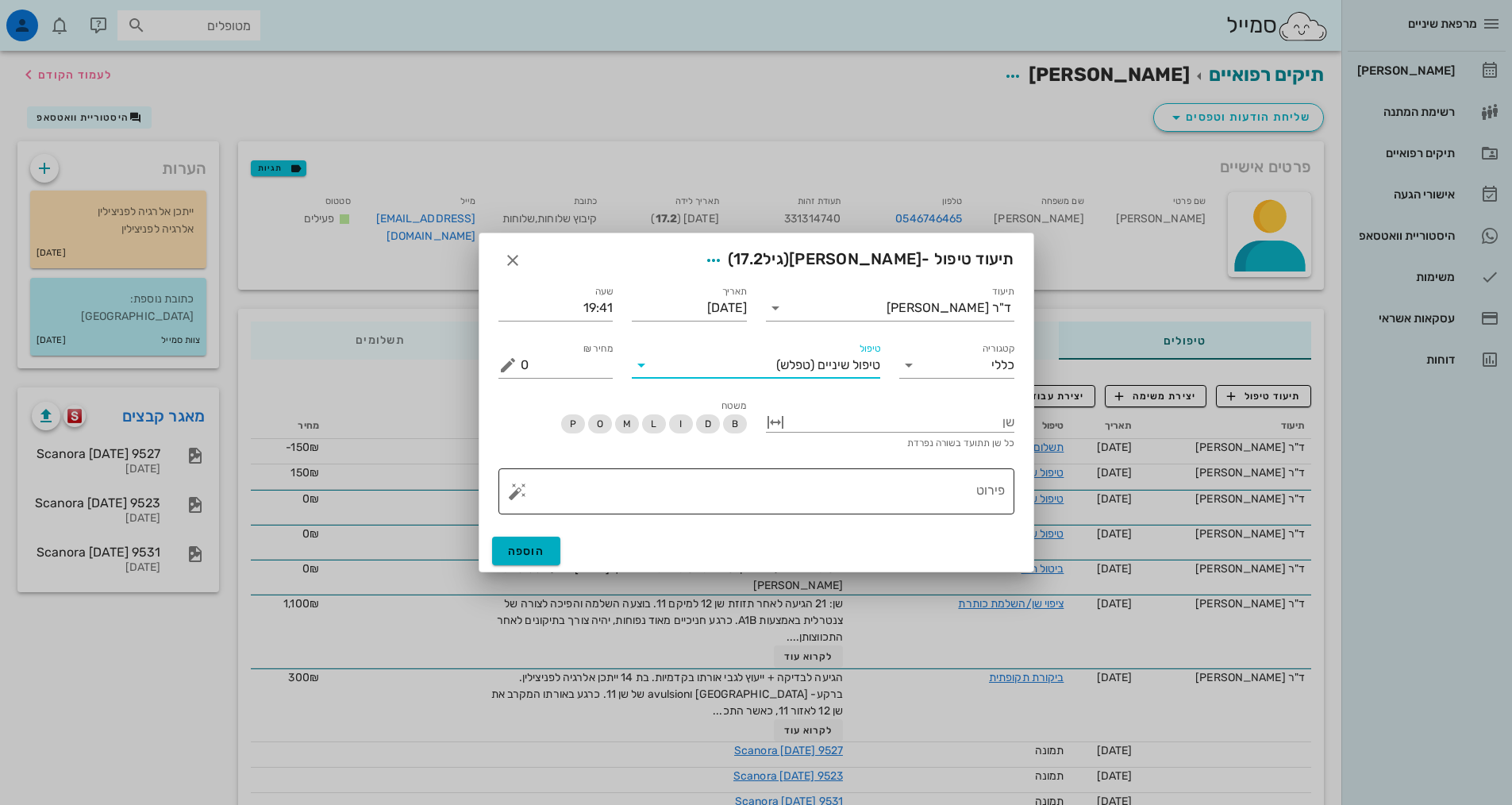
click at [877, 499] on textarea "פירוט" at bounding box center [762, 495] width 484 height 38
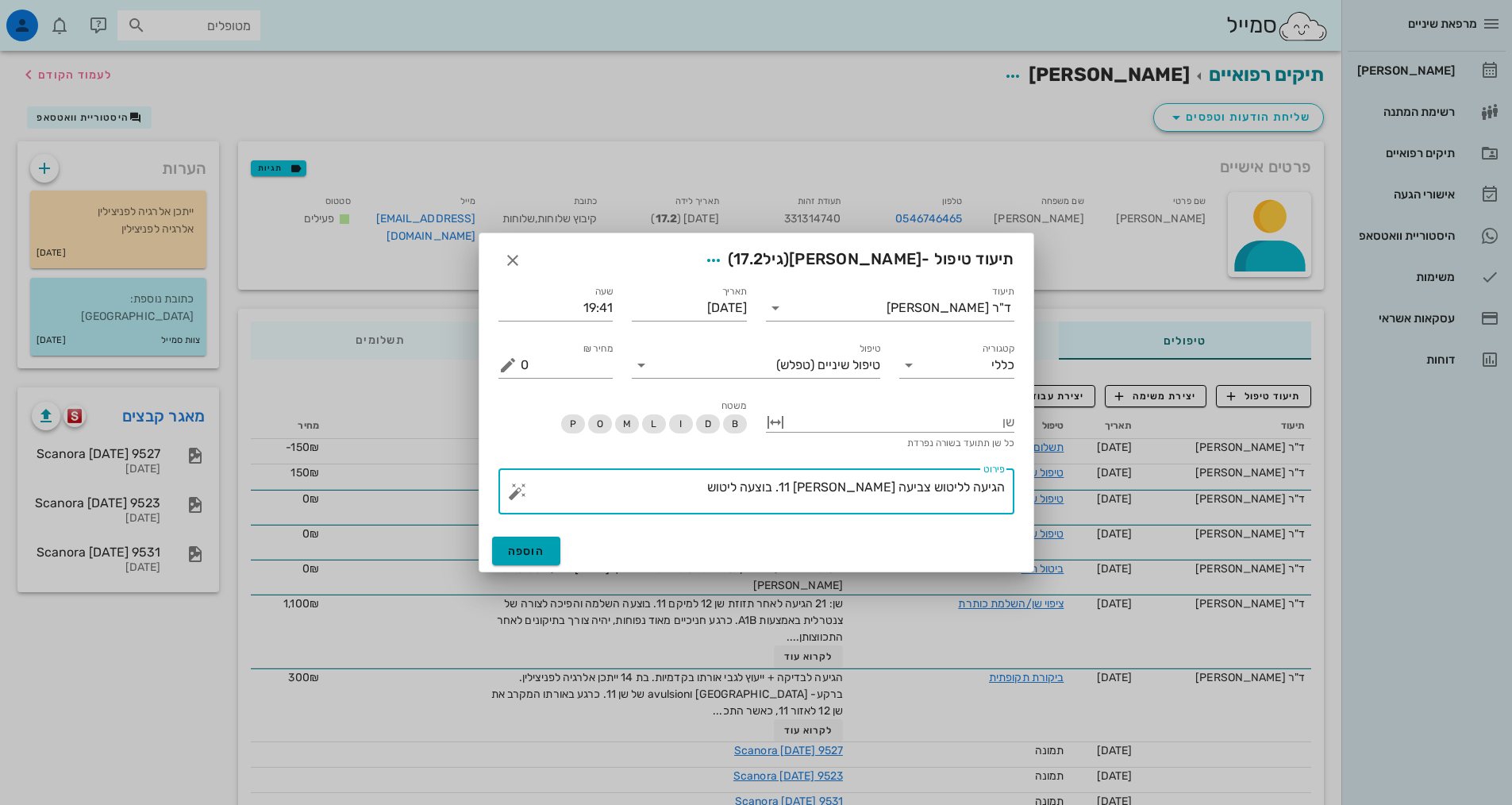
type textarea "הגיעה לליטוש צביעה [PERSON_NAME] 11. בוצעה ליטוש"
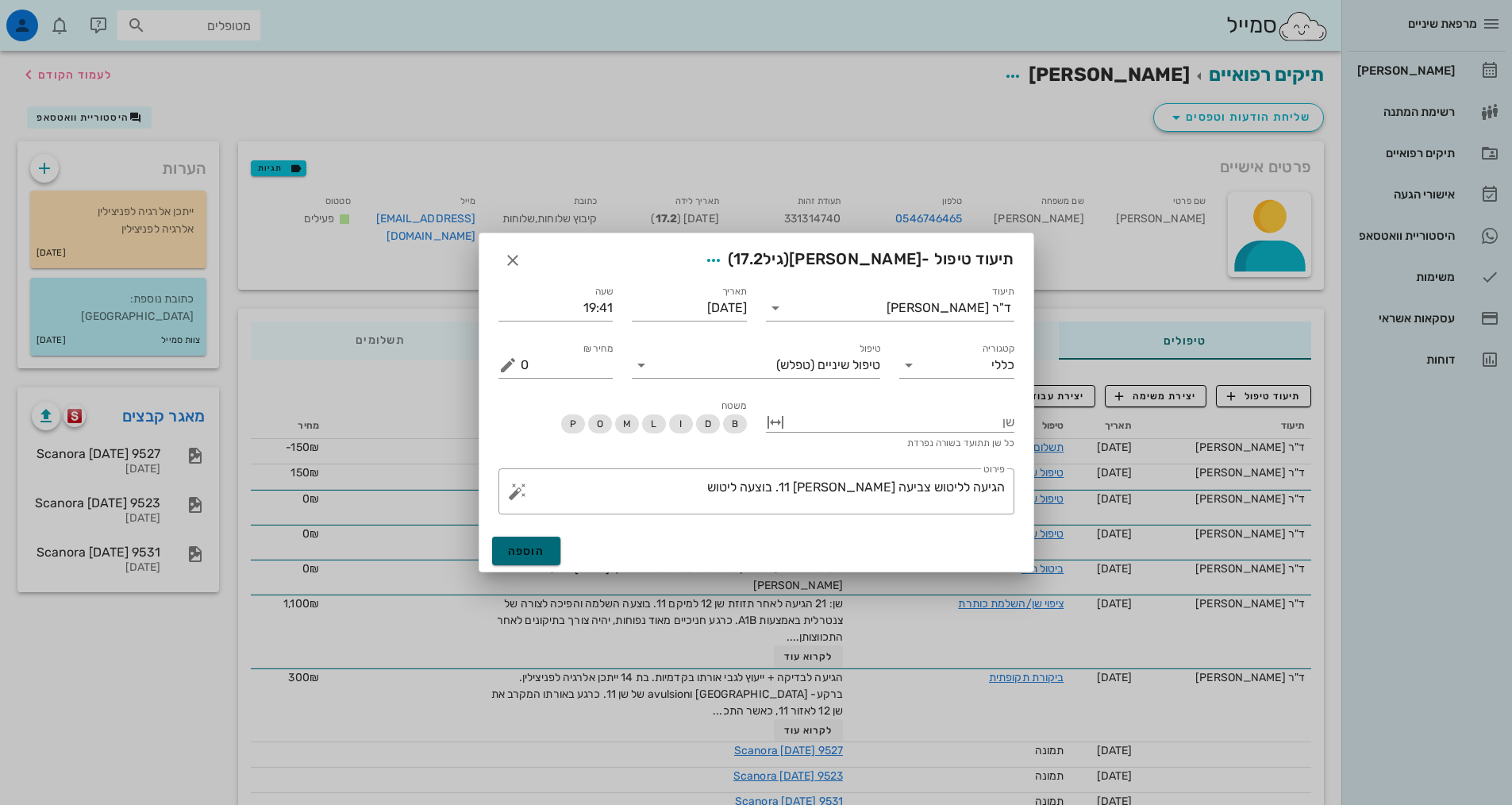
click at [540, 540] on button "הוספה" at bounding box center [526, 551] width 69 height 28
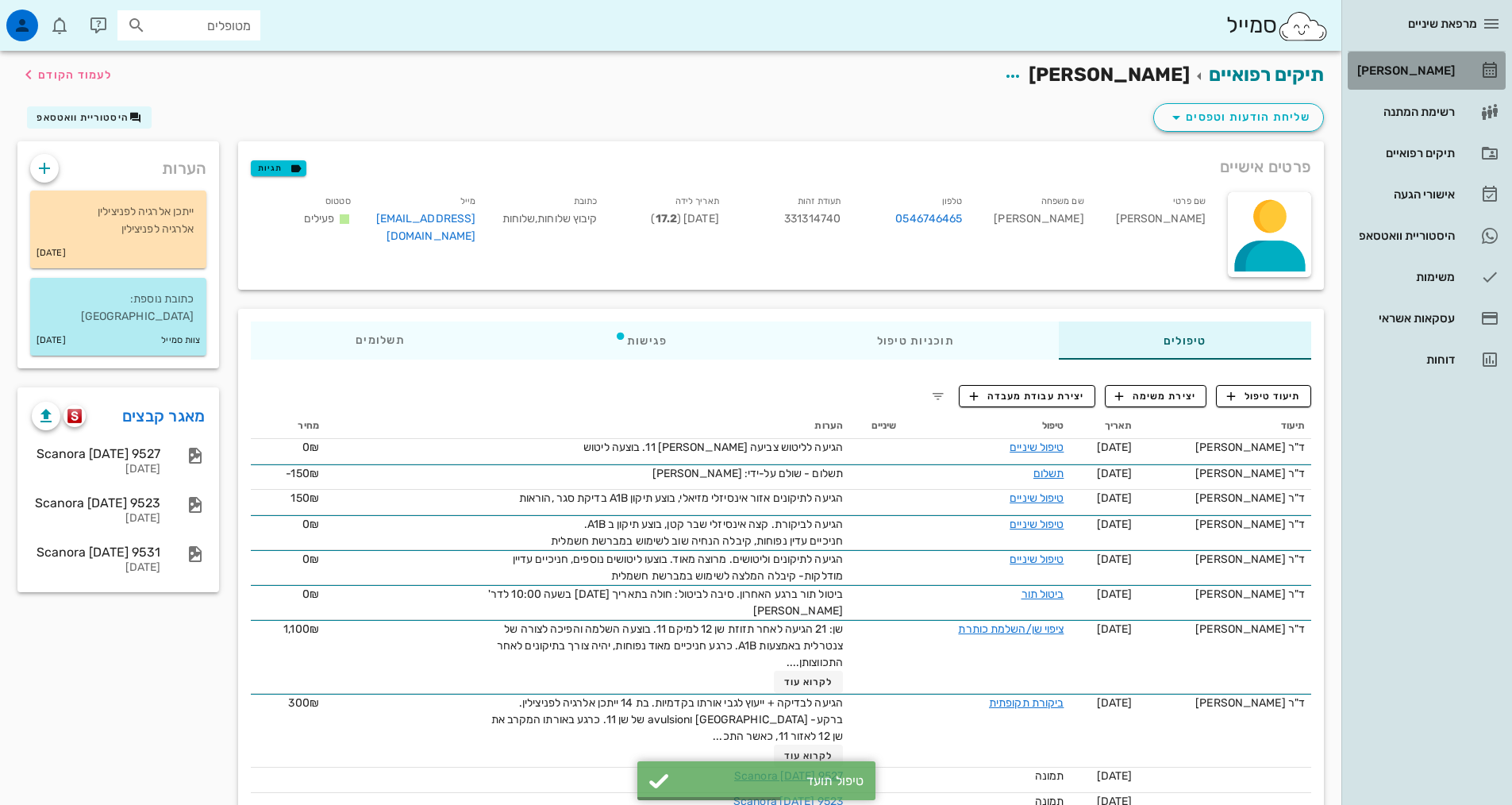
click at [1417, 73] on div "[PERSON_NAME]" at bounding box center [1405, 71] width 101 height 12
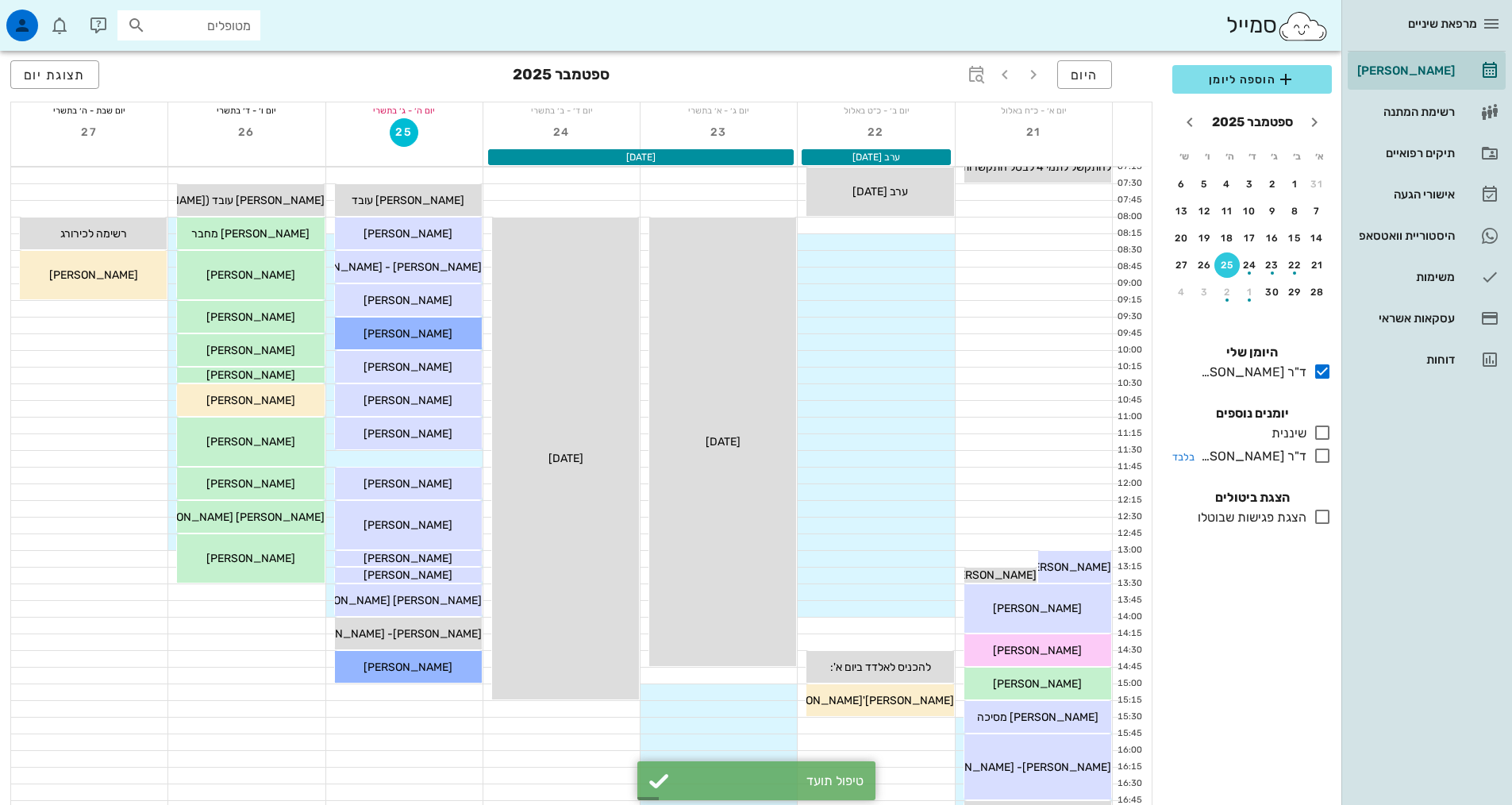
click at [1321, 459] on icon at bounding box center [1321, 455] width 19 height 19
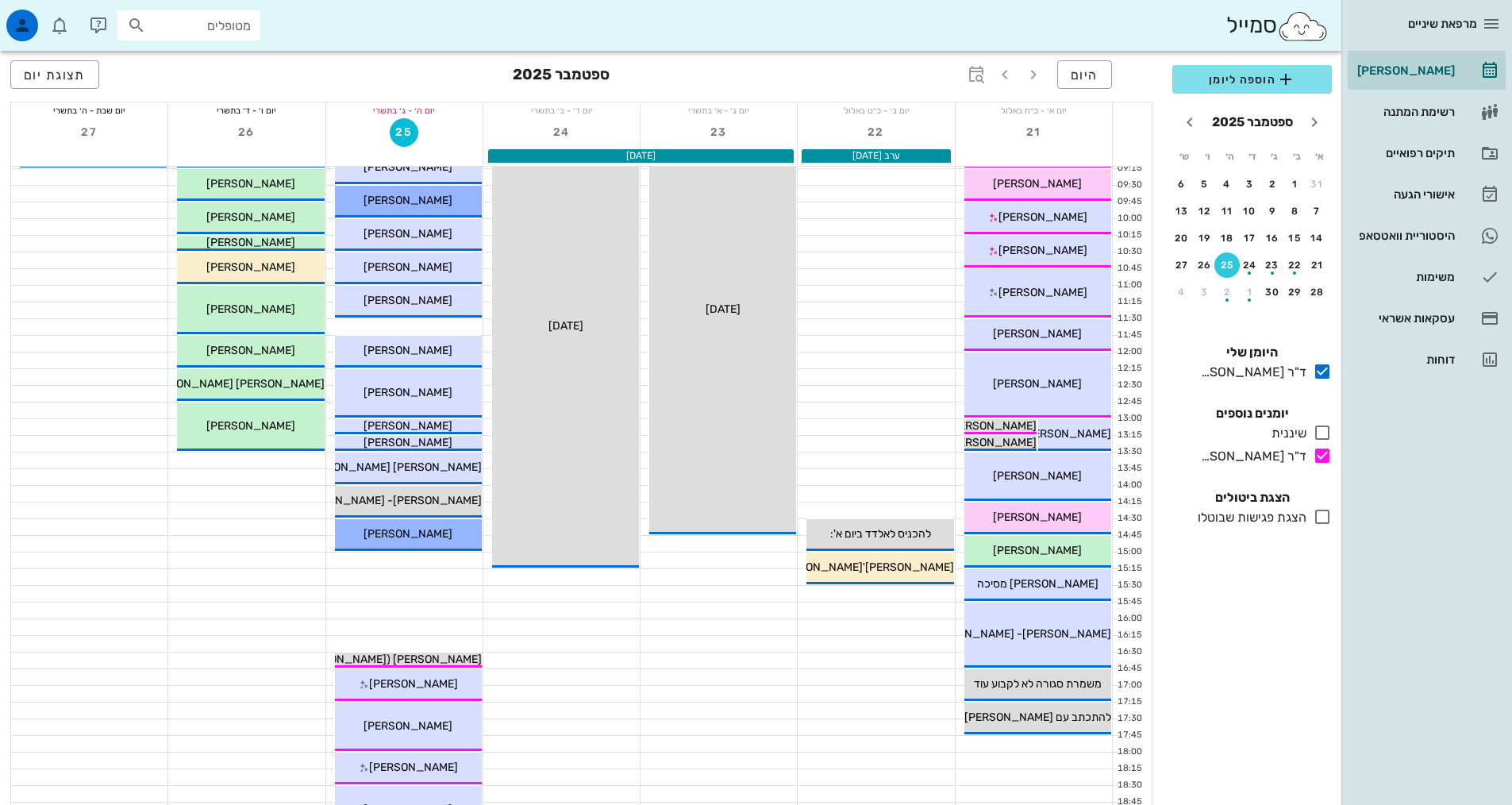
scroll to position [317, 0]
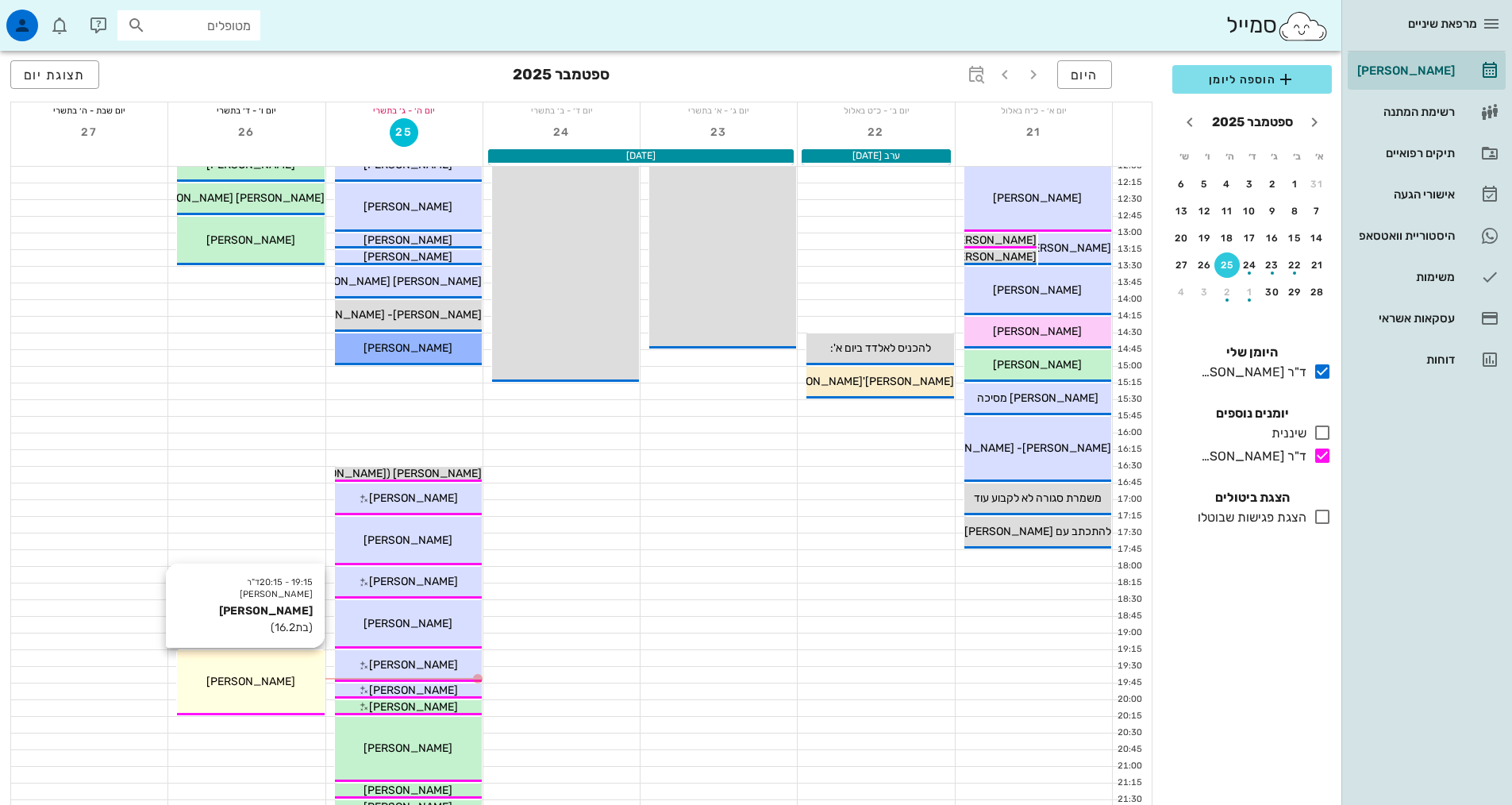
click at [226, 707] on div "19:15 - 20:15 ד"ר [PERSON_NAME] [PERSON_NAME] (בת 16.2 ) [PERSON_NAME]" at bounding box center [251, 682] width 147 height 65
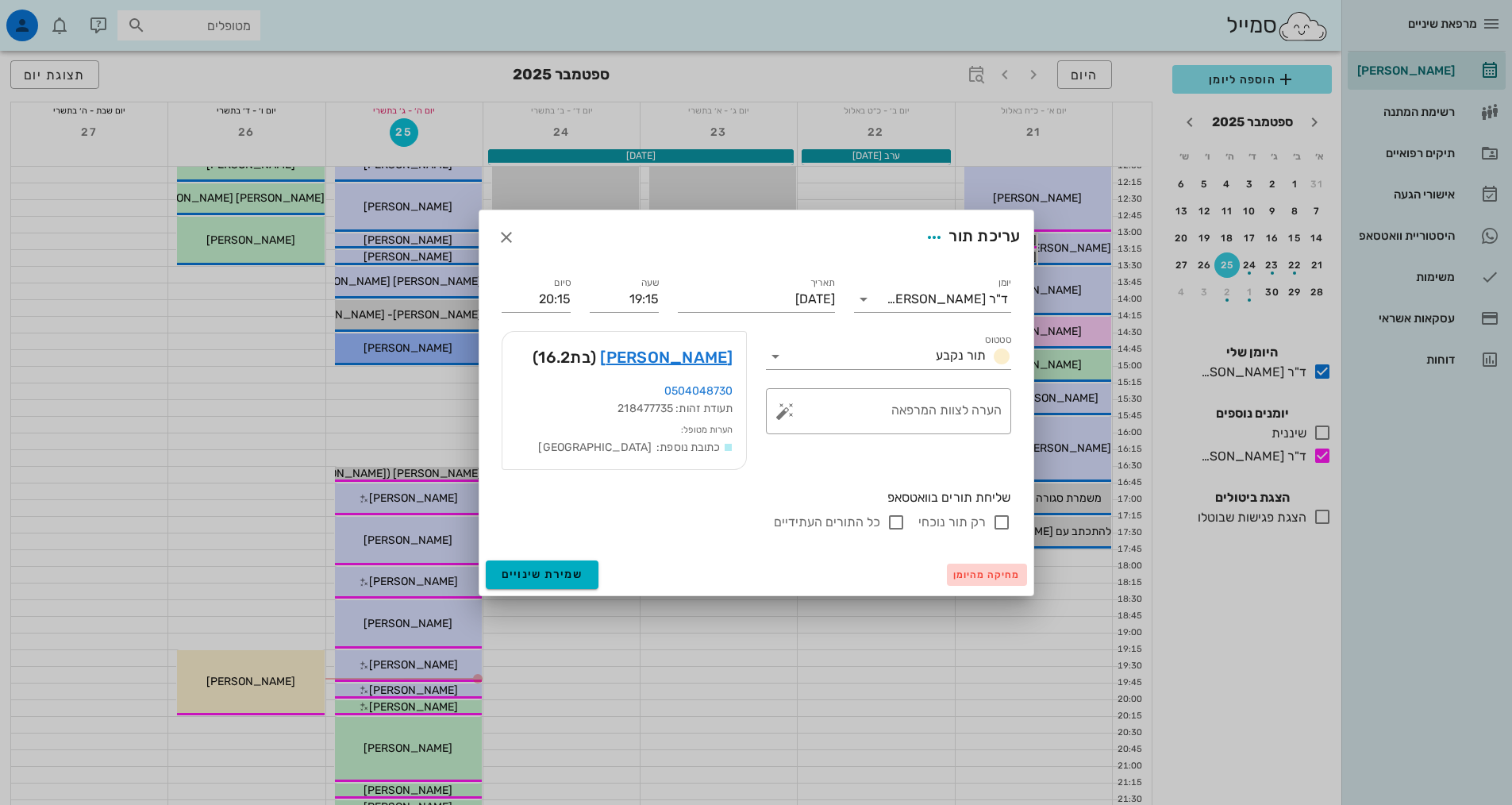
click at [997, 583] on button "מחיקה מהיומן" at bounding box center [986, 574] width 80 height 22
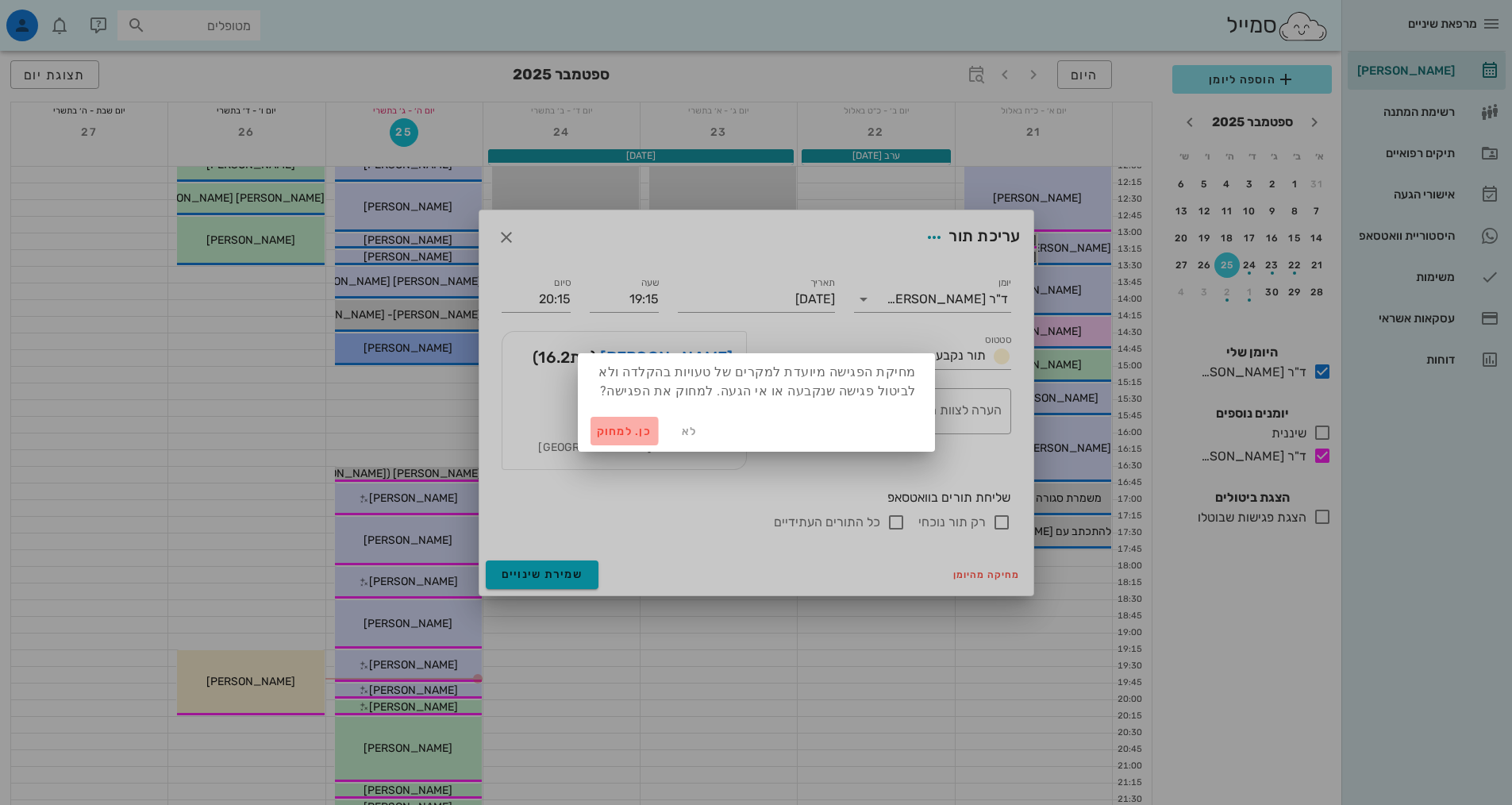
click at [624, 436] on span "כן. למחוק" at bounding box center [624, 431] width 56 height 13
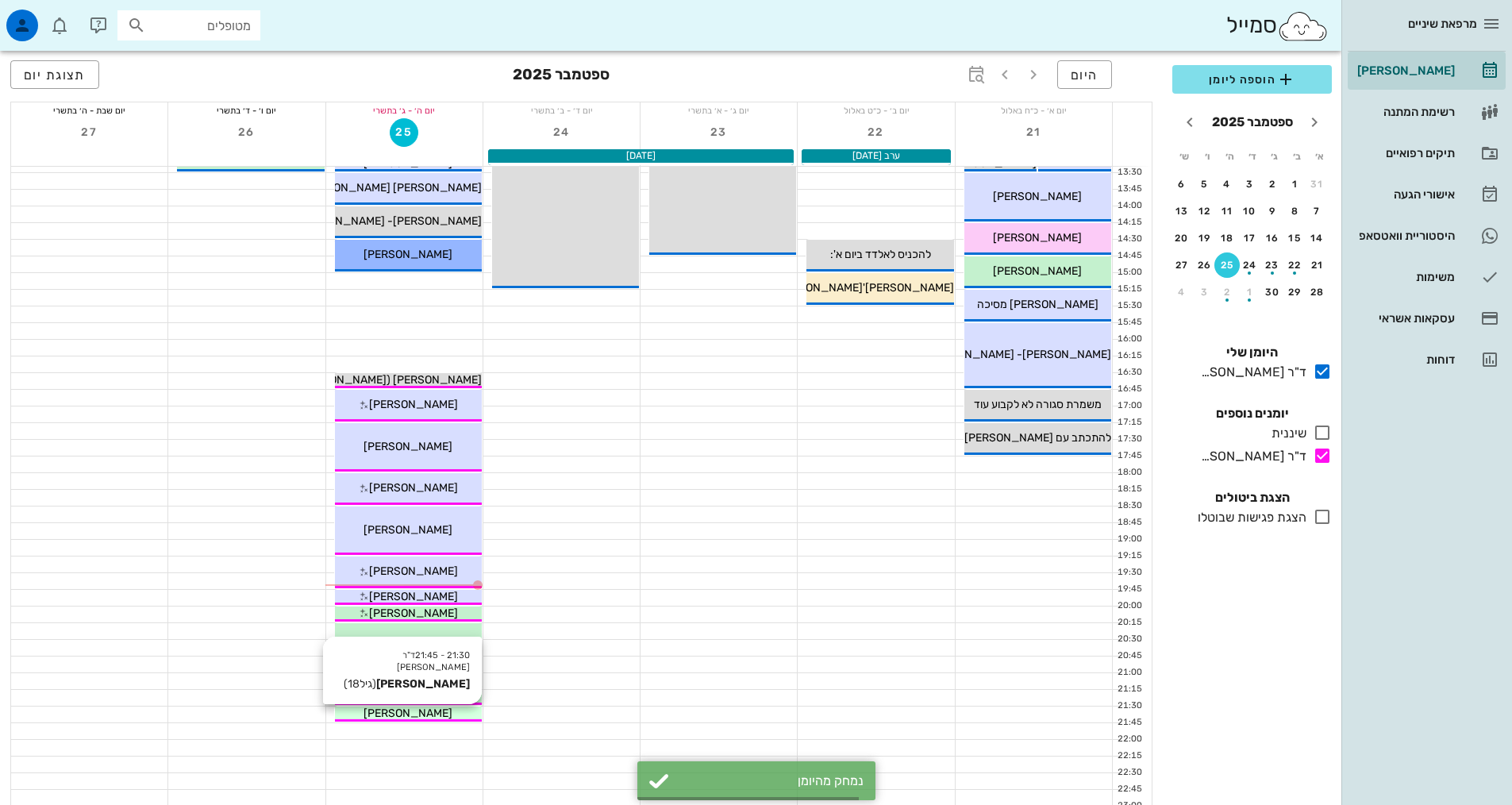
scroll to position [479, 0]
